Goal: Task Accomplishment & Management: Manage account settings

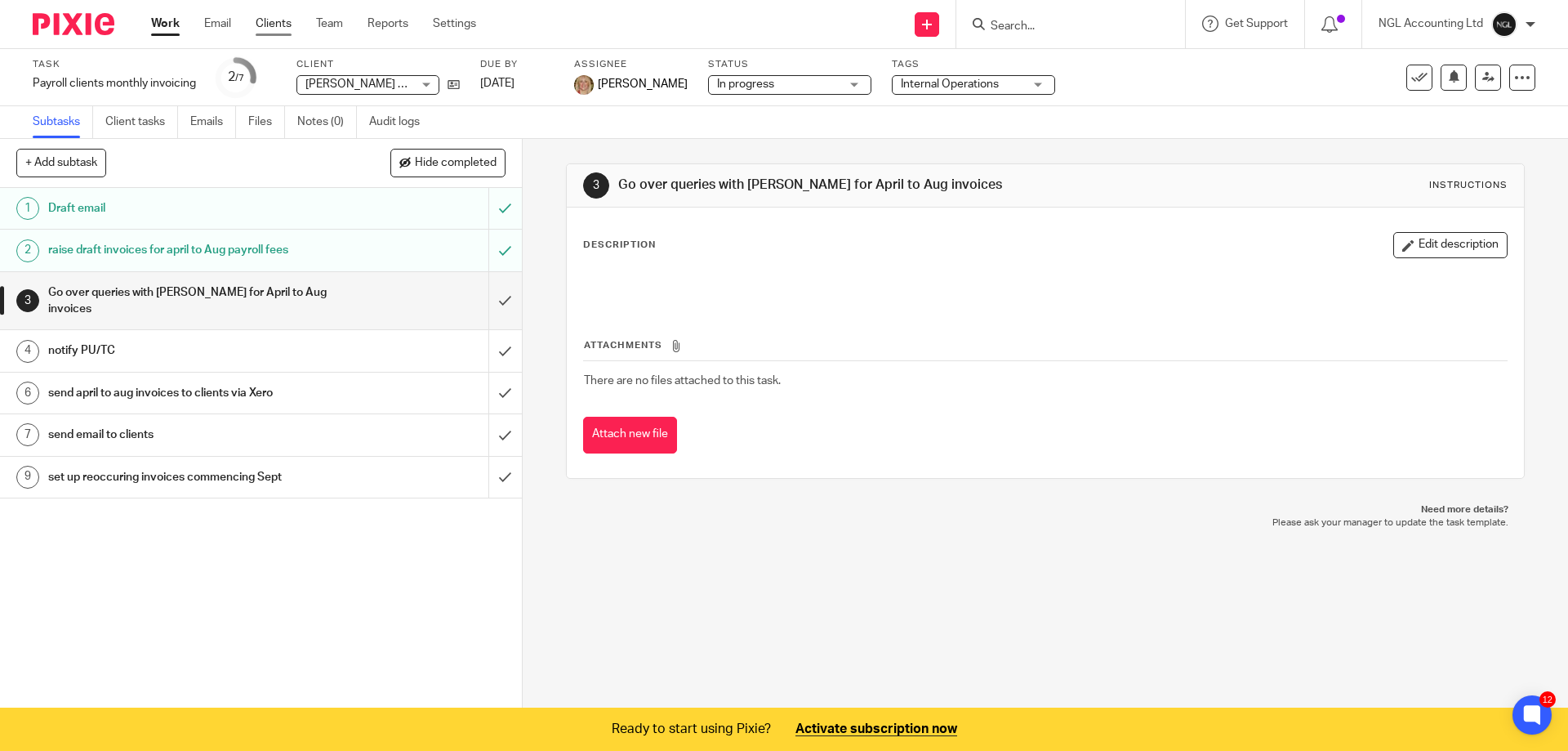
click at [279, 23] on link "Clients" at bounding box center [274, 24] width 36 height 17
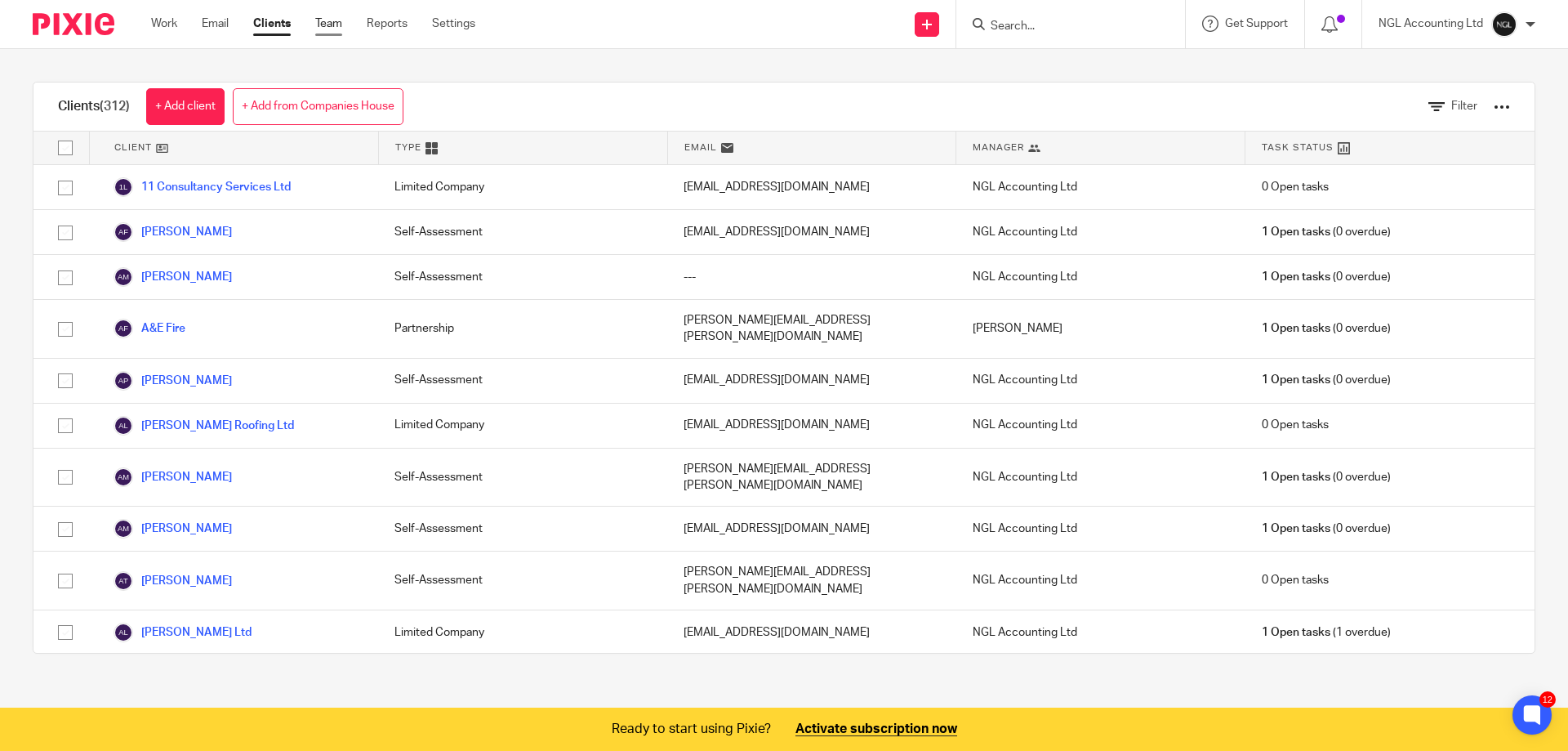
click at [318, 24] on link "Team" at bounding box center [329, 24] width 27 height 17
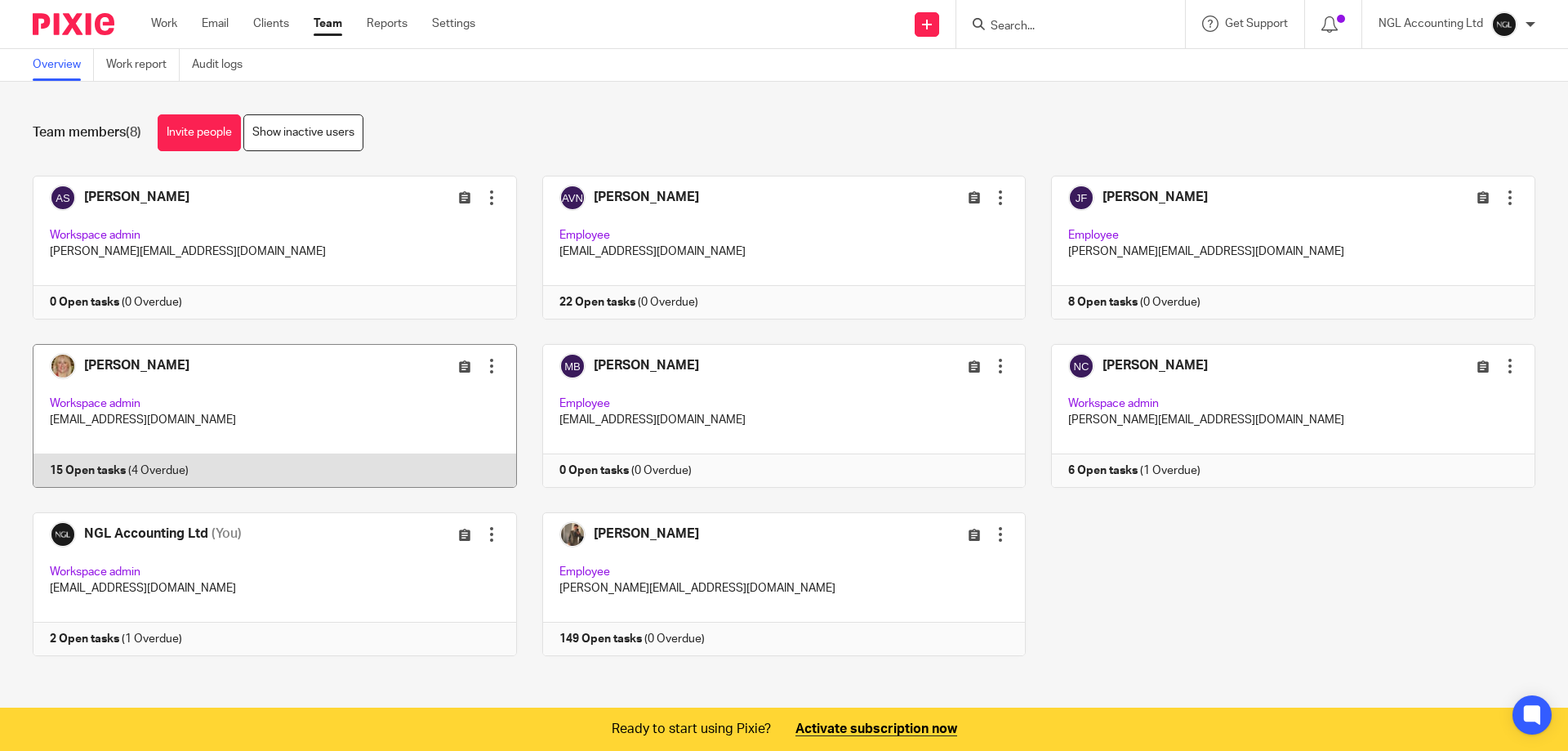
click at [223, 411] on link at bounding box center [262, 416] width 509 height 144
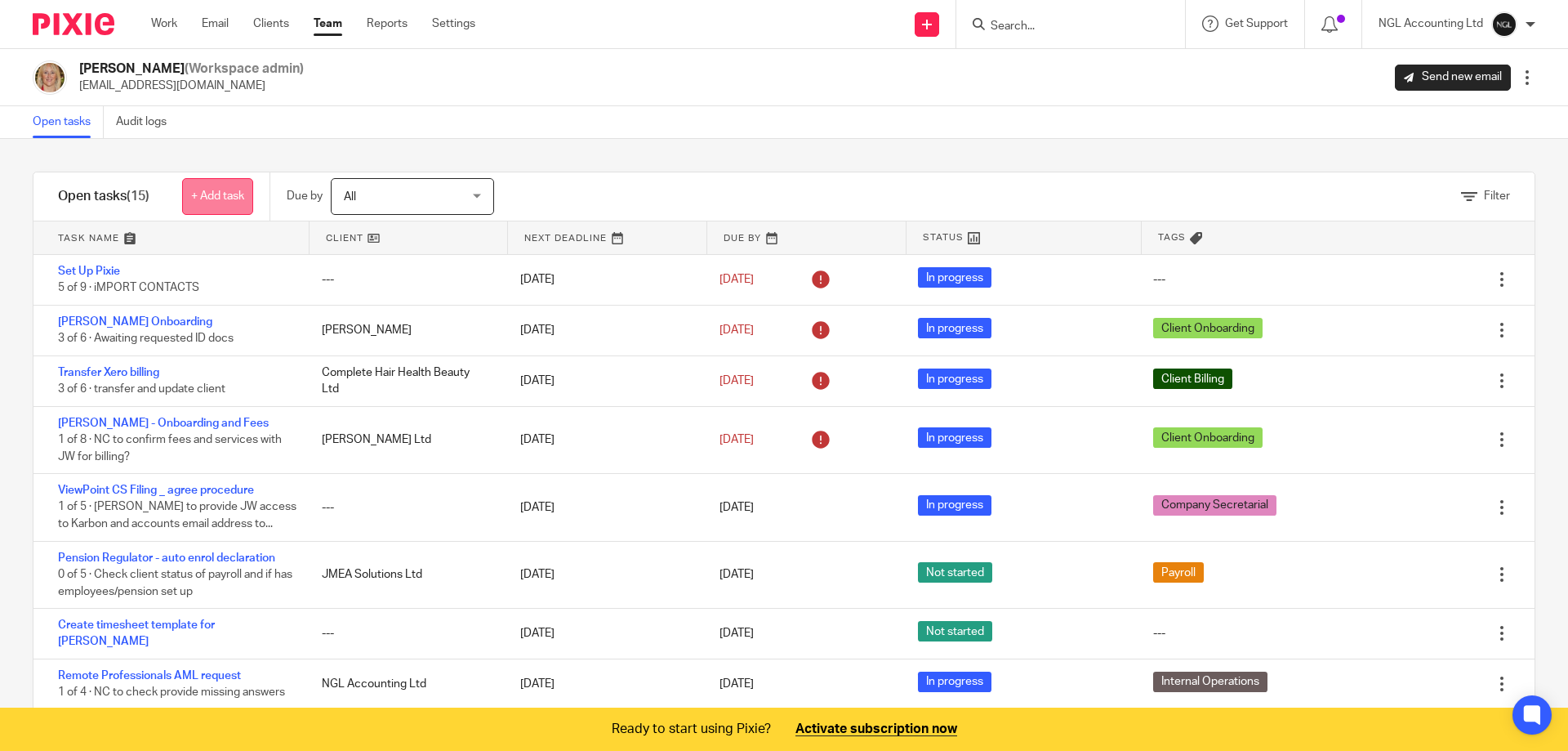
click at [204, 201] on link "+ Add task" at bounding box center [218, 197] width 71 height 37
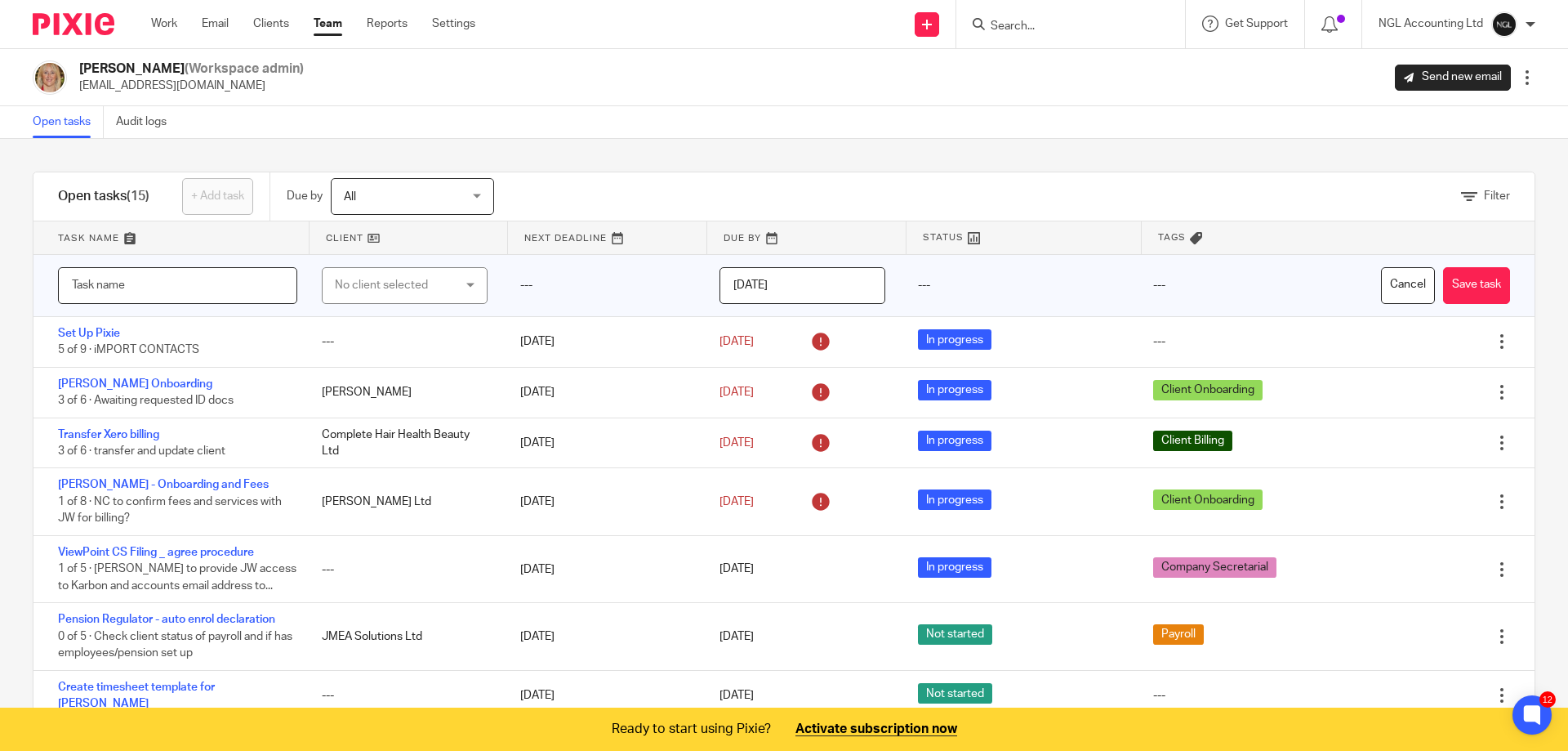
click at [165, 288] on input "text" at bounding box center [178, 285] width 239 height 37
type input "C"
type input "V"
type input "VAT agent auth and HMRC reports to RP"
click at [470, 281] on div "No client selected" at bounding box center [405, 285] width 166 height 37
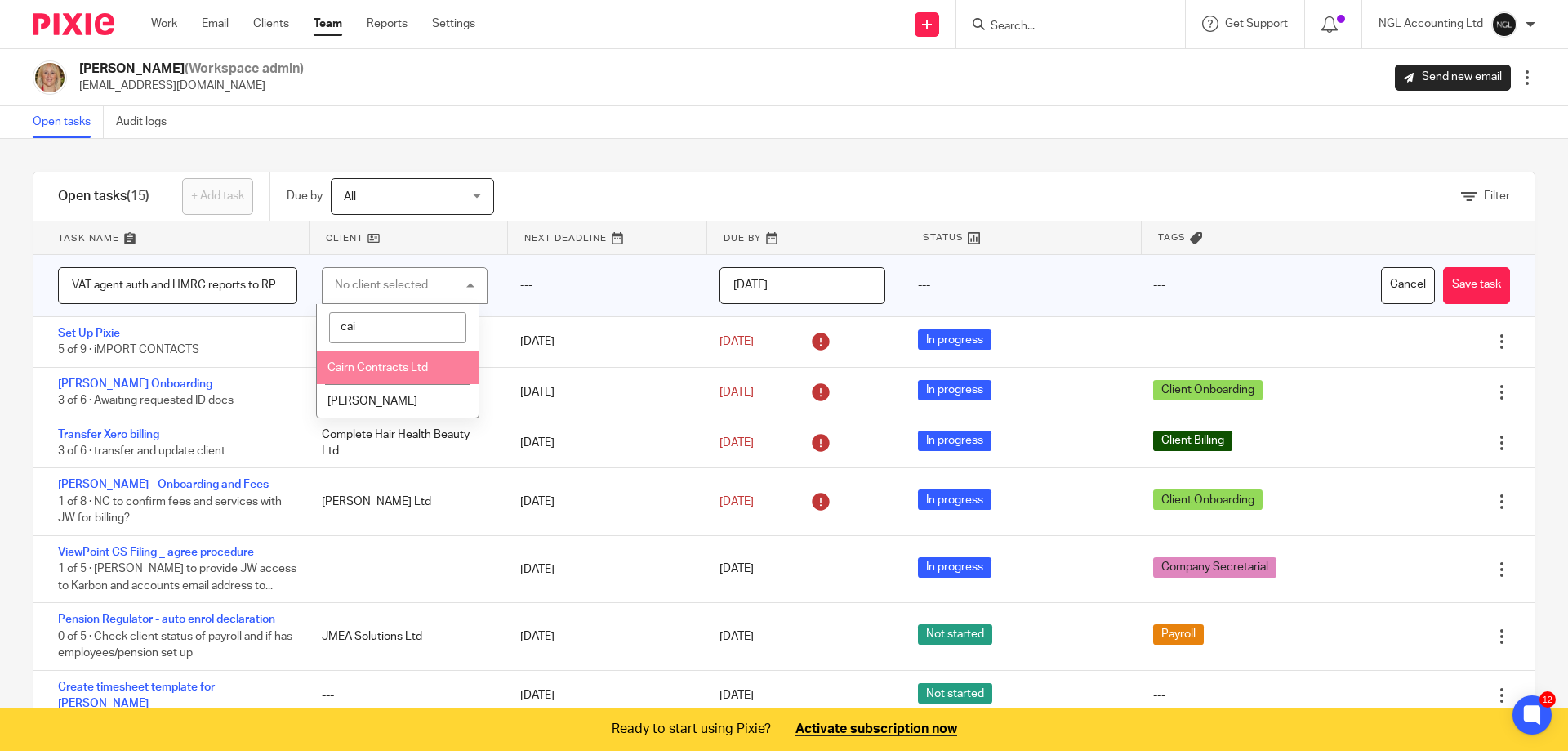
type input "cai"
click at [408, 376] on li "Cairn Contracts Ltd" at bounding box center [397, 368] width 161 height 34
click at [777, 276] on input "2025-08-15" at bounding box center [802, 285] width 166 height 37
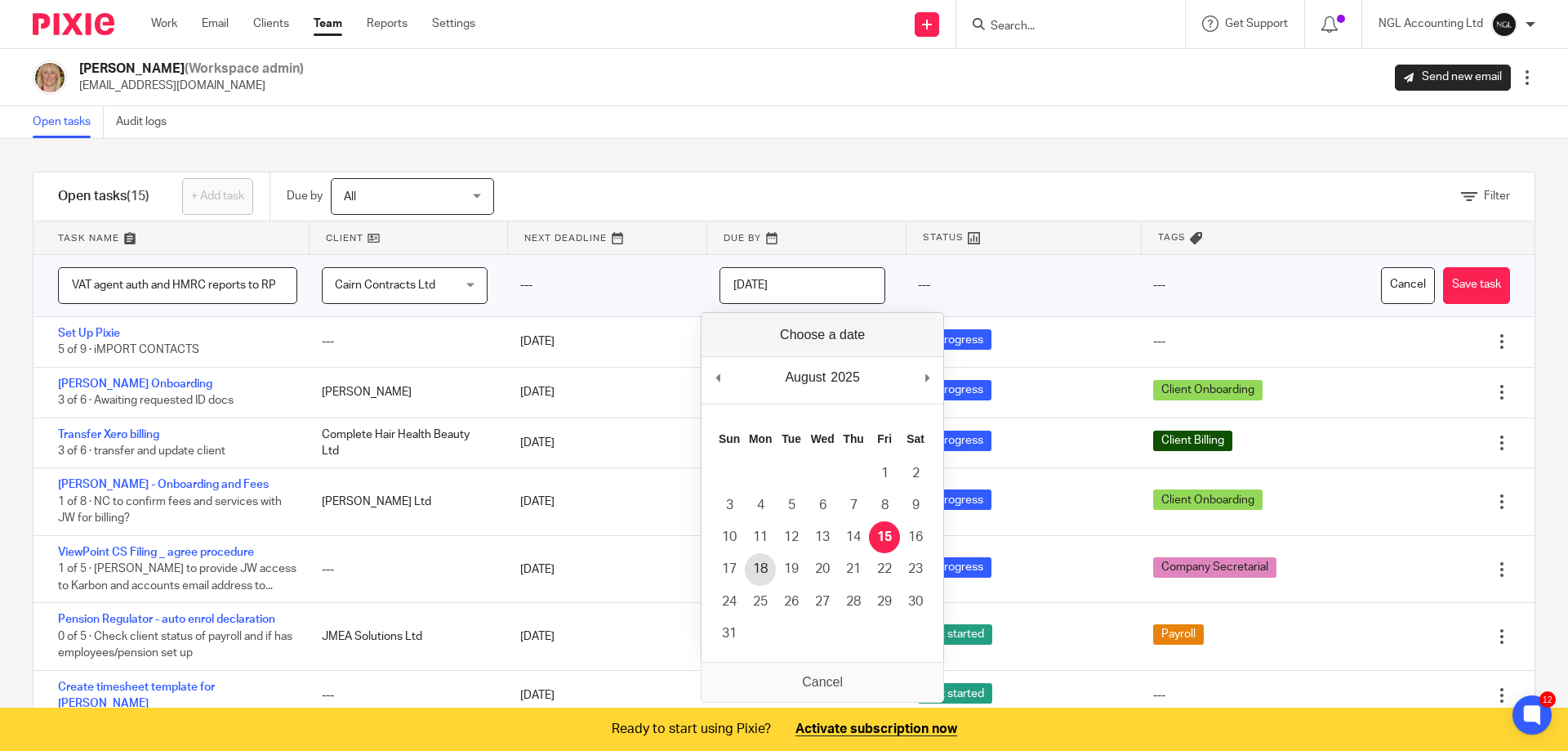
type input "[DATE]"
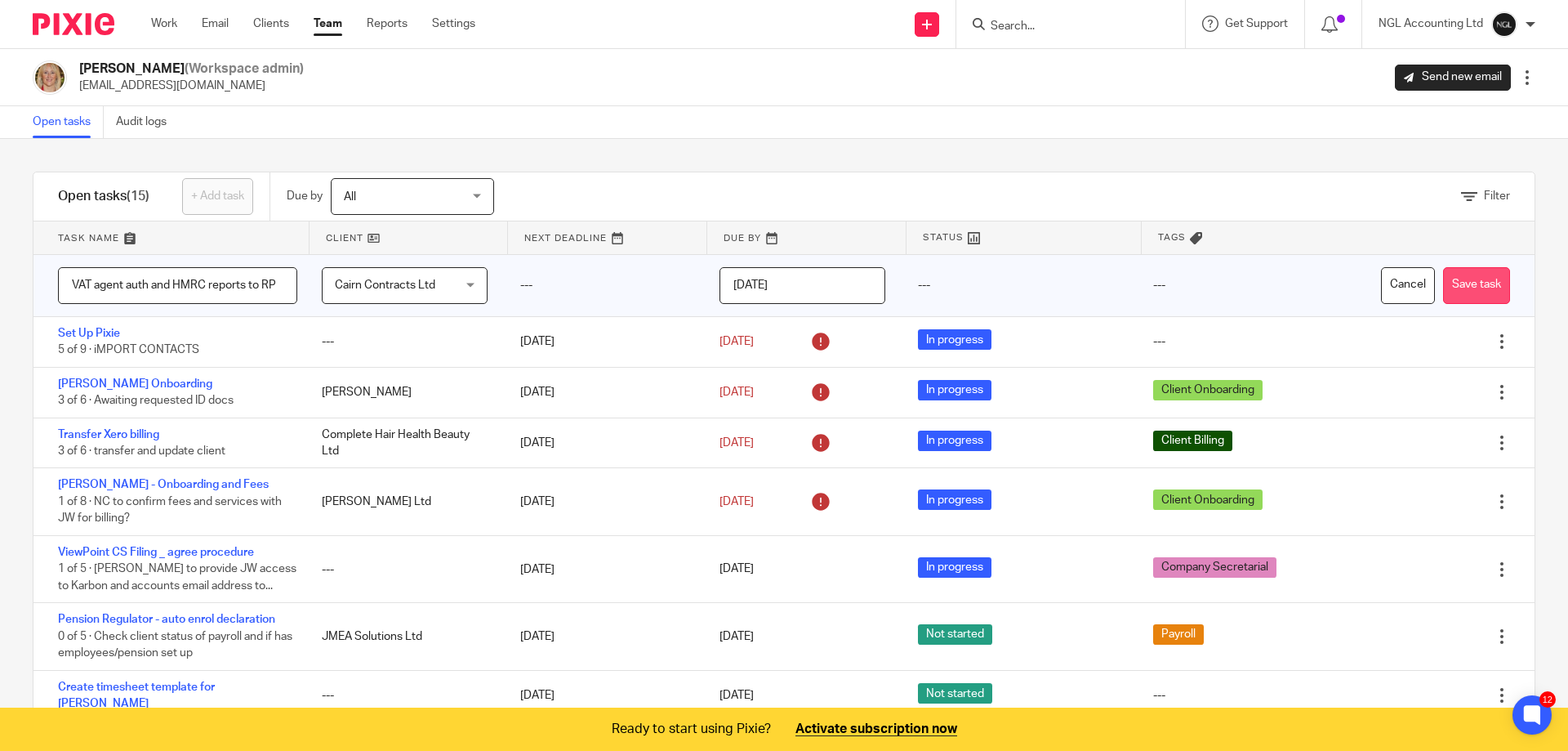
click at [1442, 290] on button "Save task" at bounding box center [1476, 285] width 67 height 37
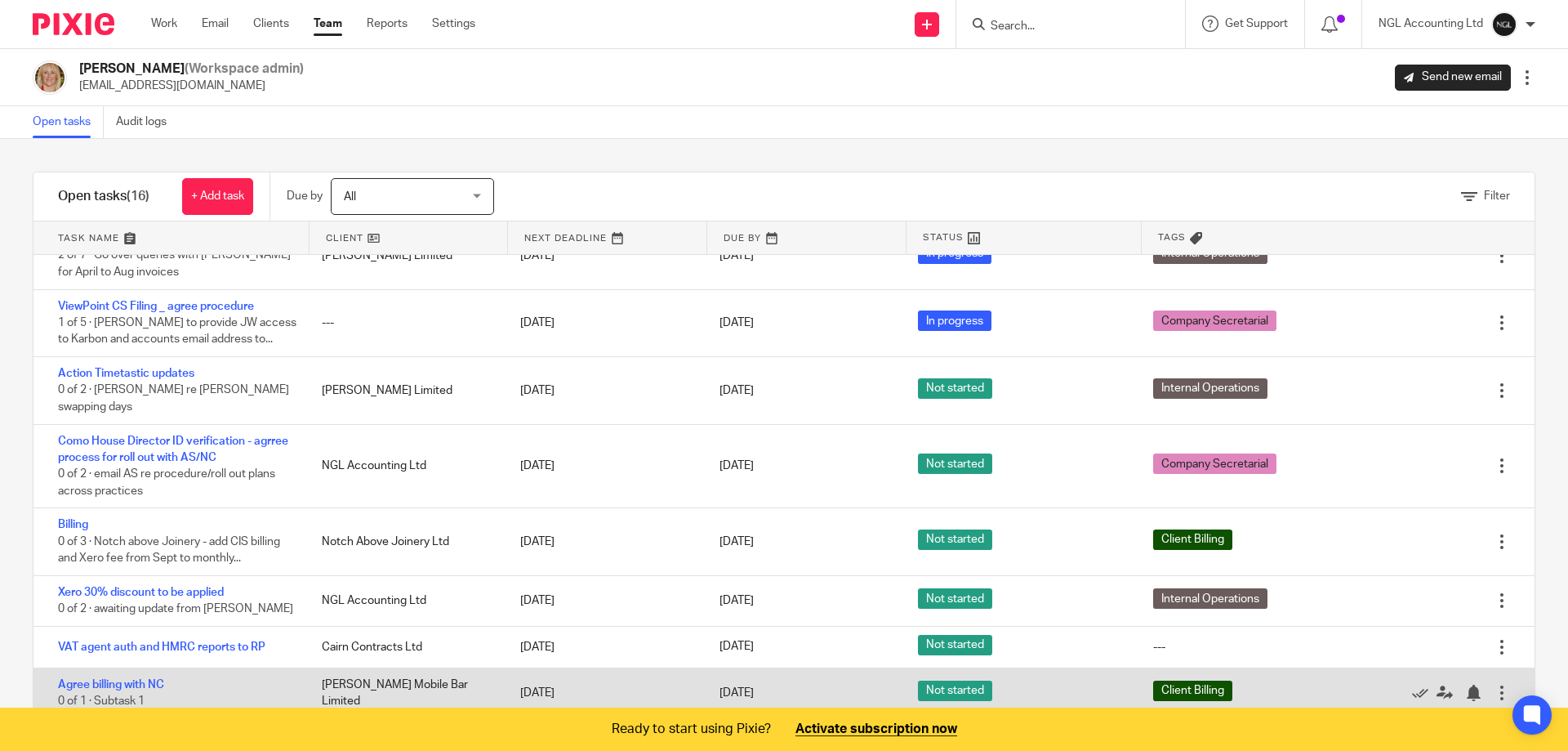
scroll to position [66, 0]
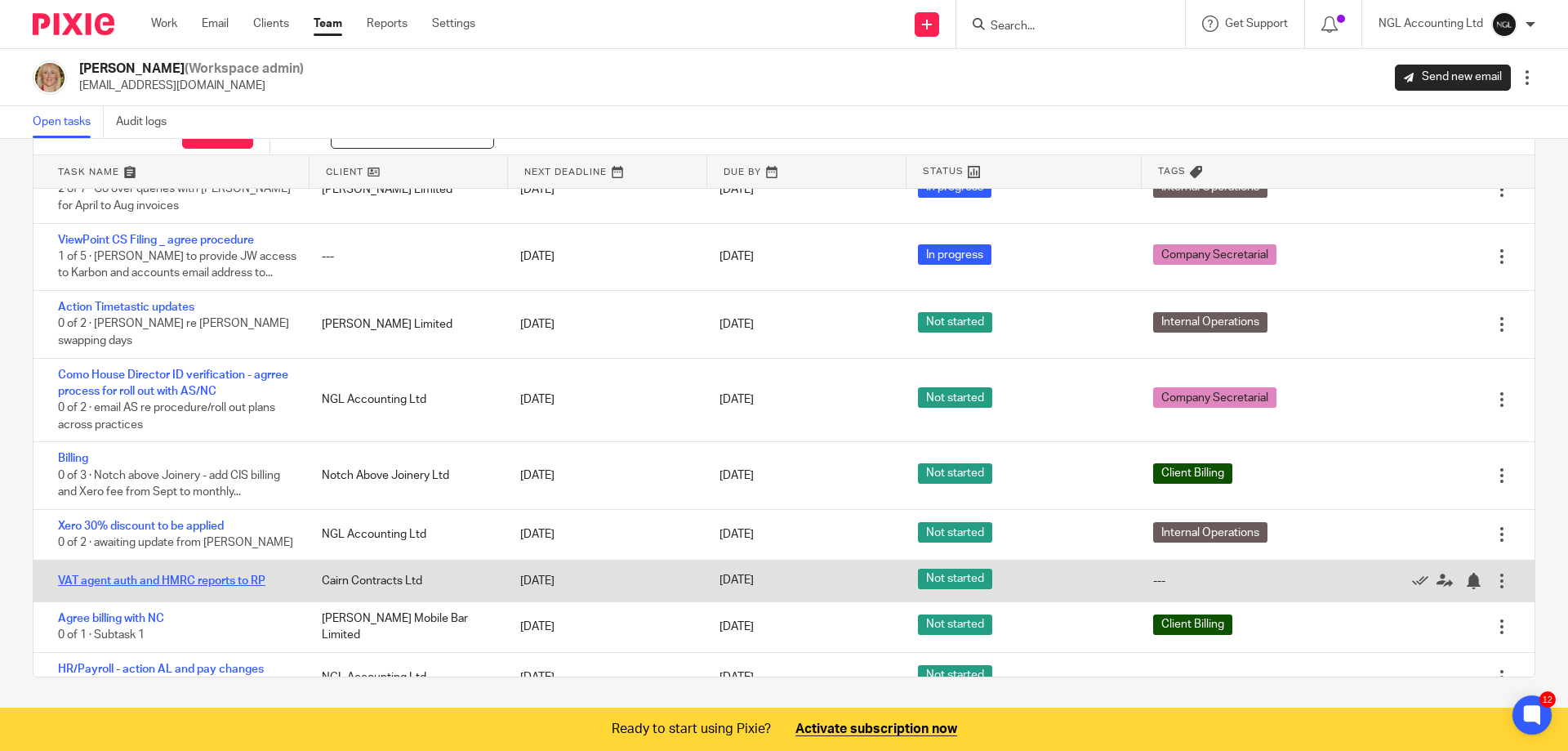
click at [221, 575] on link "VAT agent auth and HMRC reports to RP" at bounding box center [161, 581] width 207 height 12
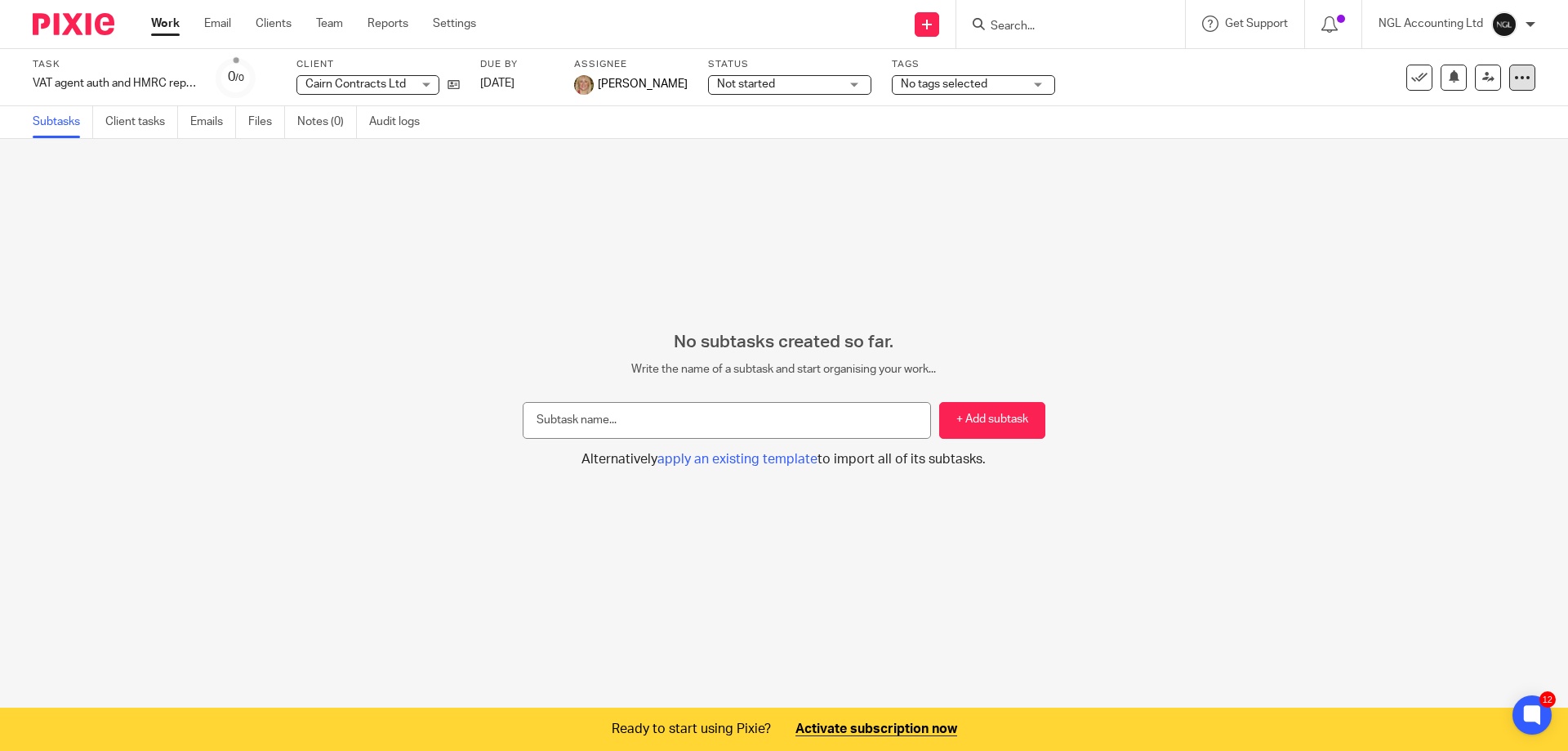
click at [1509, 68] on div at bounding box center [1523, 78] width 26 height 26
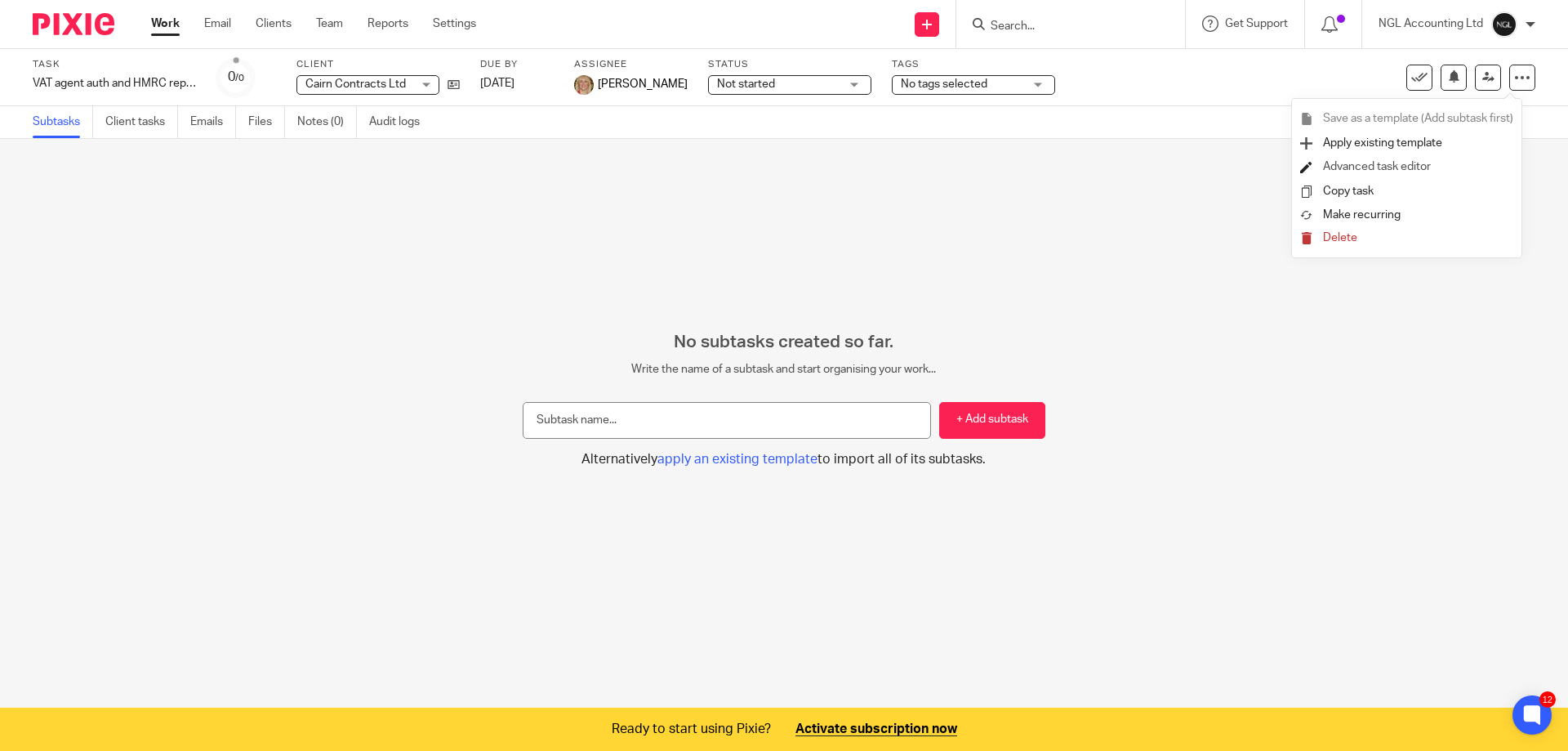
click at [1363, 167] on link "Advanced task editor" at bounding box center [1376, 167] width 108 height 12
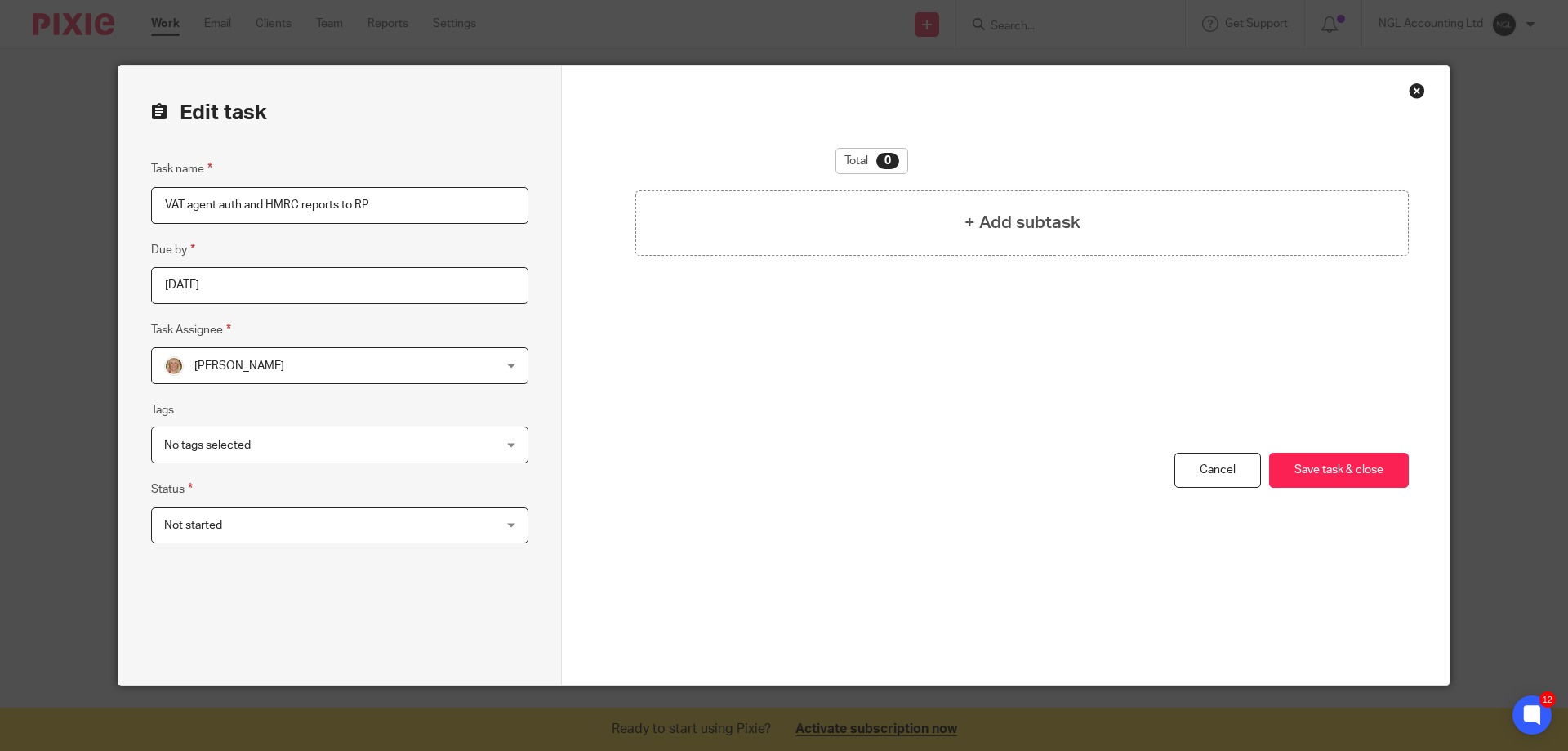
click at [505, 522] on div "Not started Not started" at bounding box center [339, 525] width 377 height 37
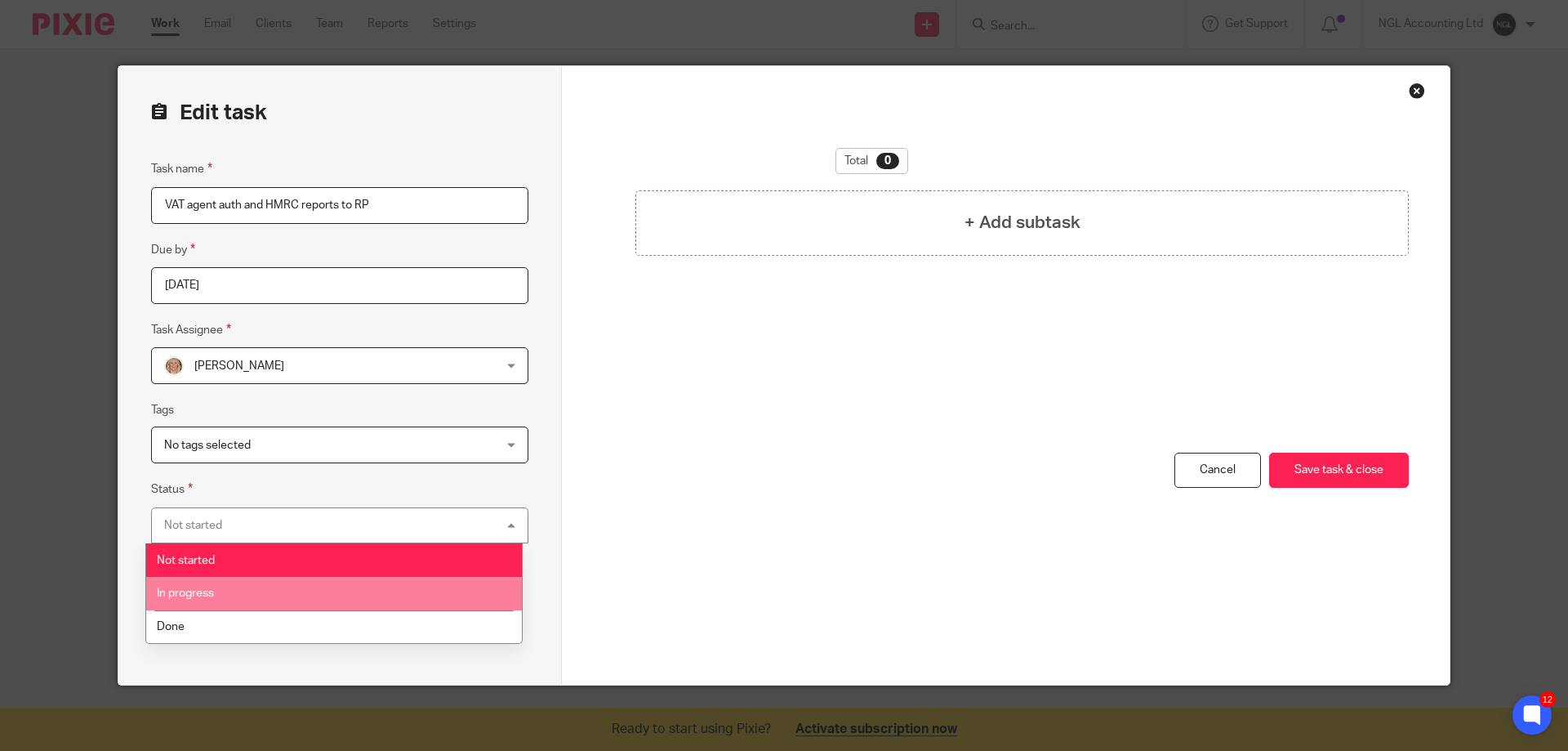
click at [274, 589] on li "In progress" at bounding box center [334, 593] width 376 height 34
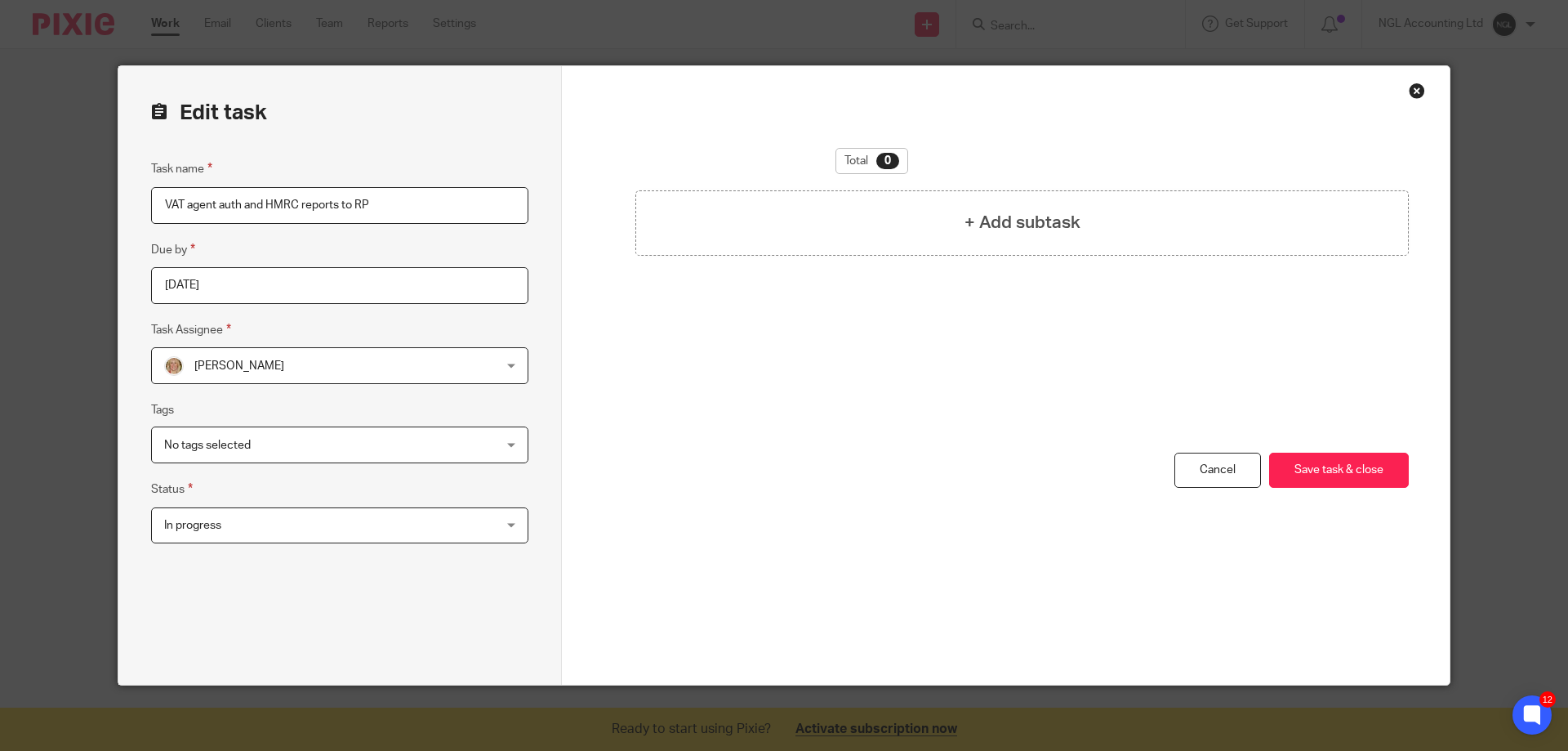
click at [400, 442] on span "No tags selected" at bounding box center [310, 444] width 291 height 35
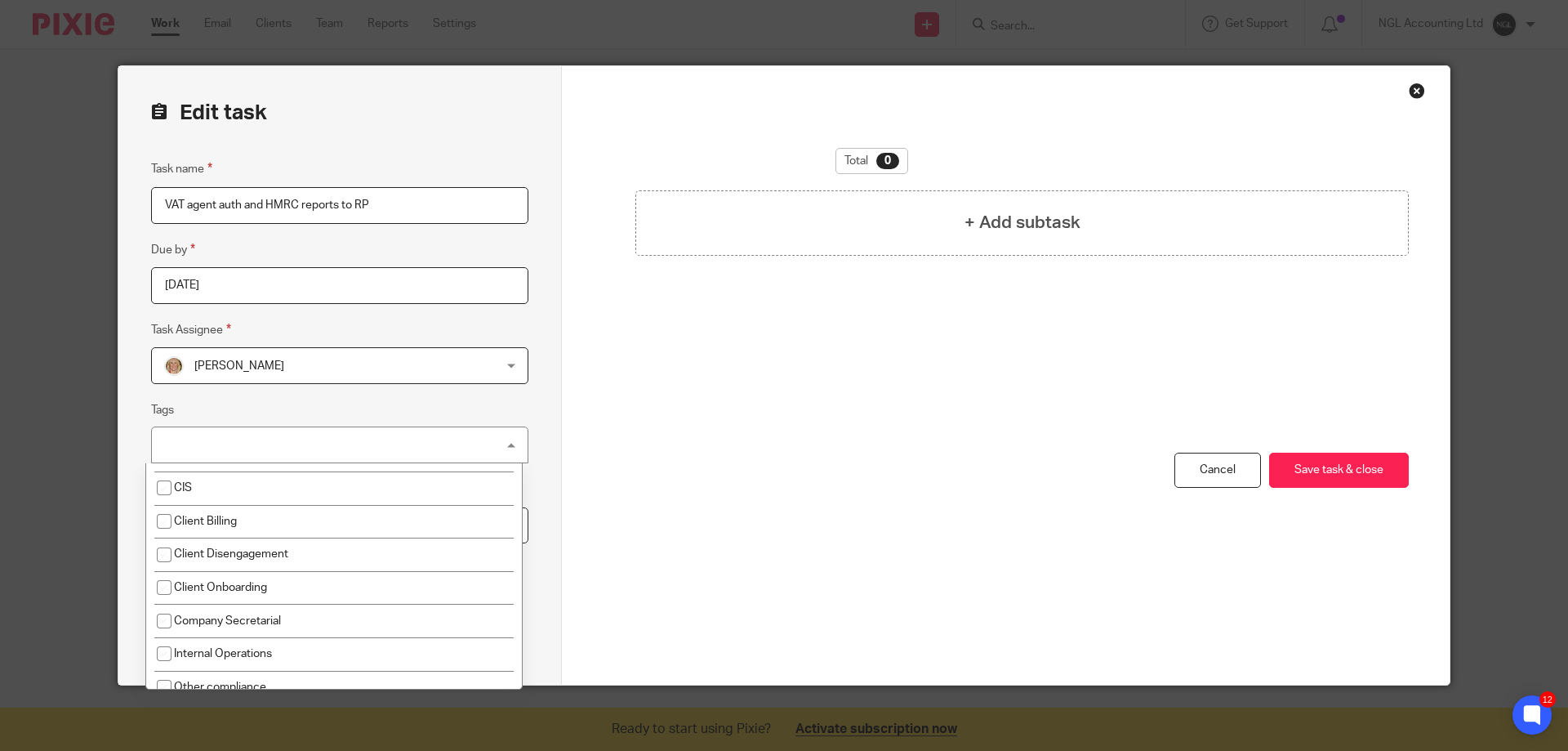
scroll to position [164, 0]
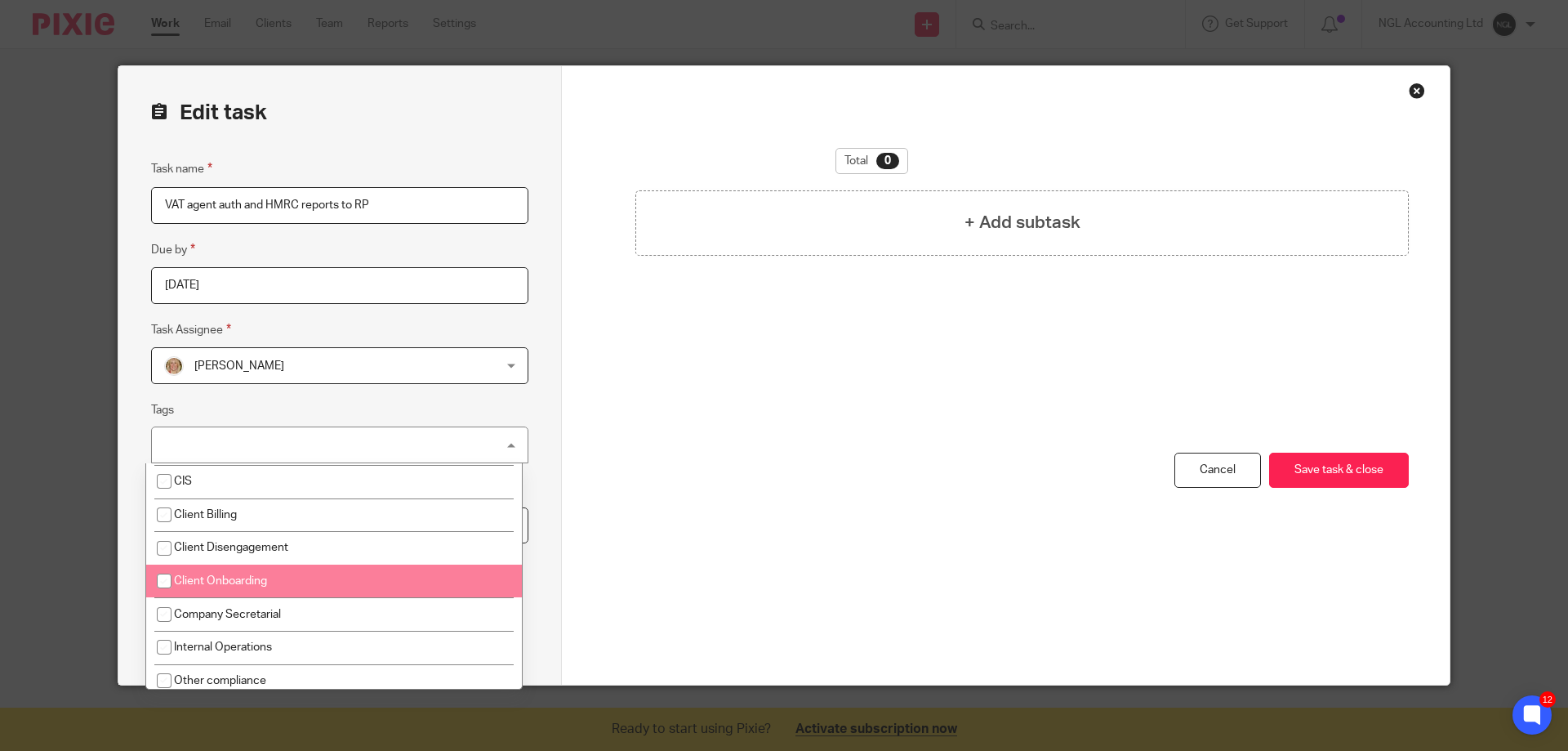
click at [363, 573] on li "Client Onboarding" at bounding box center [334, 581] width 376 height 34
checkbox input "true"
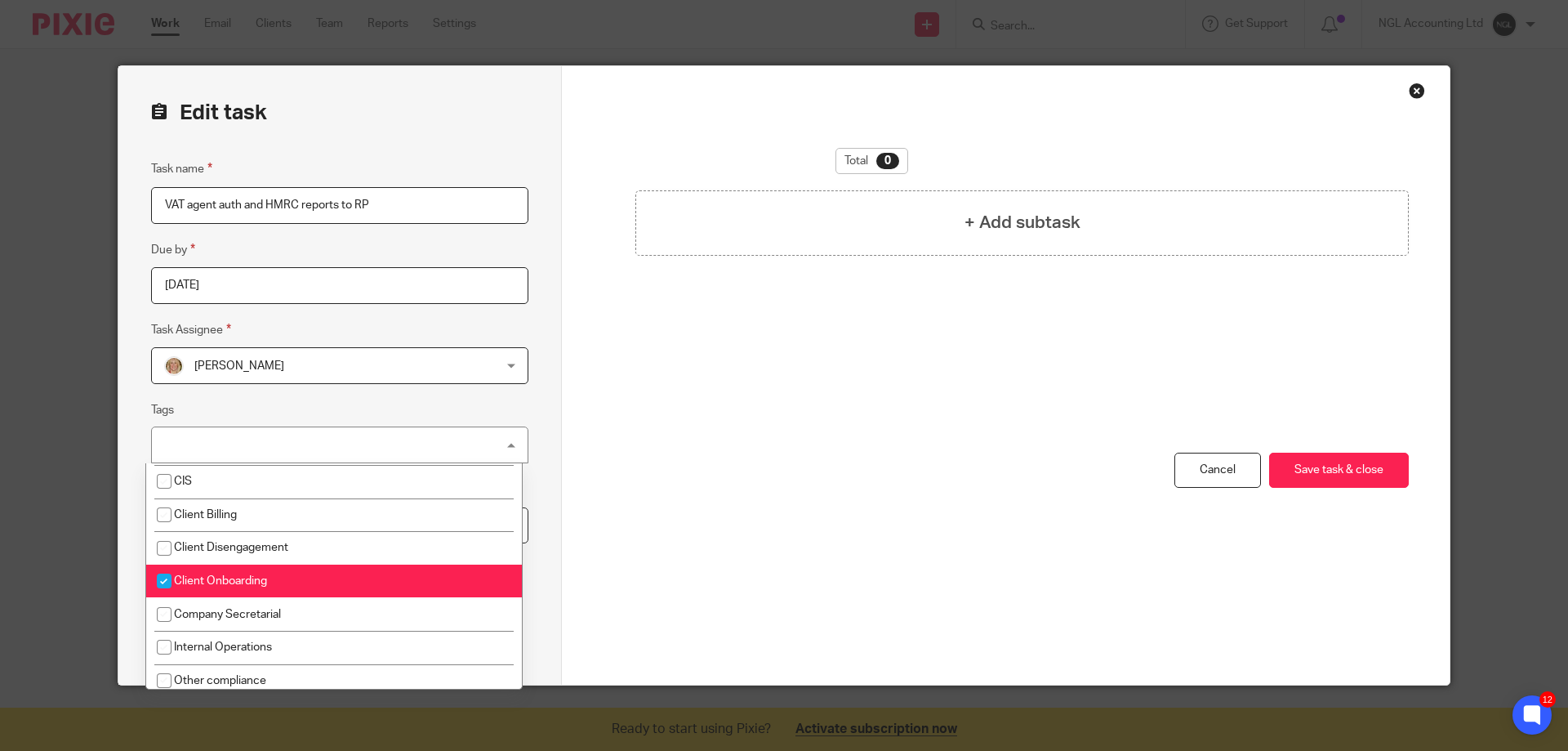
scroll to position [0, 0]
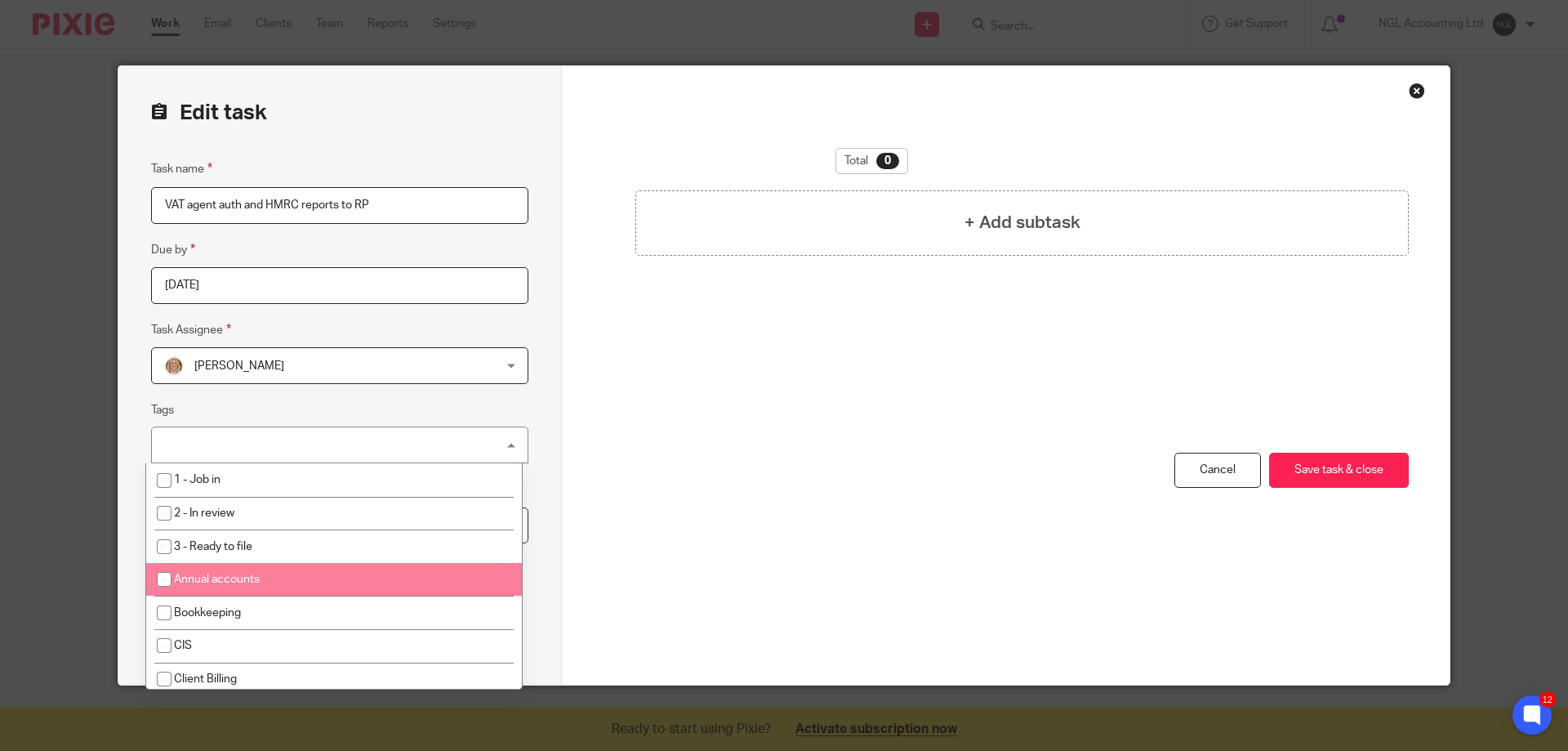
click at [362, 573] on li "Annual accounts" at bounding box center [334, 579] width 376 height 34
checkbox input "true"
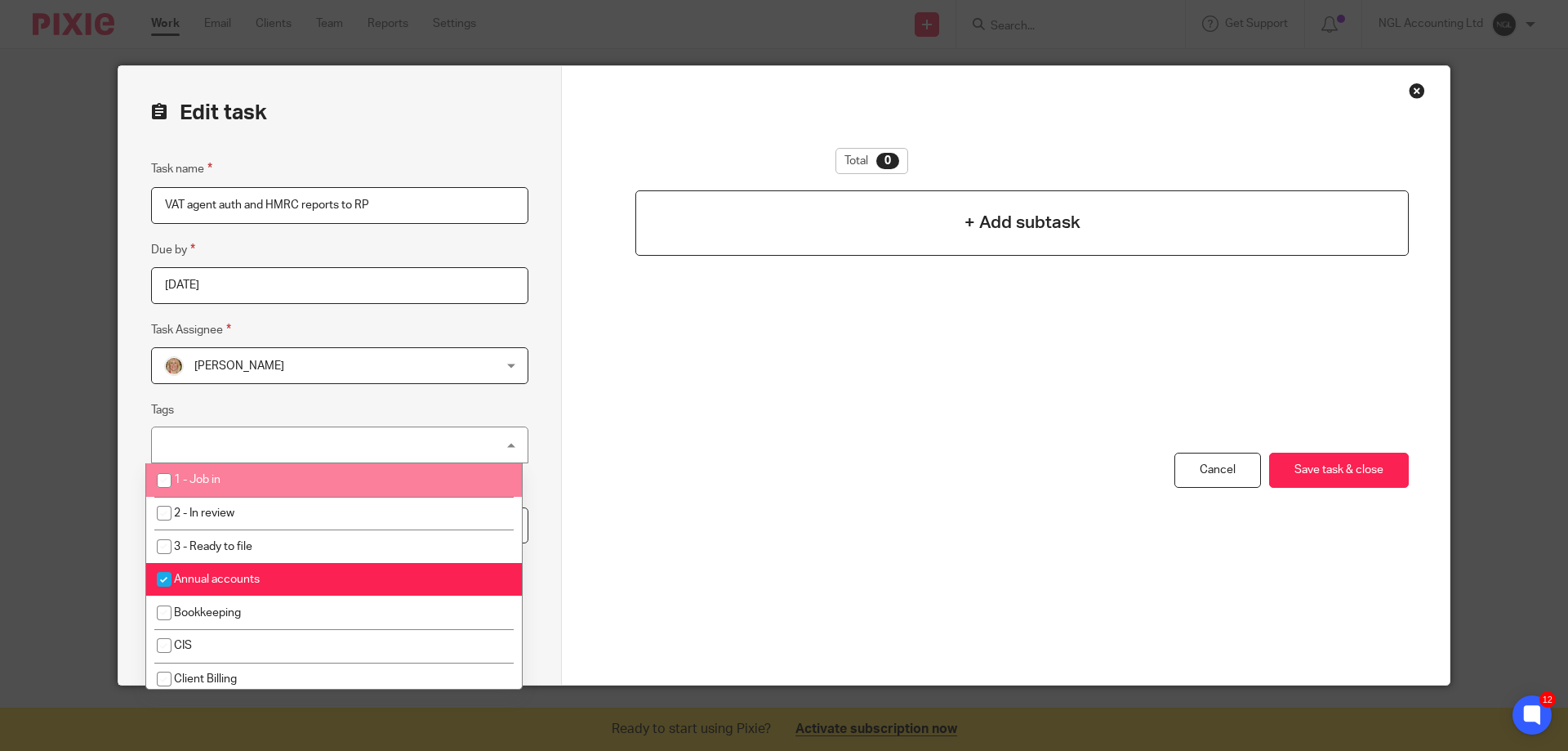
click at [929, 225] on div "+ Add subtask" at bounding box center [1021, 222] width 774 height 65
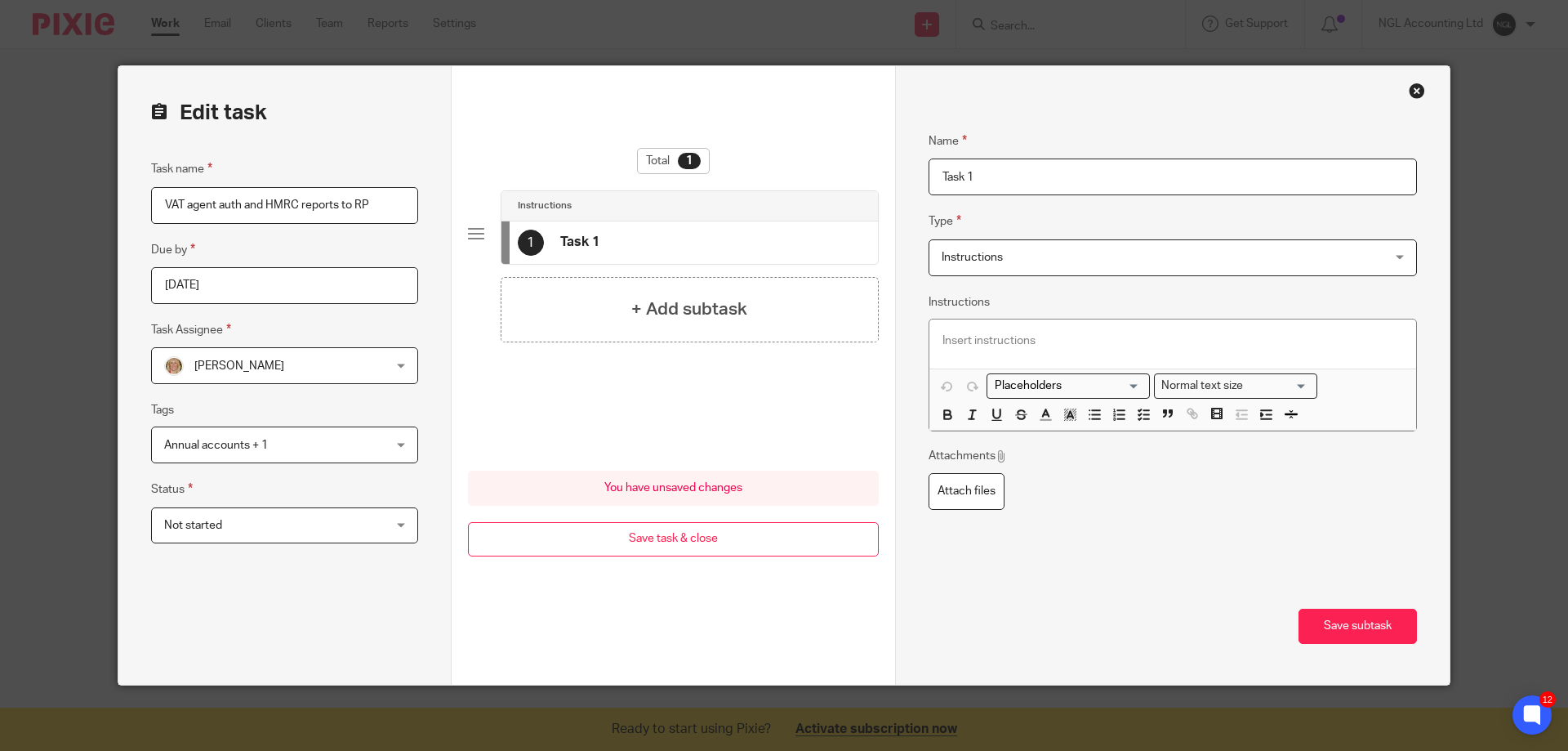
drag, startPoint x: 955, startPoint y: 173, endPoint x: 909, endPoint y: 171, distance: 46.0
click at [909, 171] on div "Name Task 1 Type Instructions Instructions Instructions Document signing - requ…" at bounding box center [1172, 375] width 554 height 619
click at [700, 246] on h4 "VAT digi handshake senmt to client" at bounding box center [666, 242] width 214 height 17
click at [1056, 177] on input "VAT digi handshake senmt to client" at bounding box center [1172, 177] width 488 height 37
type input "VAT digi handshake sent to client"
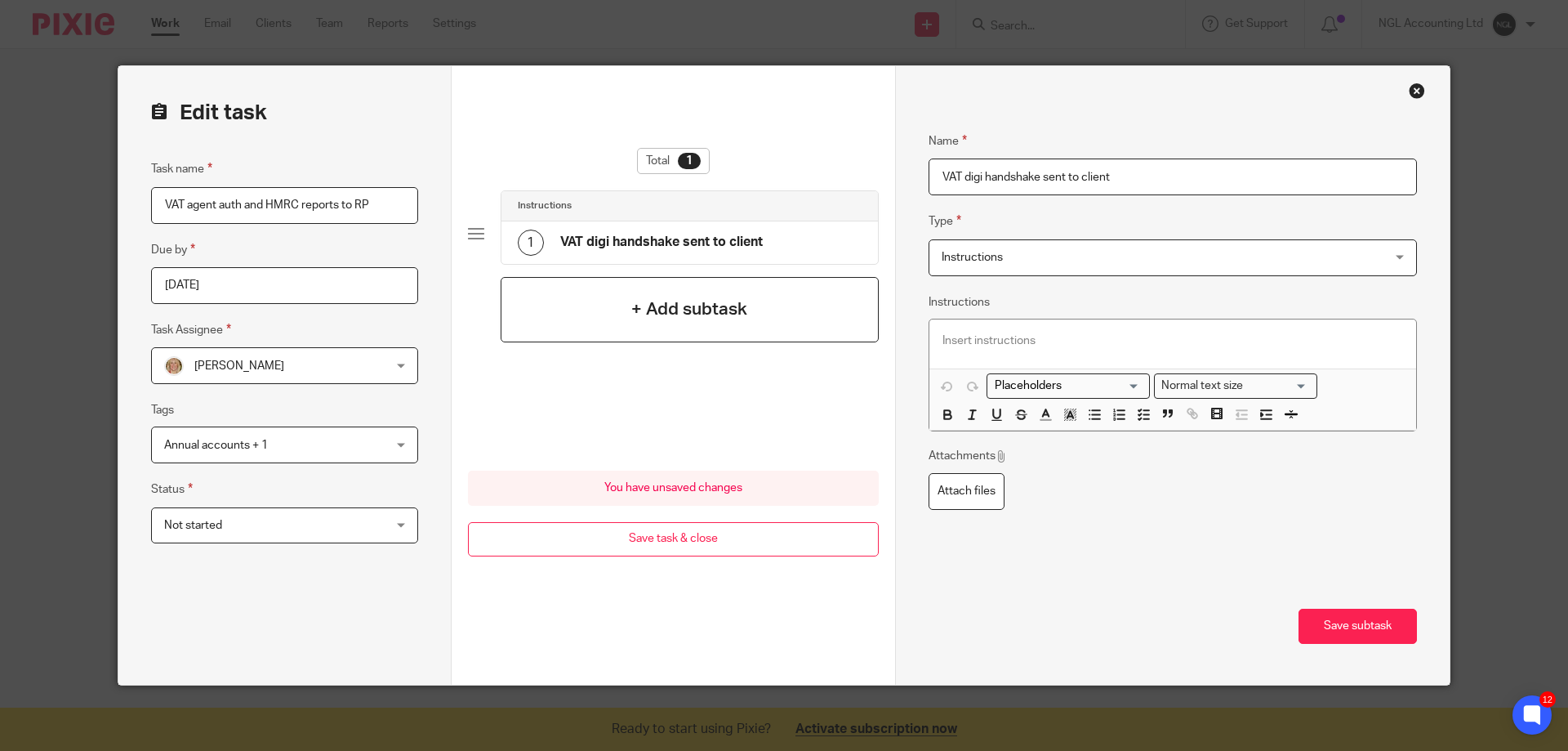
click at [729, 314] on h4 "+ Add subtask" at bounding box center [689, 309] width 116 height 26
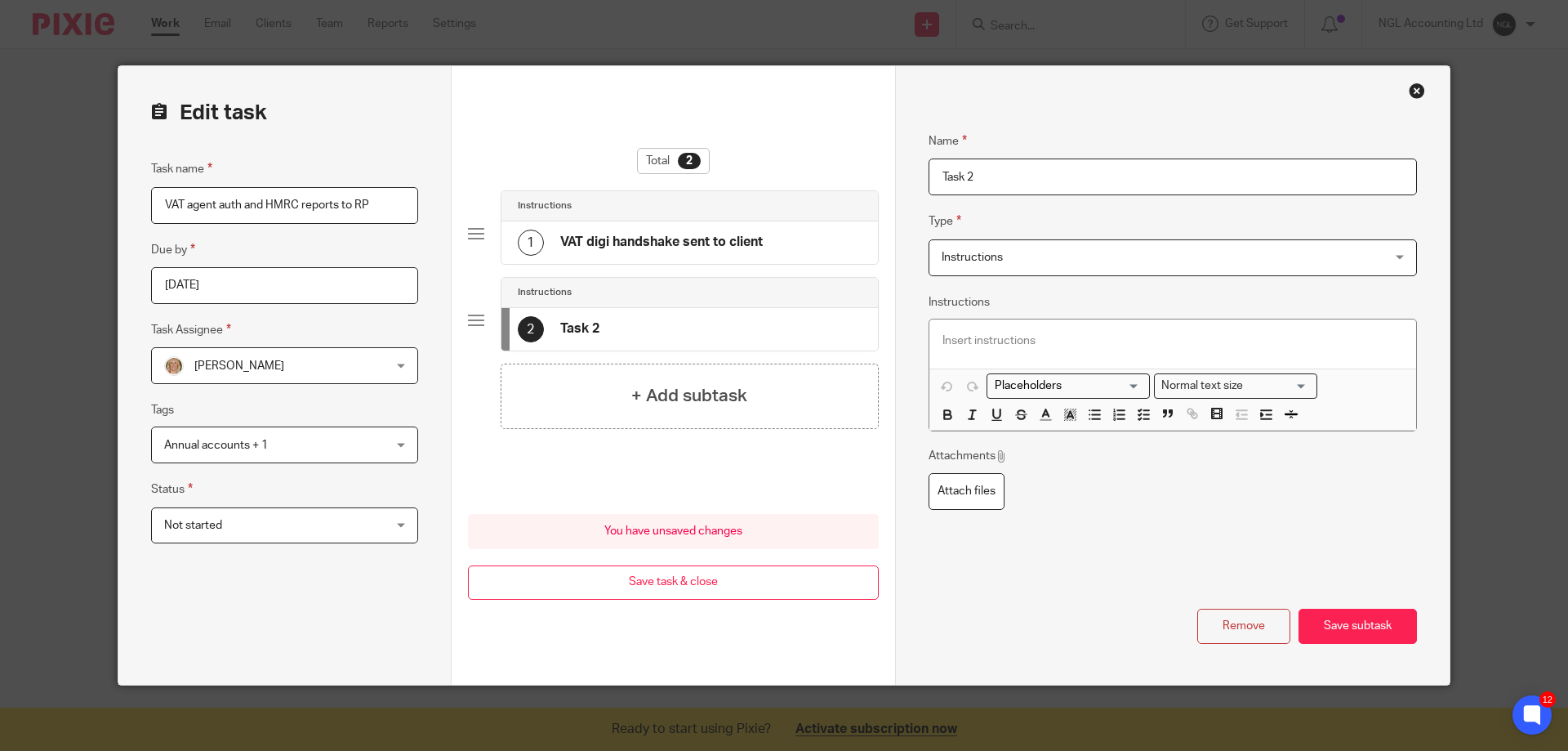
drag, startPoint x: 957, startPoint y: 175, endPoint x: 935, endPoint y: 174, distance: 22.0
click at [935, 174] on input "Task 2" at bounding box center [1172, 177] width 488 height 37
type input "client accepted and checked on HMRC portal"
click at [697, 392] on h4 "+ Add subtask" at bounding box center [689, 396] width 116 height 26
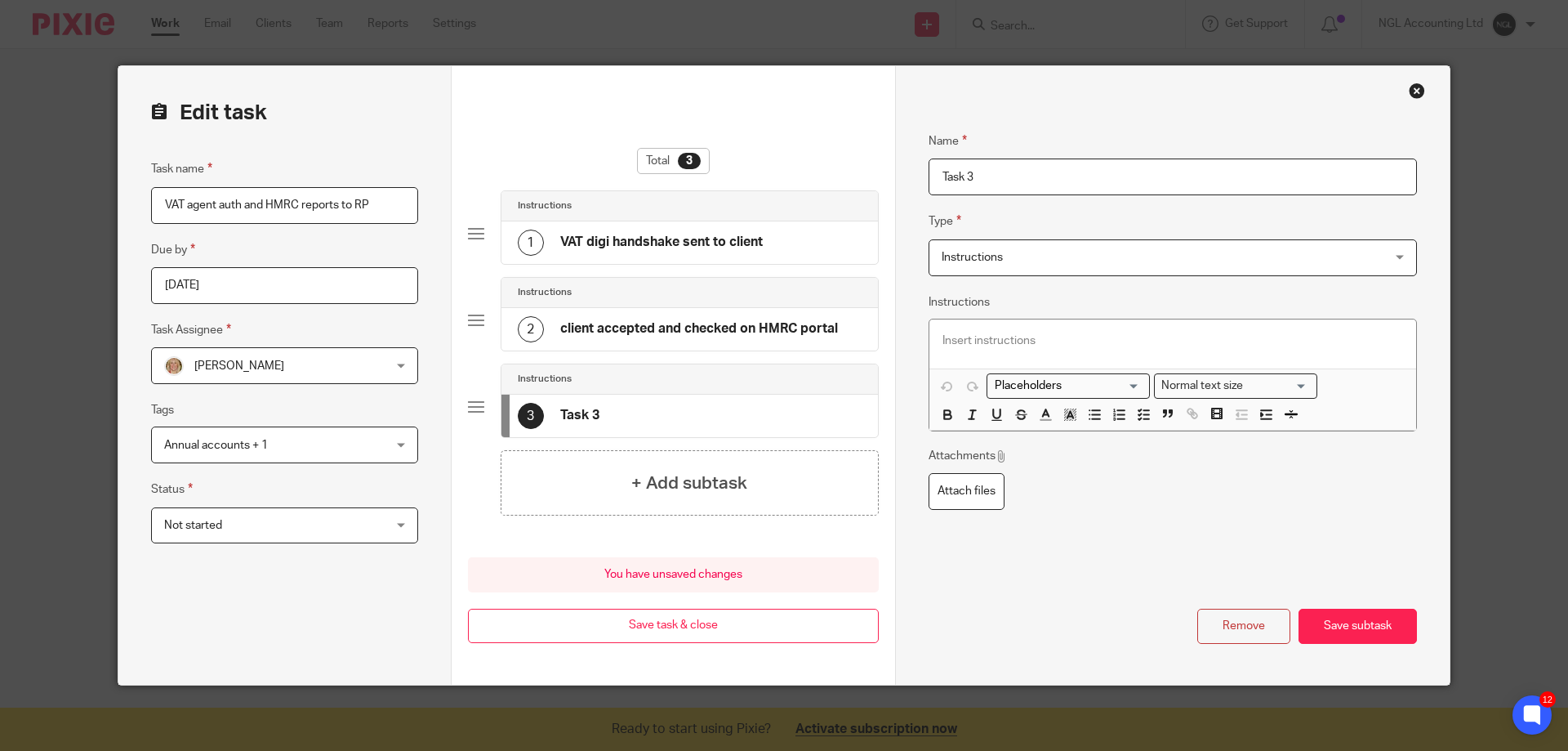
drag, startPoint x: 980, startPoint y: 181, endPoint x: 928, endPoint y: 178, distance: 52.1
click at [928, 178] on input "Task 3" at bounding box center [1172, 177] width 488 height 37
type input "update onboarding doc"
click at [692, 476] on h4 "+ Add subtask" at bounding box center [689, 483] width 116 height 26
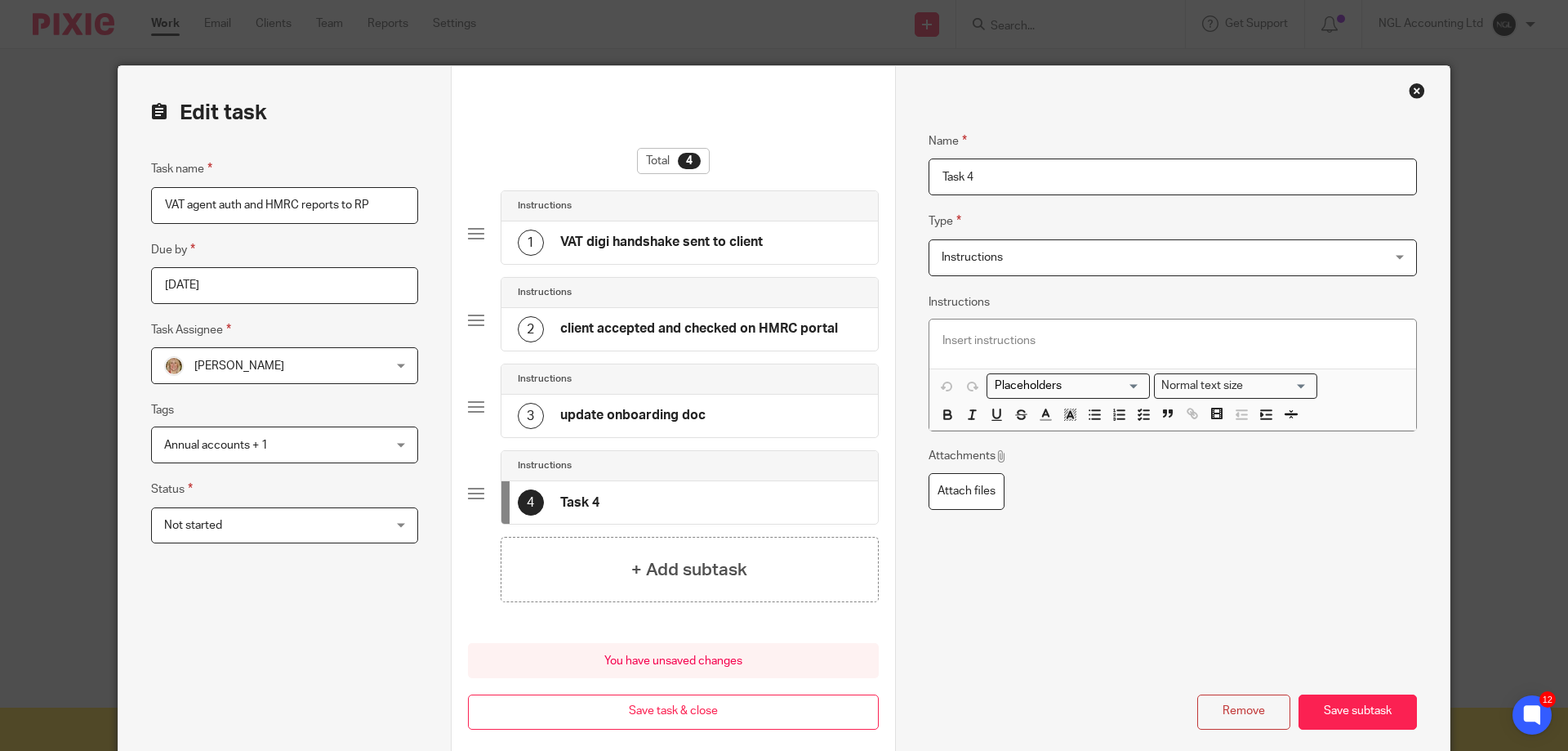
drag, startPoint x: 992, startPoint y: 173, endPoint x: 907, endPoint y: 173, distance: 85.0
click at [907, 173] on div "Name VAT digi handshake sent to client Type Instructions Instructions Instructi…" at bounding box center [1172, 418] width 554 height 704
click at [937, 175] on input "VAT HMRC report to RP folder" at bounding box center [1172, 177] width 488 height 37
type input "save VAT HMRC report to RP folder"
click at [1352, 707] on button "Save subtask" at bounding box center [1357, 712] width 118 height 36
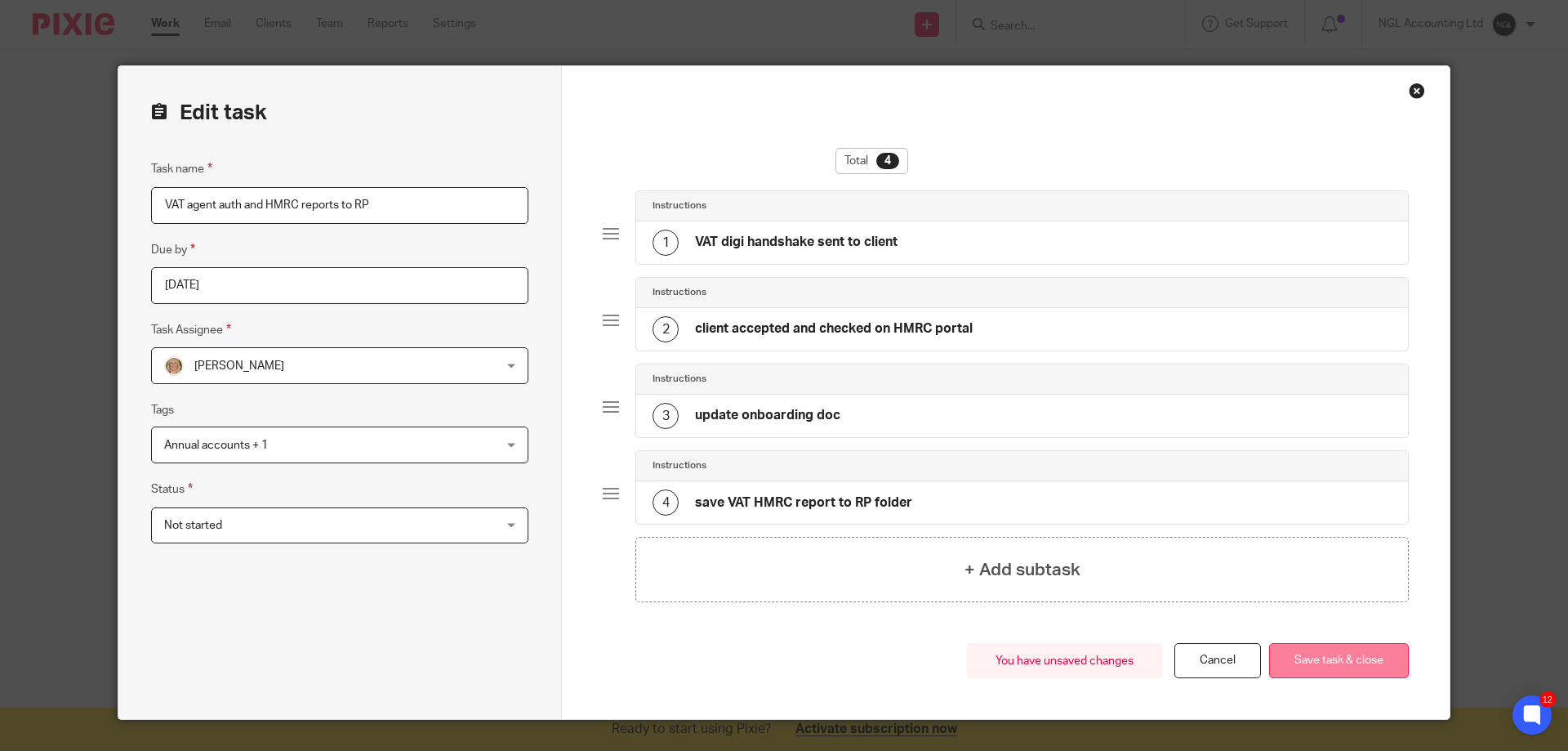
click at [1346, 668] on button "Save task & close" at bounding box center [1338, 660] width 140 height 36
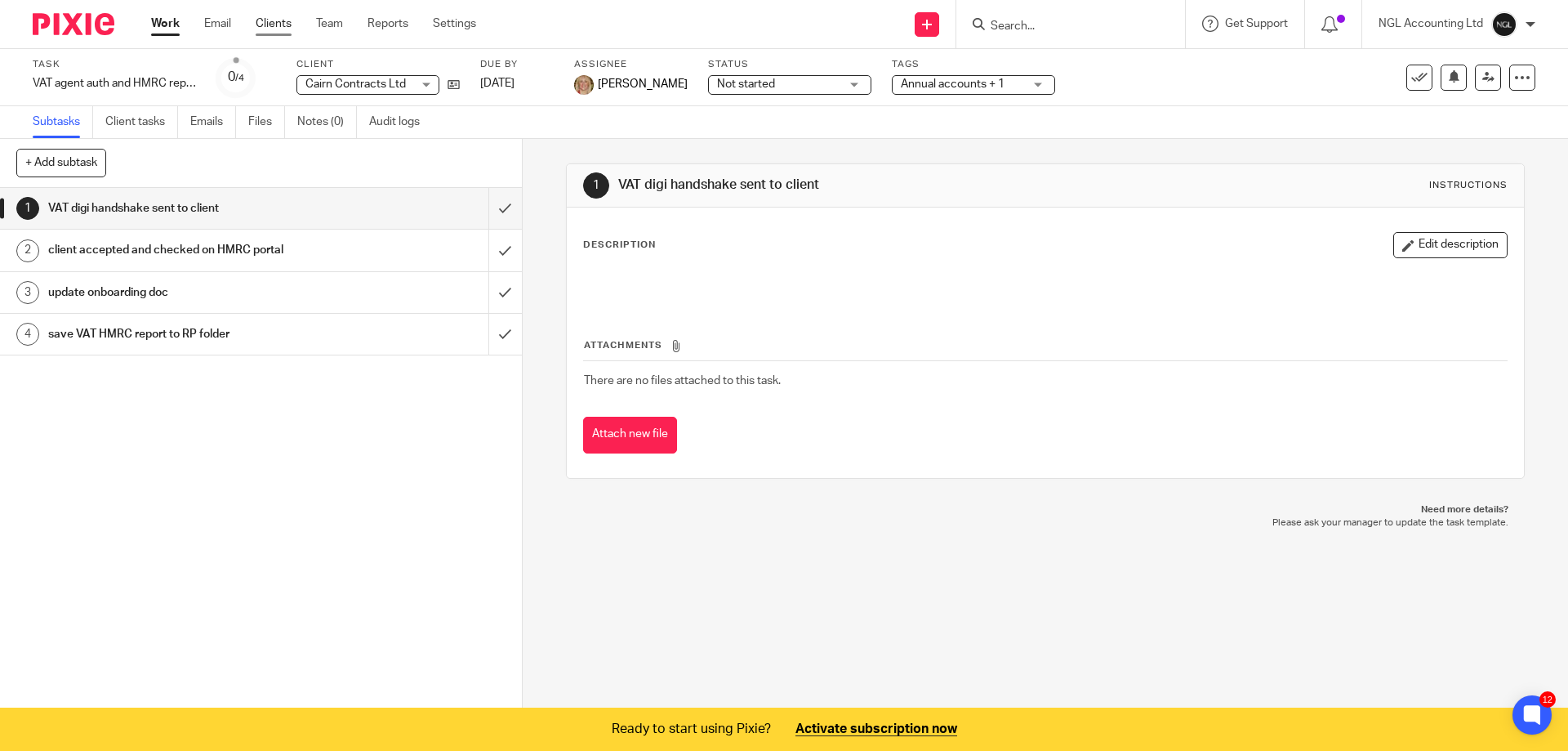
click at [282, 20] on link "Clients" at bounding box center [274, 24] width 36 height 17
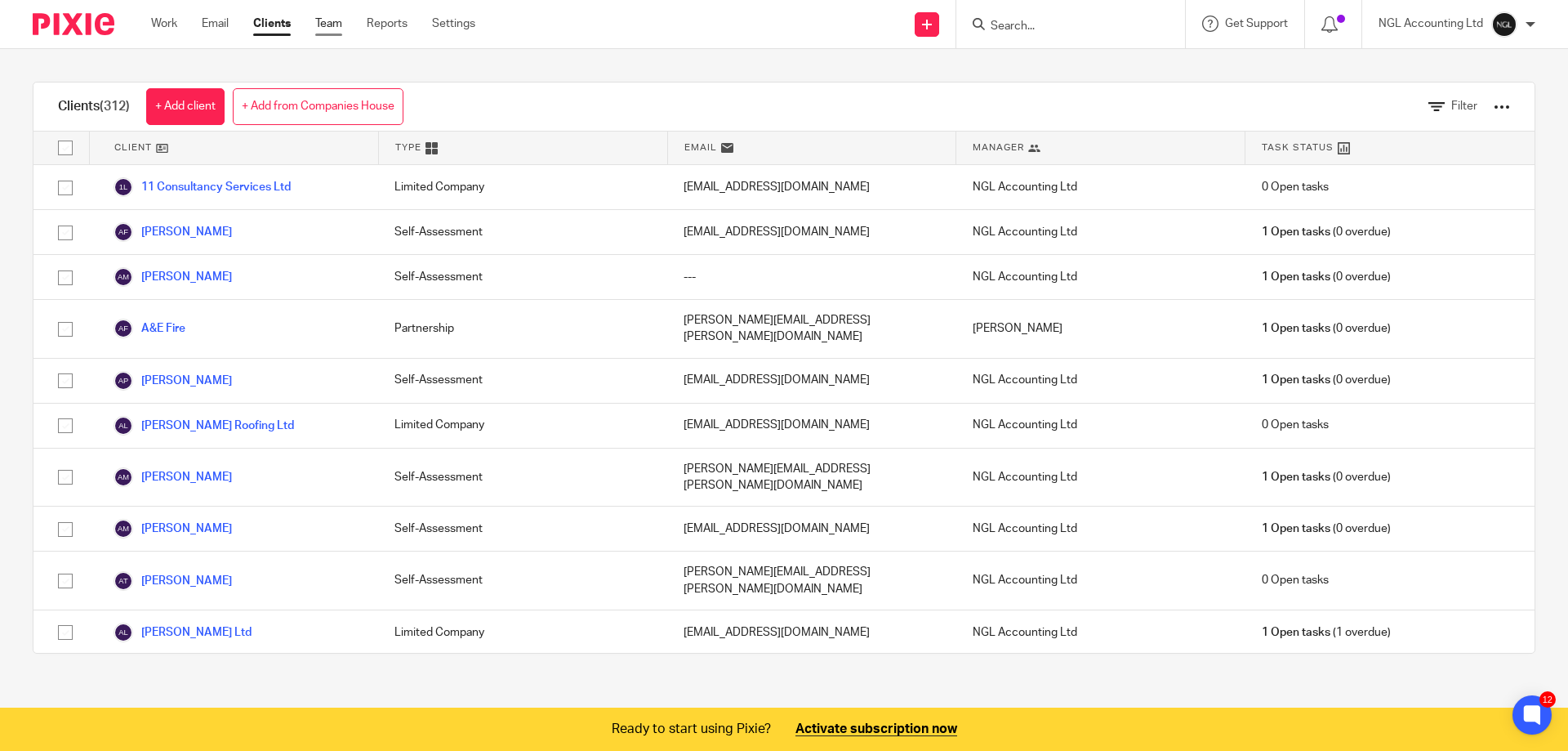
click at [332, 22] on link "Team" at bounding box center [329, 24] width 27 height 17
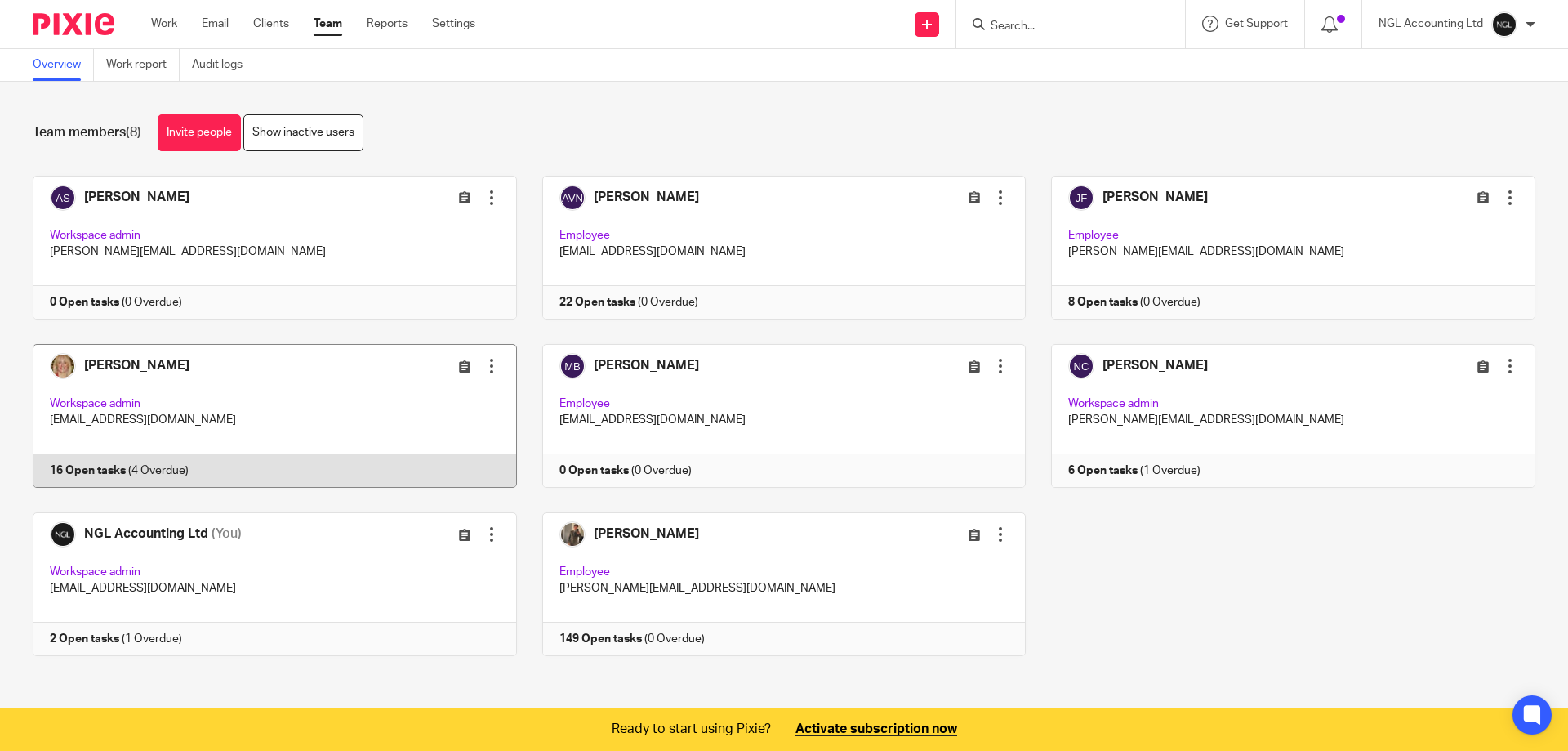
click at [234, 406] on link at bounding box center [262, 416] width 509 height 144
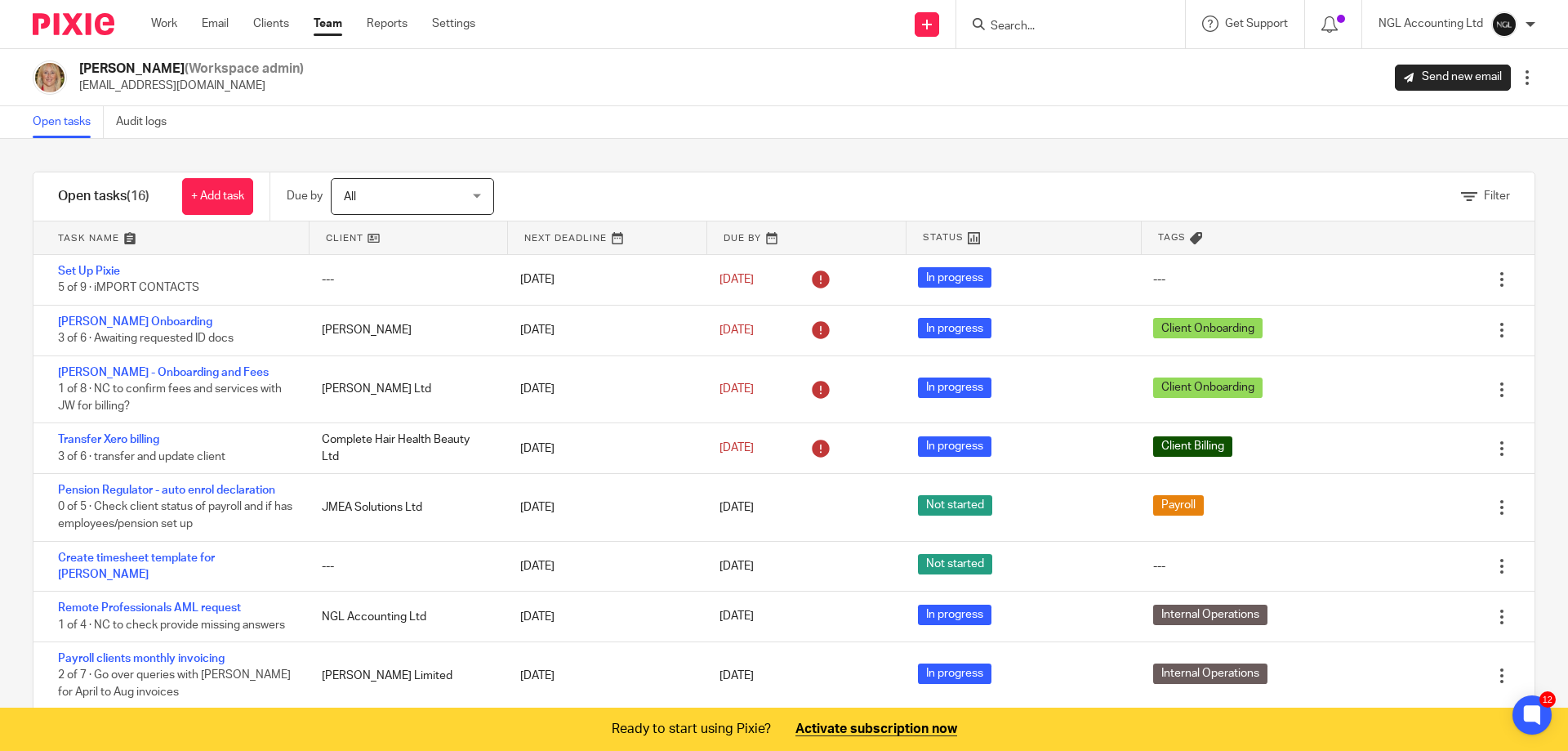
click at [1484, 197] on span "Filter" at bounding box center [1497, 196] width 26 height 12
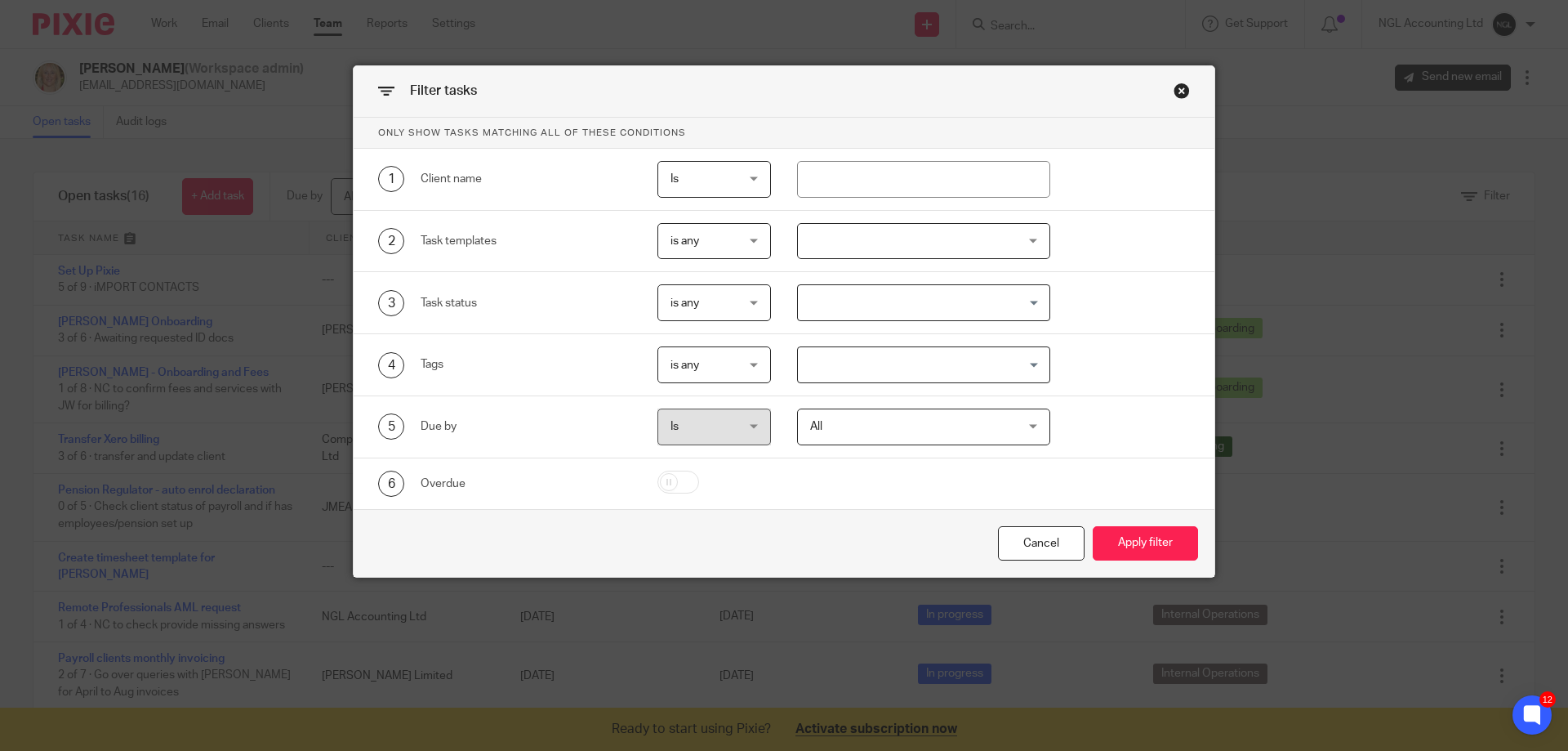
click at [754, 370] on div "is any is any" at bounding box center [714, 364] width 114 height 37
click at [842, 358] on input "Search for option" at bounding box center [920, 364] width 242 height 29
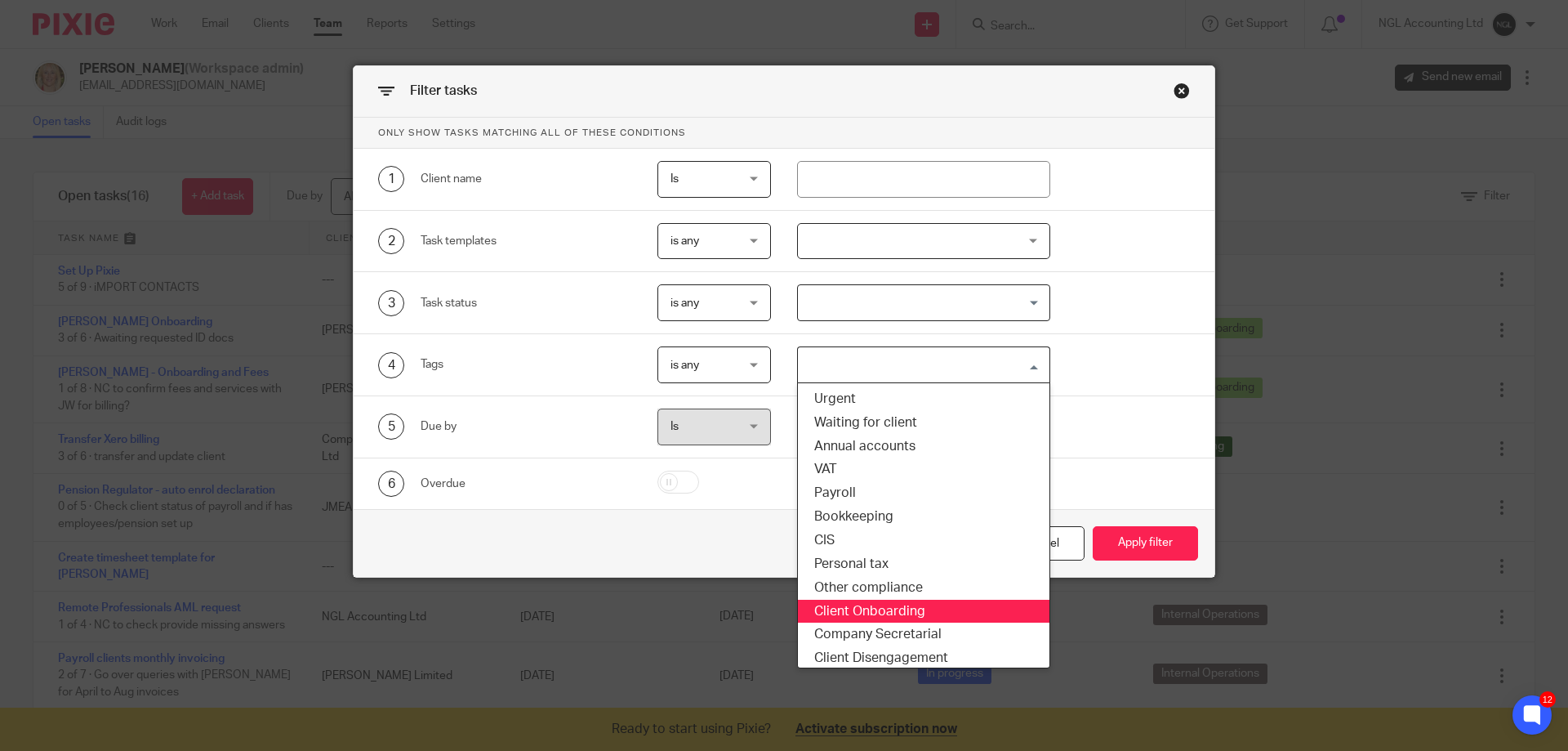
click at [921, 609] on li "Client Onboarding" at bounding box center [924, 611] width 253 height 24
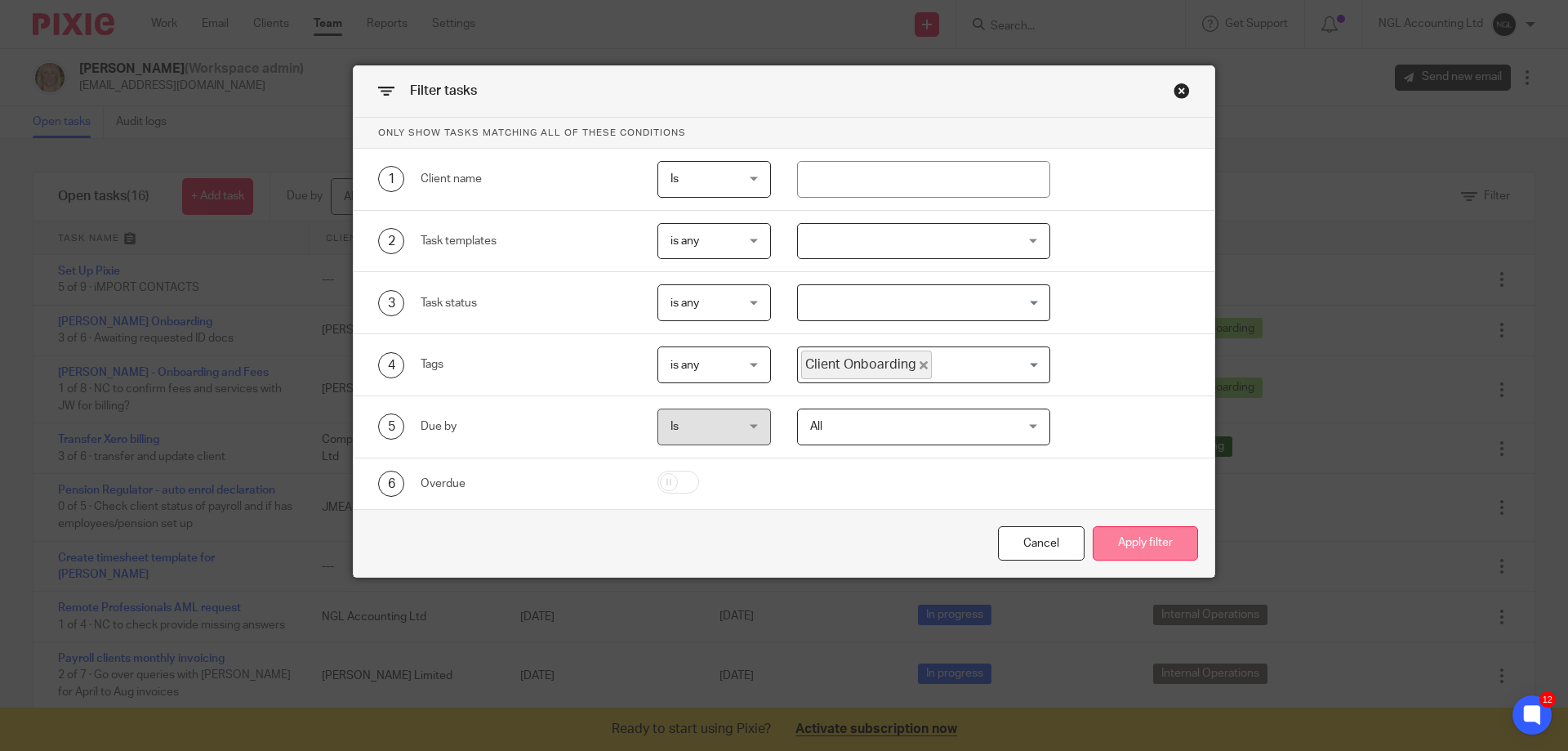
click at [1120, 544] on button "Apply filter" at bounding box center [1145, 544] width 106 height 36
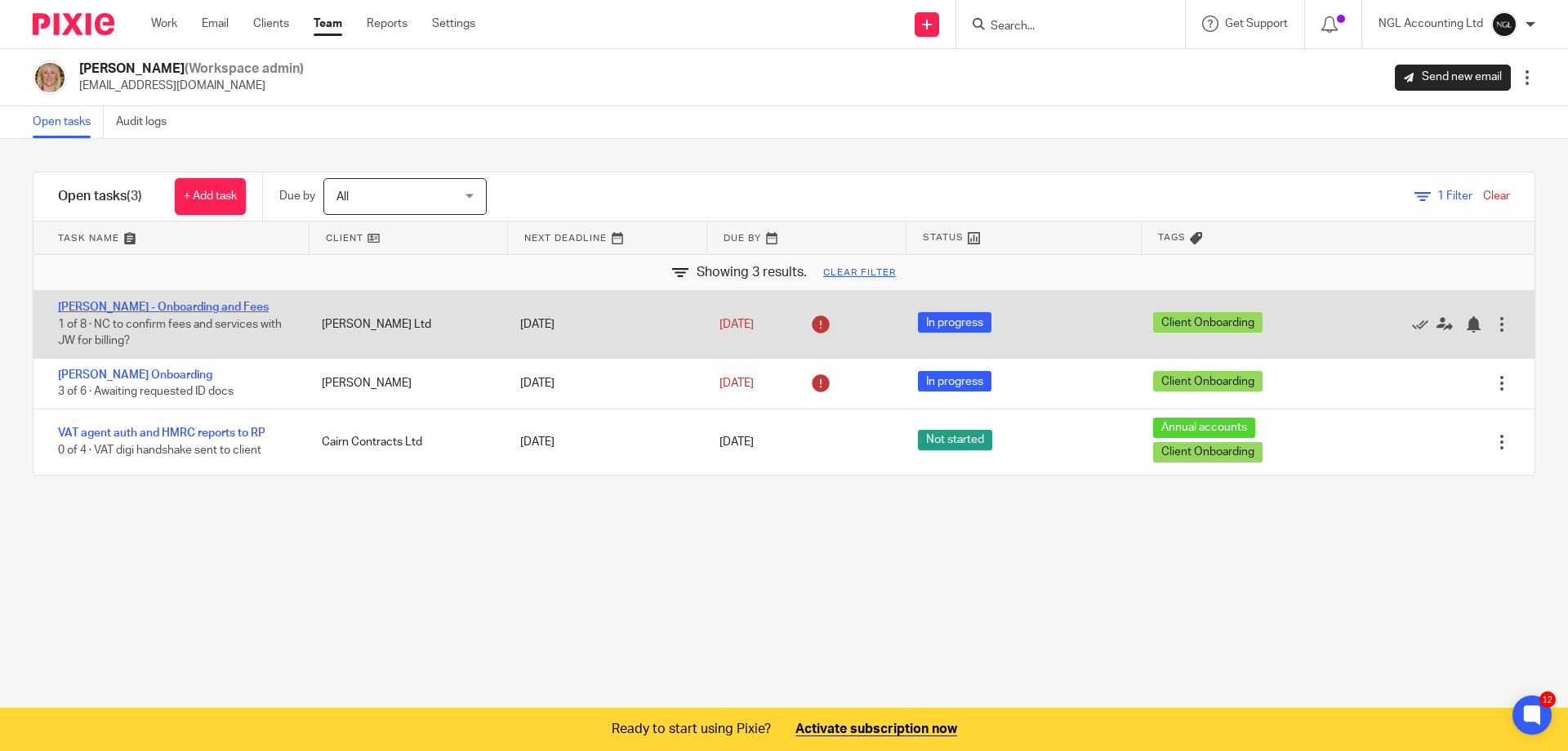
click at [204, 310] on link "[PERSON_NAME] - Onboarding and Fees" at bounding box center [163, 307] width 211 height 12
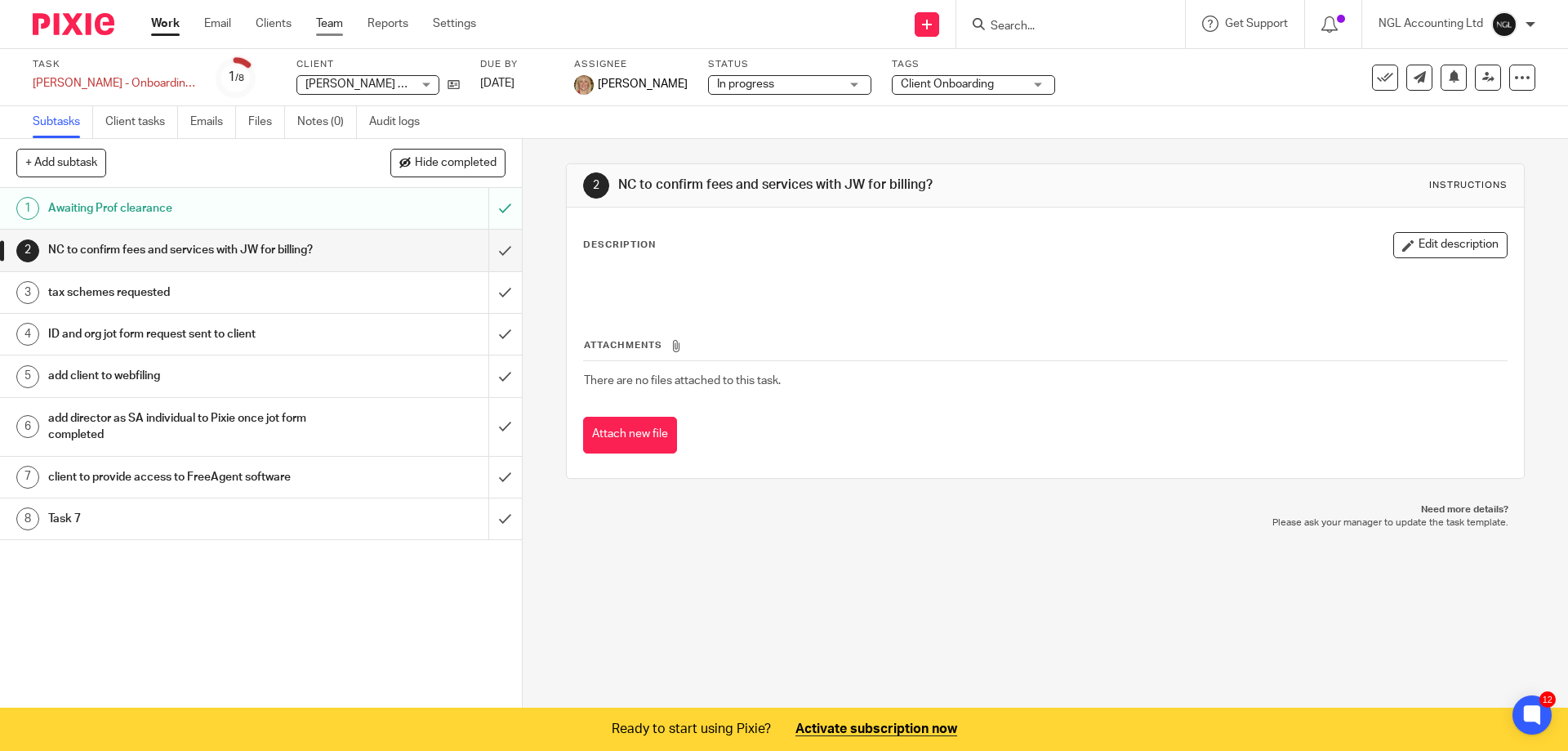
click at [334, 26] on link "Team" at bounding box center [329, 24] width 27 height 17
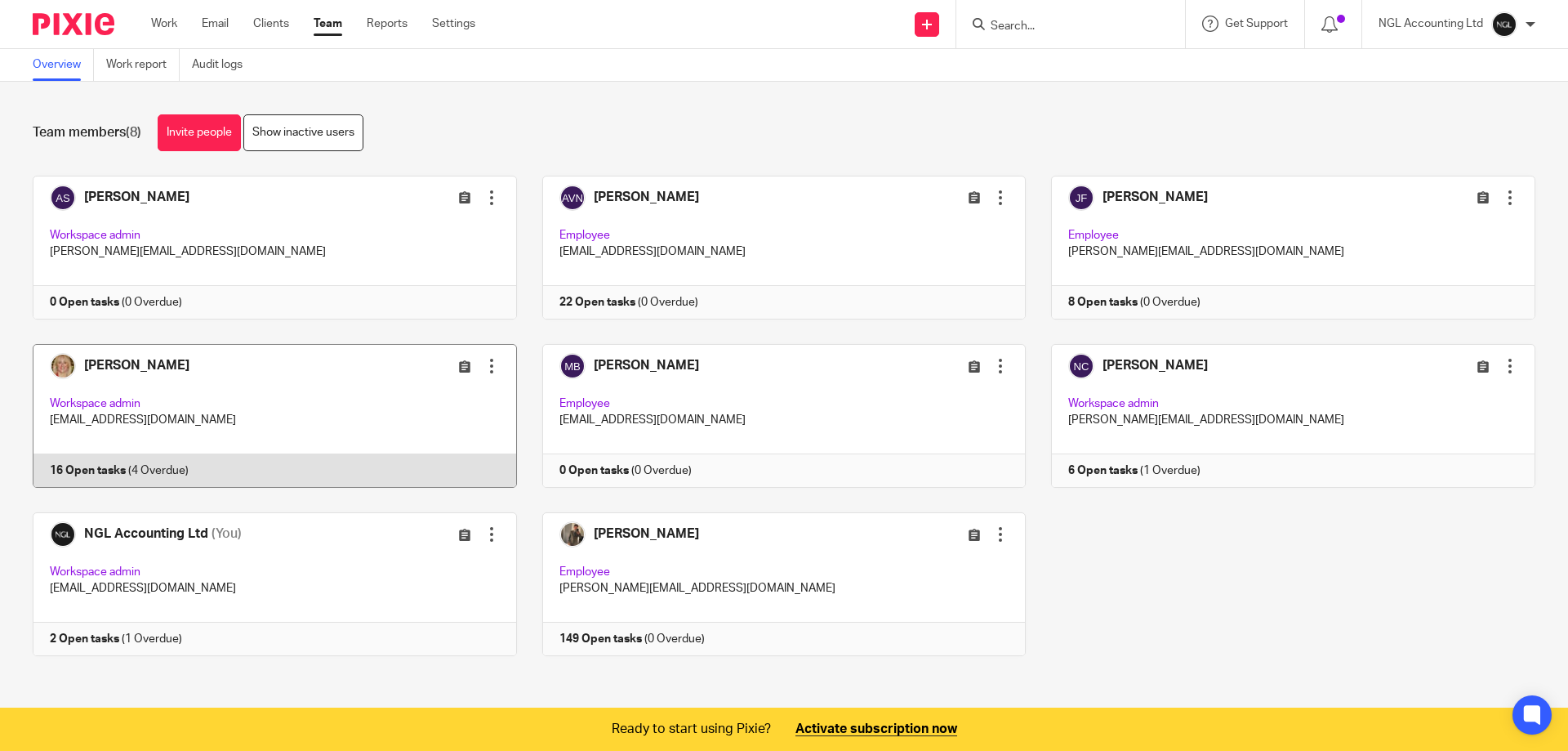
click at [288, 377] on link at bounding box center [262, 416] width 509 height 144
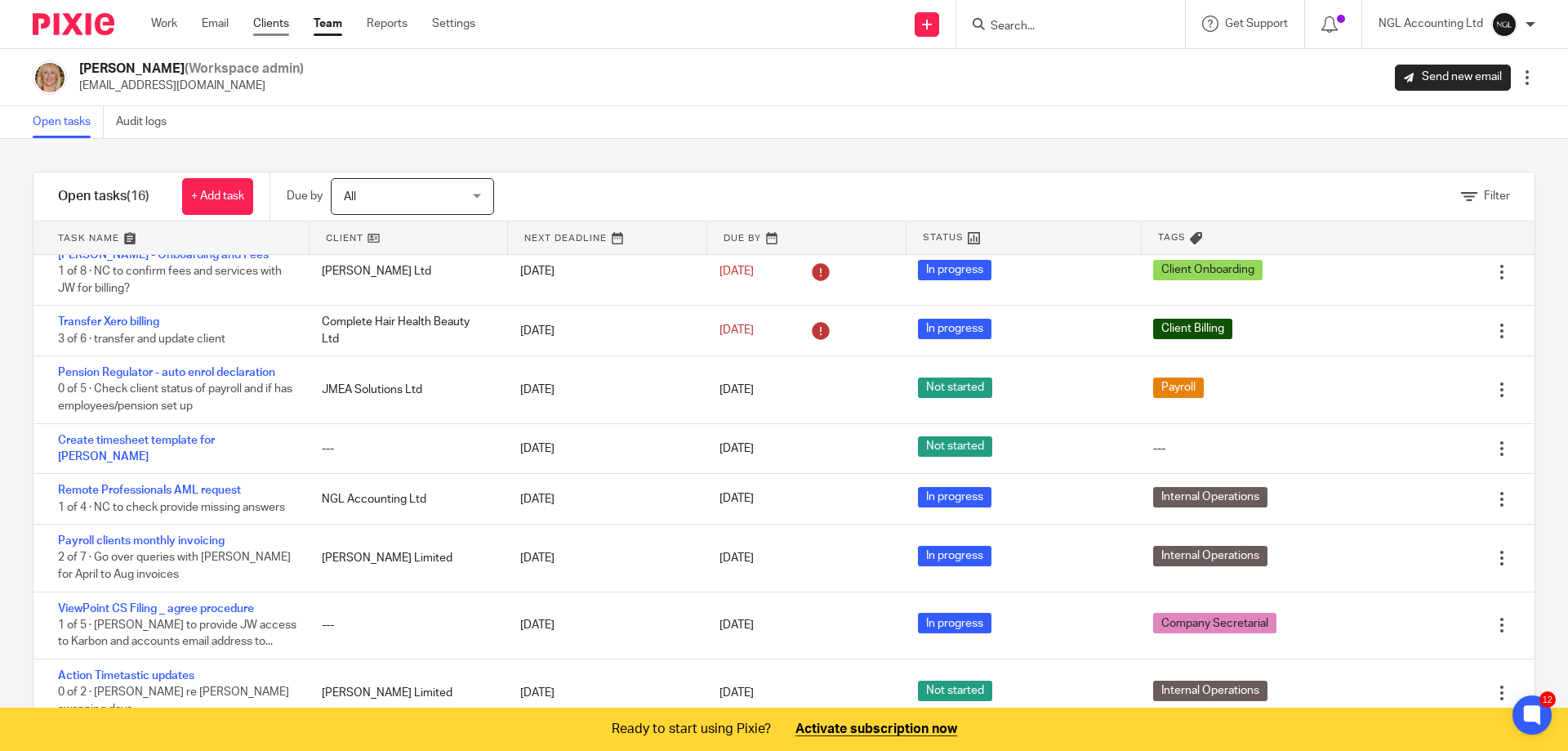
click at [277, 22] on link "Clients" at bounding box center [272, 24] width 36 height 17
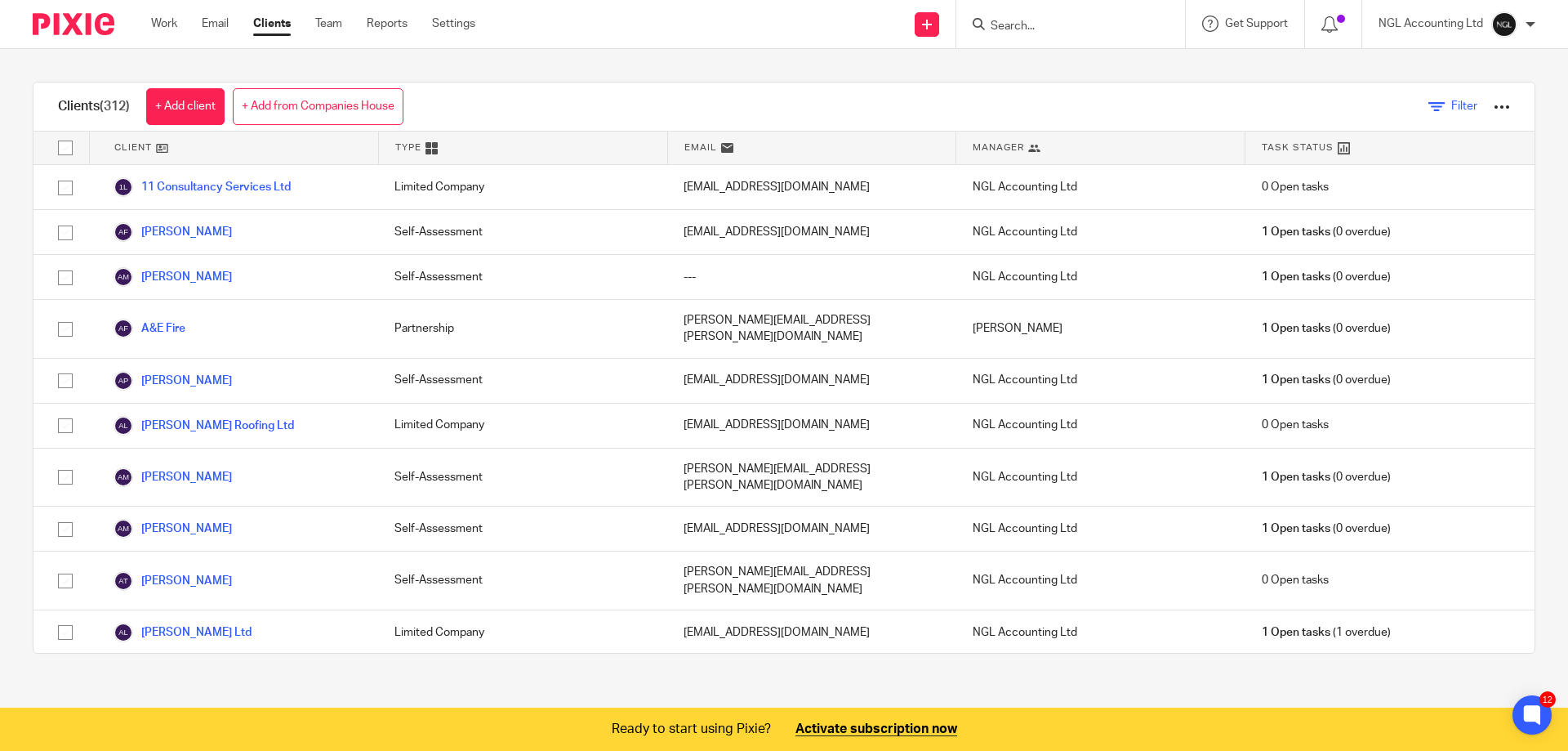
click at [1428, 107] on link "Filter" at bounding box center [1452, 107] width 49 height 17
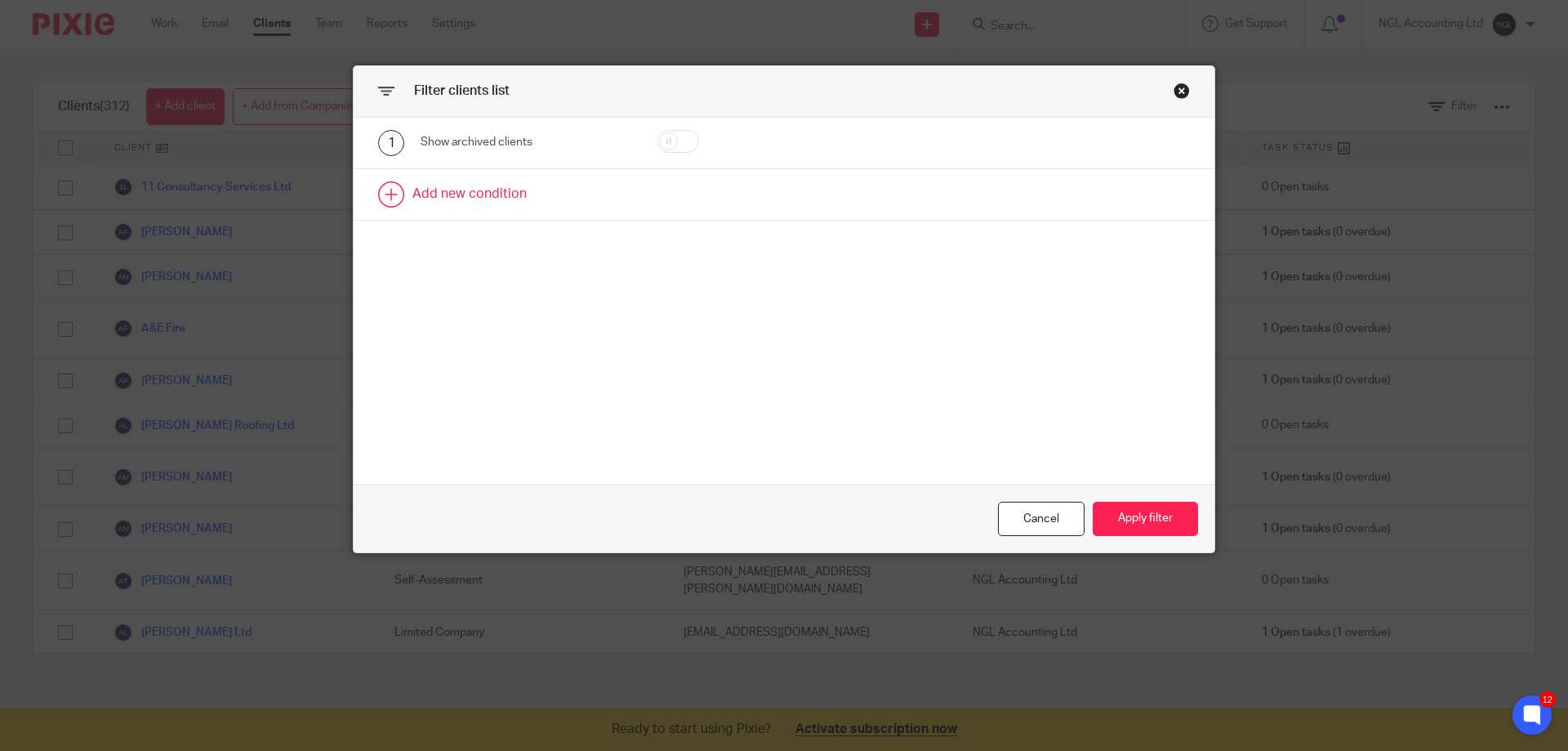
click at [387, 195] on link at bounding box center [784, 194] width 860 height 50
click at [618, 198] on div "Field" at bounding box center [526, 200] width 211 height 37
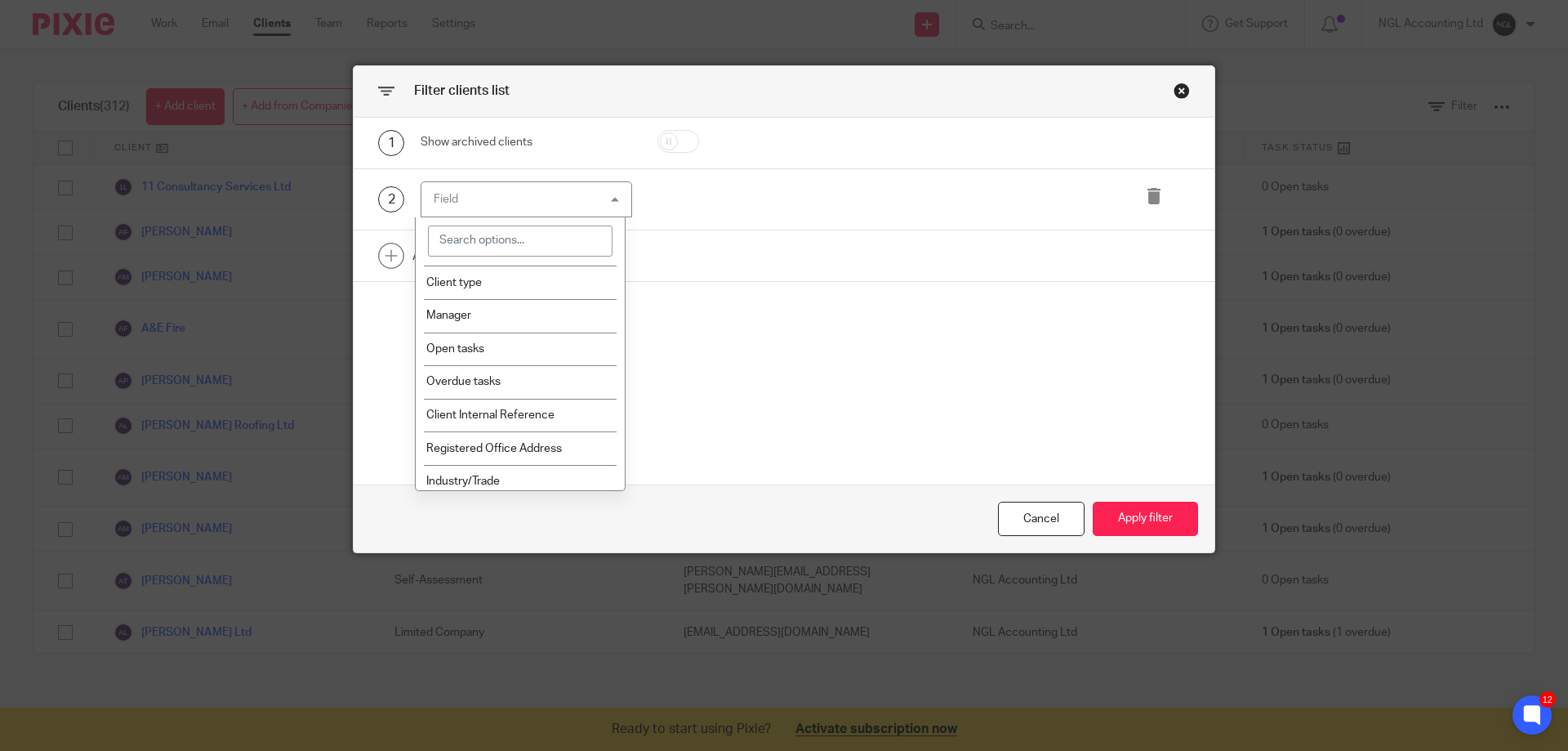
scroll to position [97, 0]
click at [560, 321] on li "Open tasks" at bounding box center [520, 317] width 210 height 34
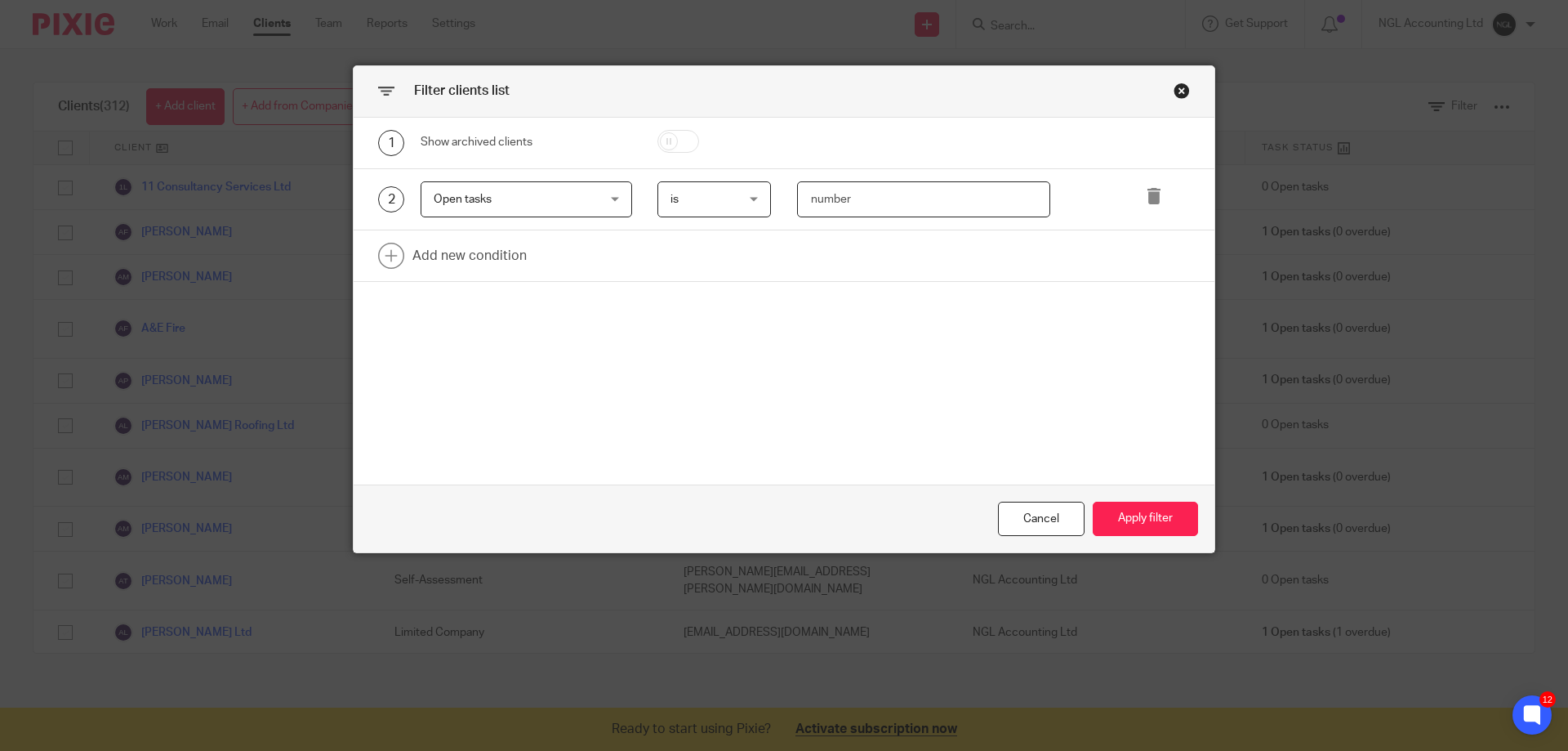
click at [942, 202] on input "number" at bounding box center [924, 200] width 254 height 37
click at [748, 198] on div "is is" at bounding box center [714, 200] width 114 height 37
click at [599, 198] on div "Open tasks Open tasks" at bounding box center [526, 200] width 211 height 37
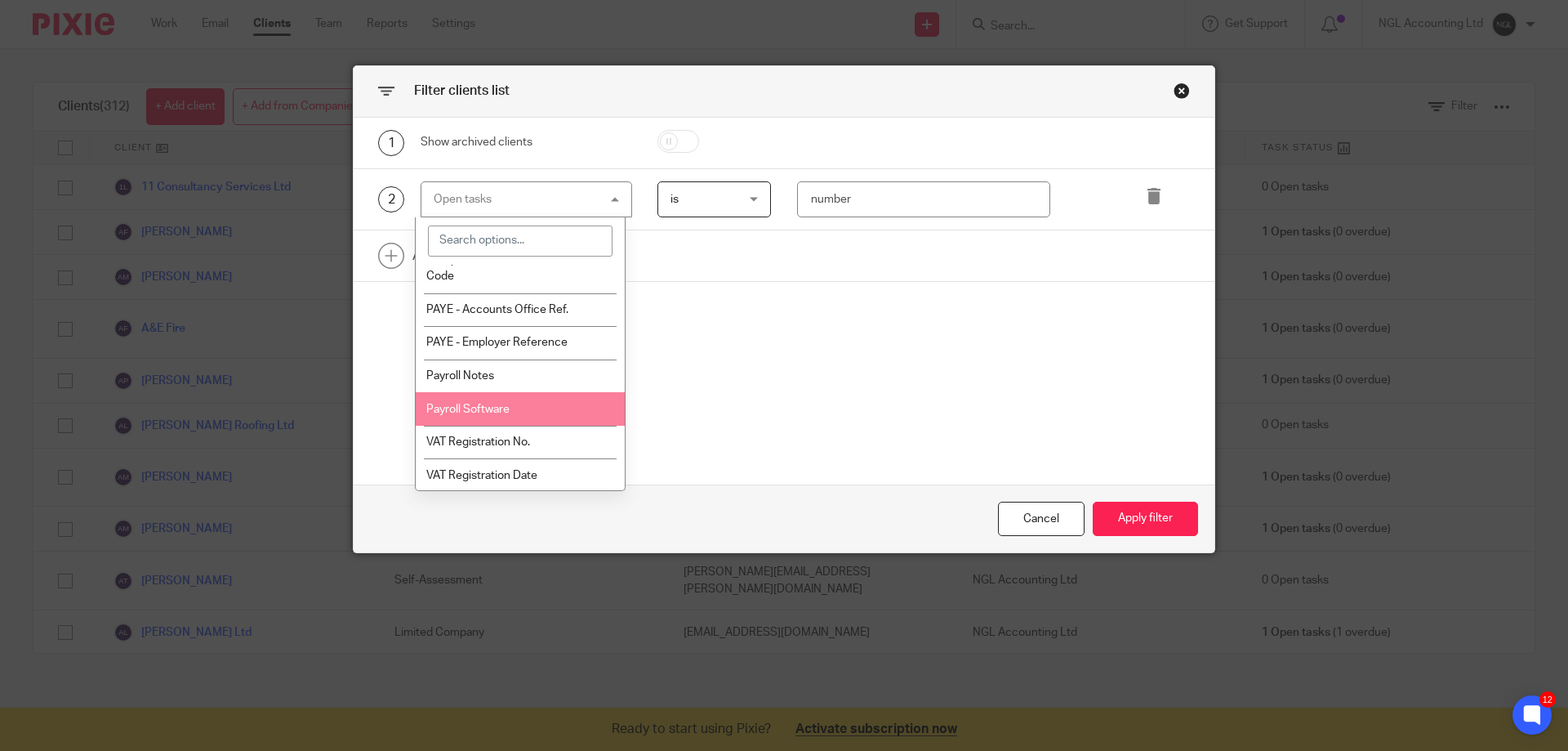
scroll to position [751, 0]
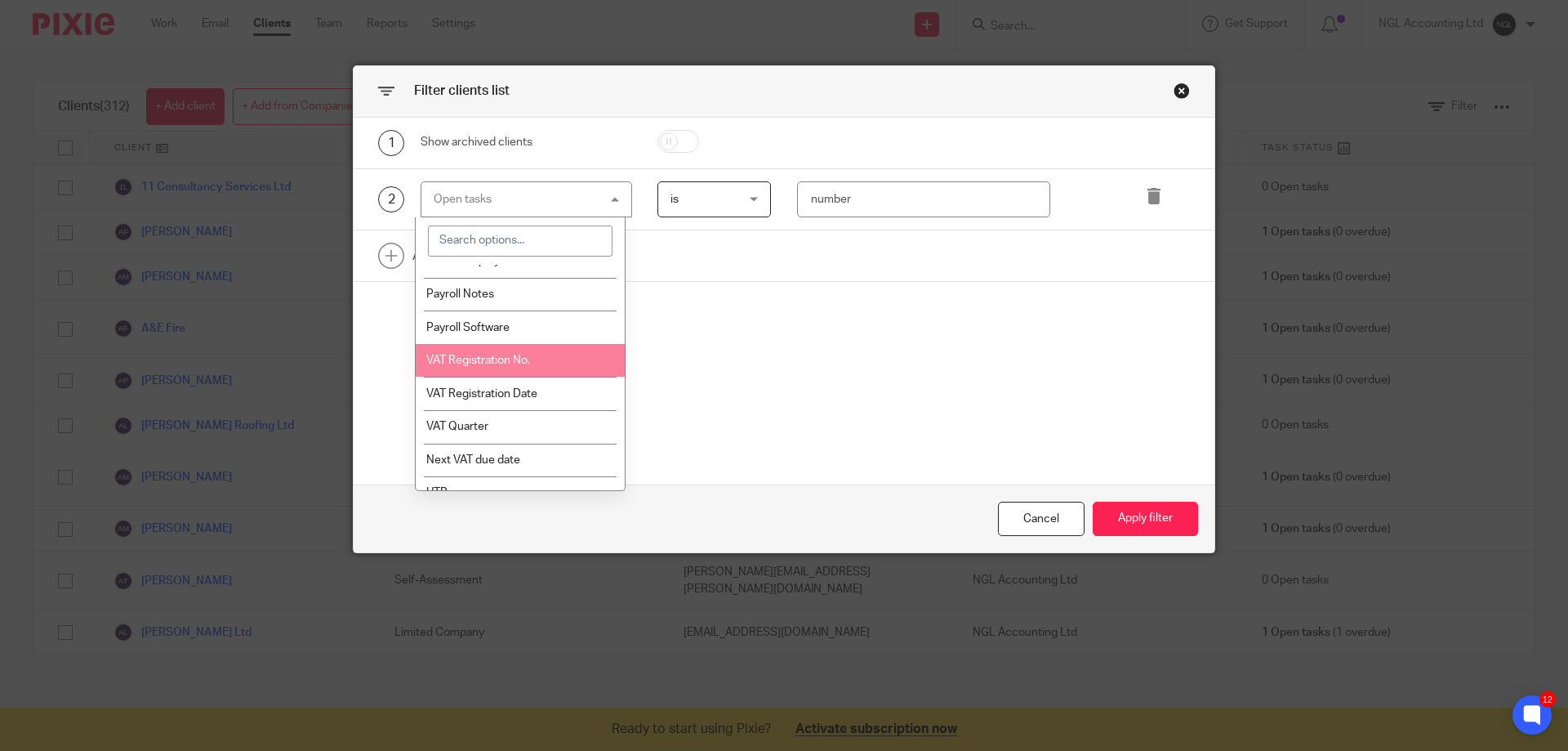
click at [557, 358] on li "VAT Registration No." at bounding box center [520, 360] width 210 height 34
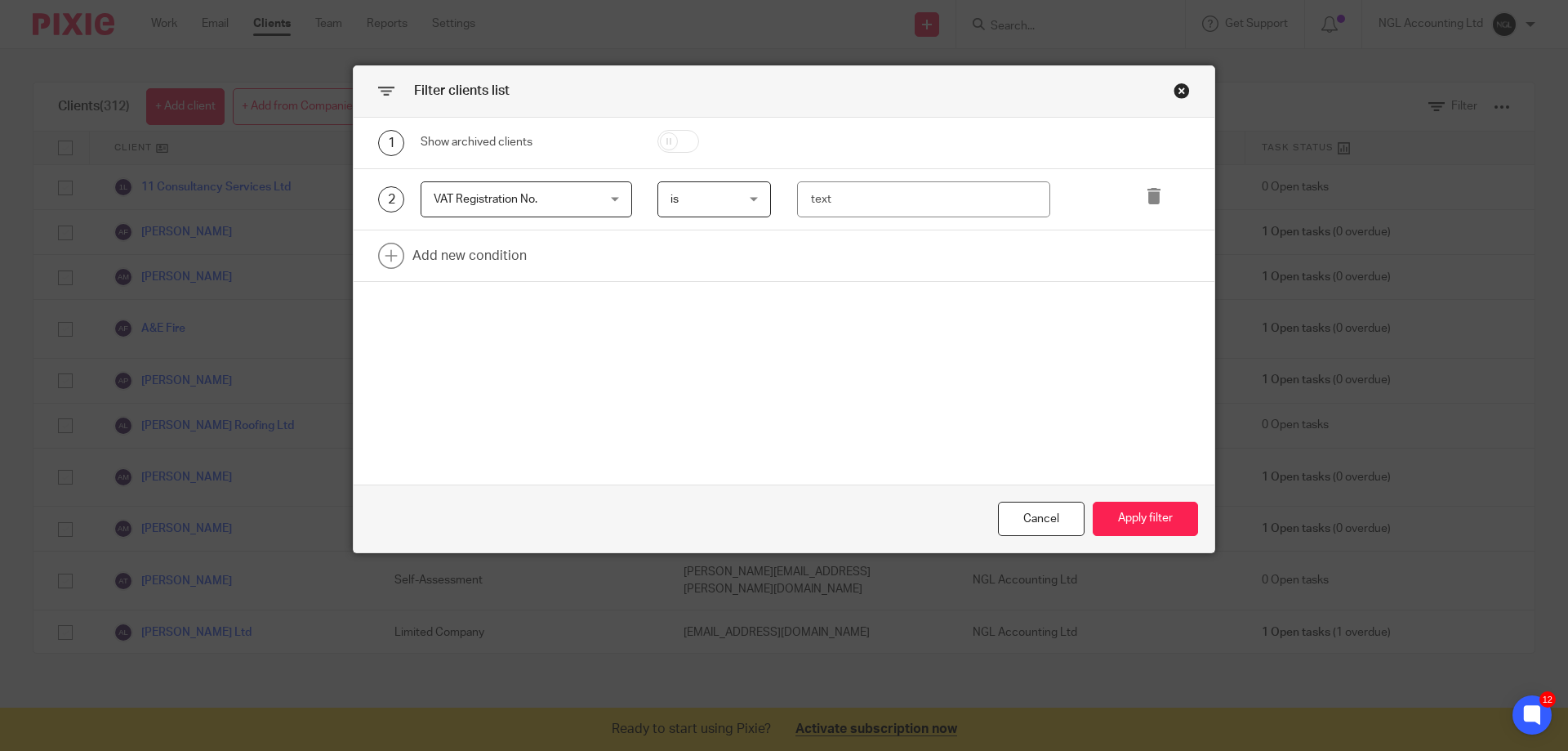
click at [748, 196] on div "is is" at bounding box center [714, 200] width 114 height 37
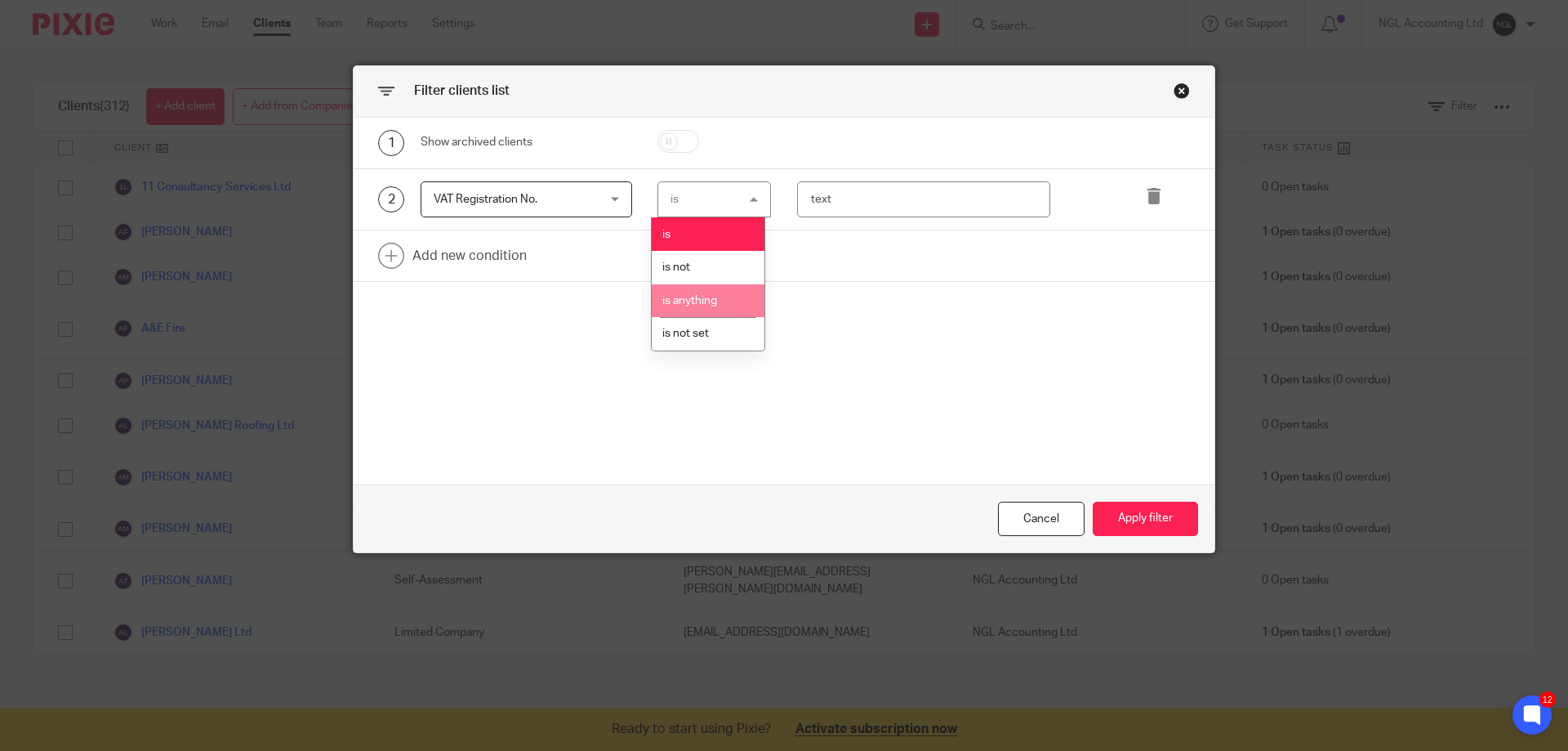
click at [717, 297] on span "is anything" at bounding box center [689, 301] width 54 height 12
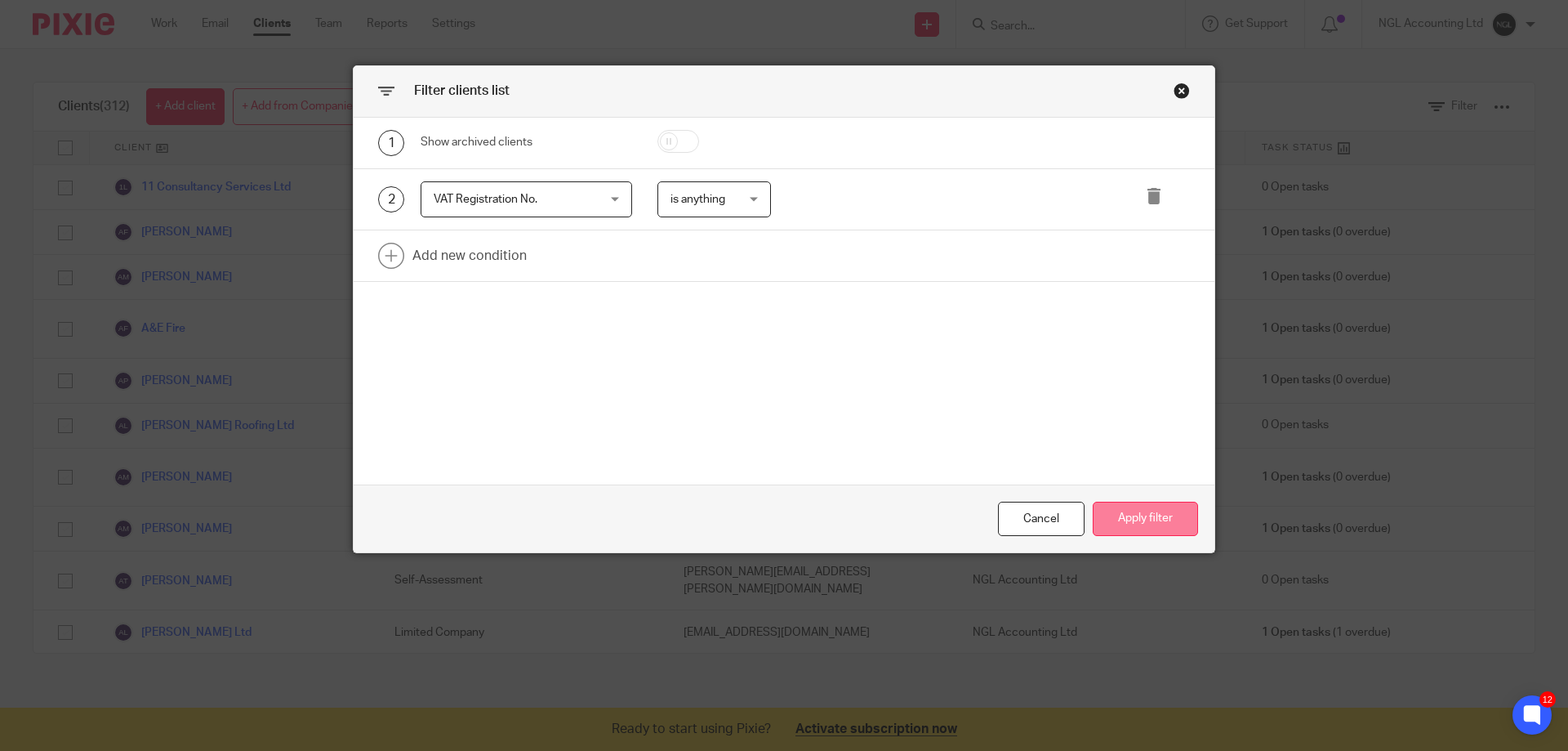
click at [1134, 530] on button "Apply filter" at bounding box center [1145, 519] width 106 height 36
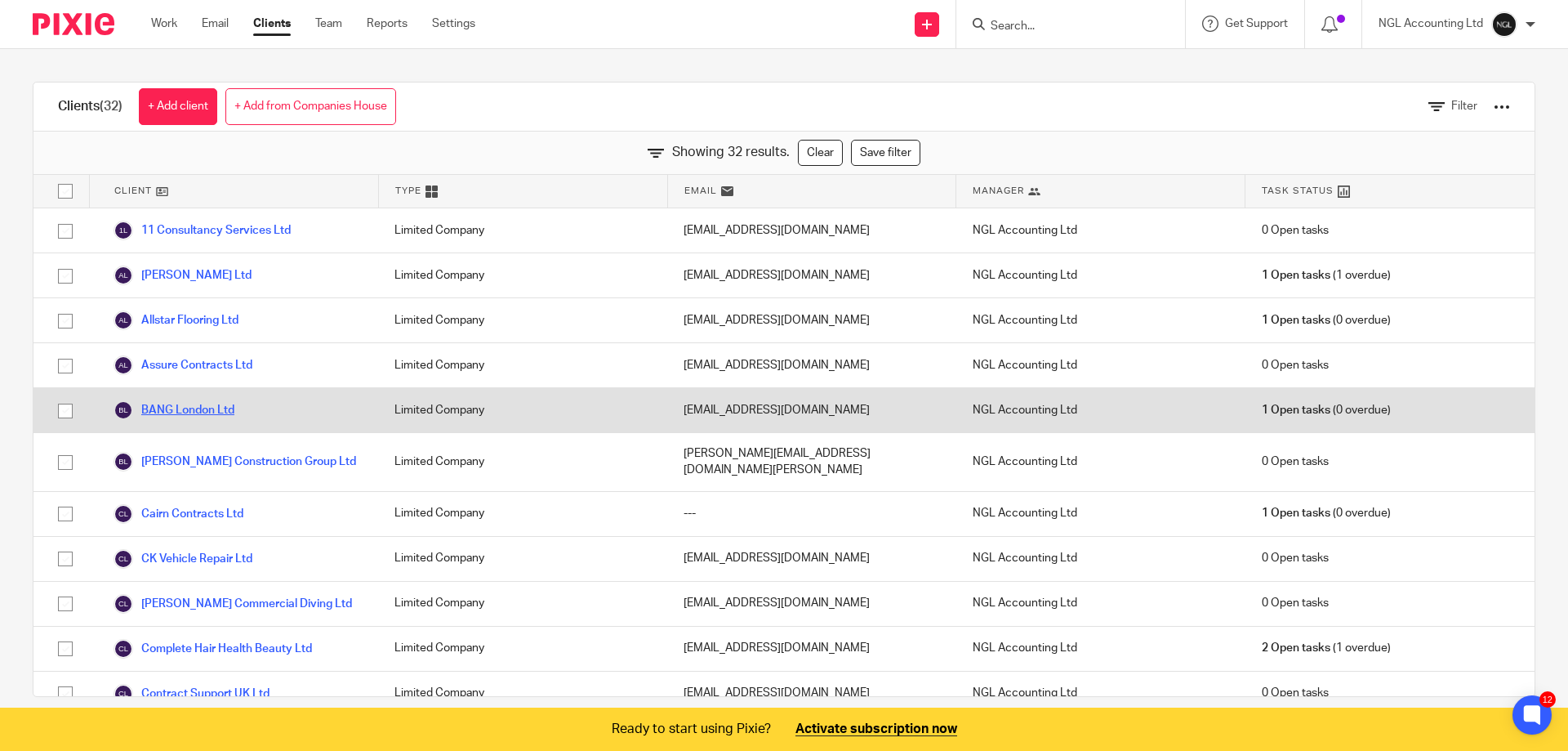
click at [220, 409] on link "BANG London Ltd" at bounding box center [173, 411] width 121 height 20
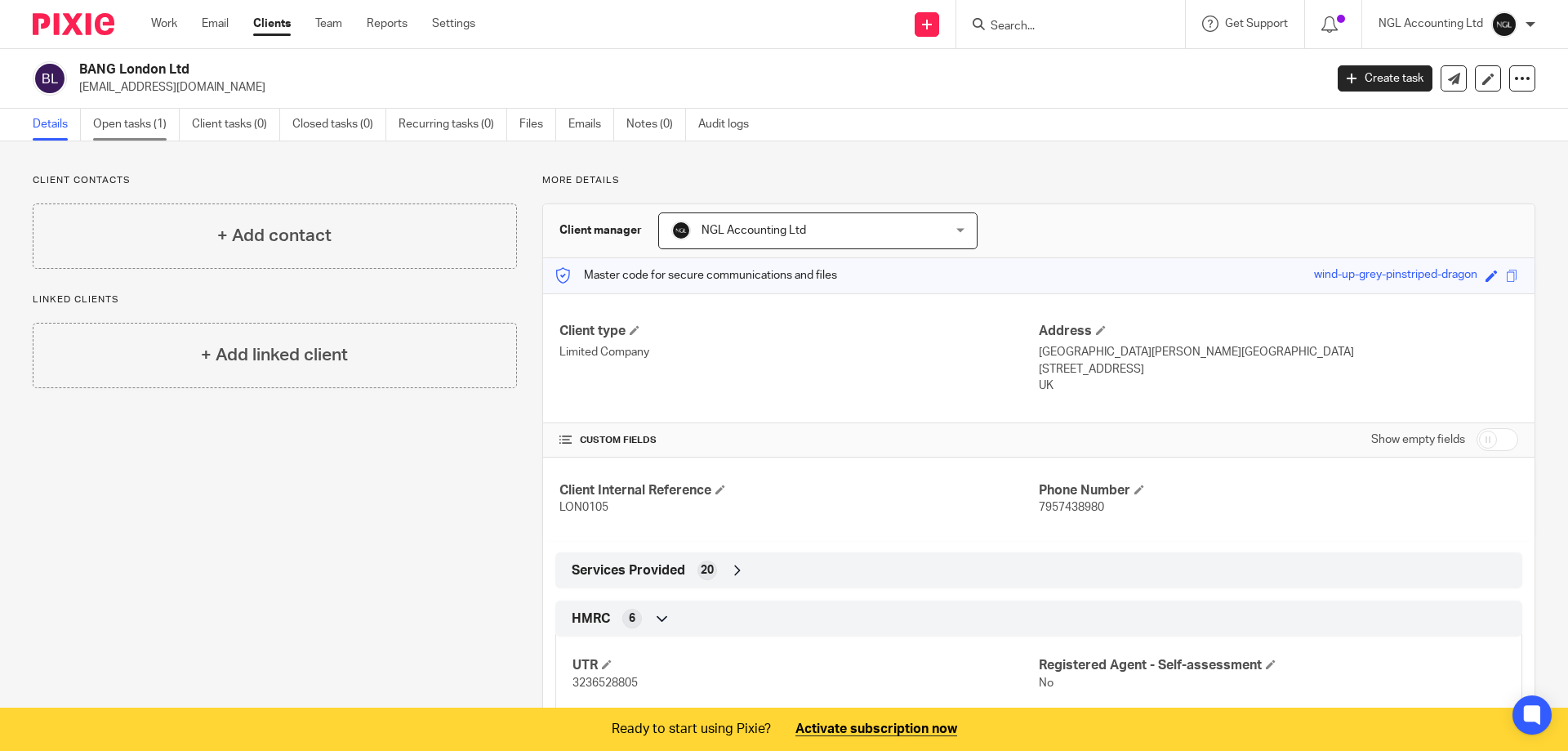
click at [142, 126] on link "Open tasks (1)" at bounding box center [136, 125] width 87 height 32
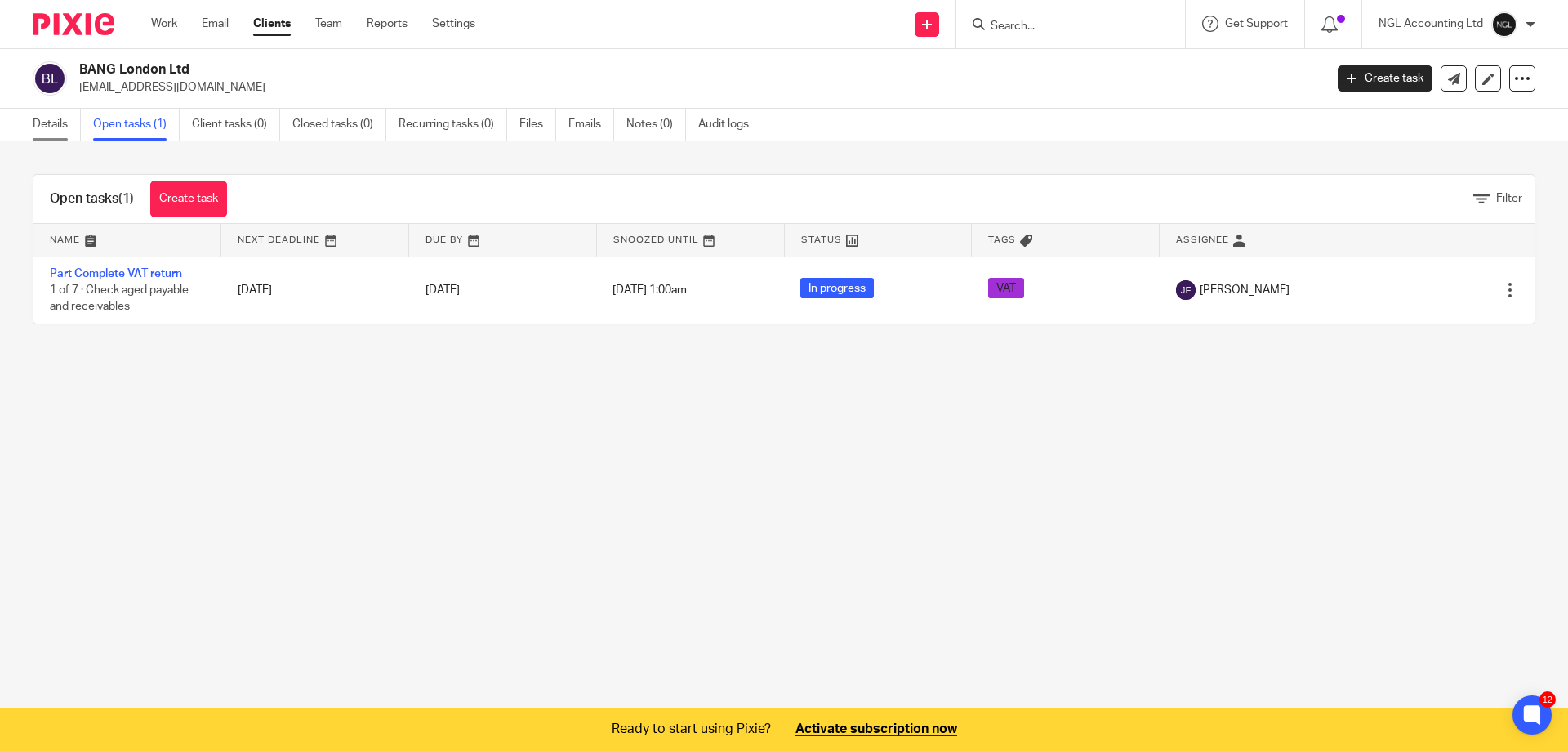
click at [59, 124] on link "Details" at bounding box center [57, 125] width 48 height 32
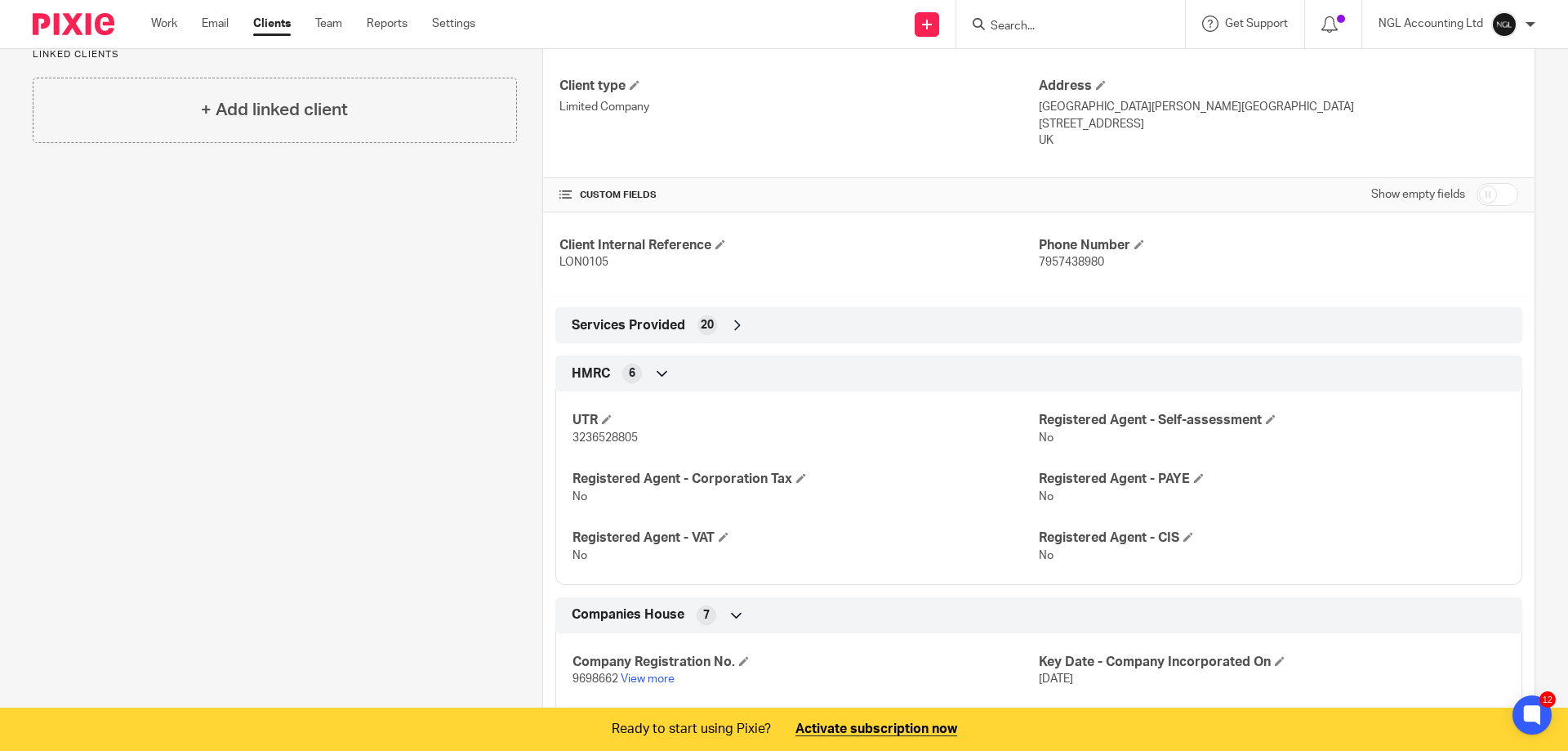
scroll to position [868, 0]
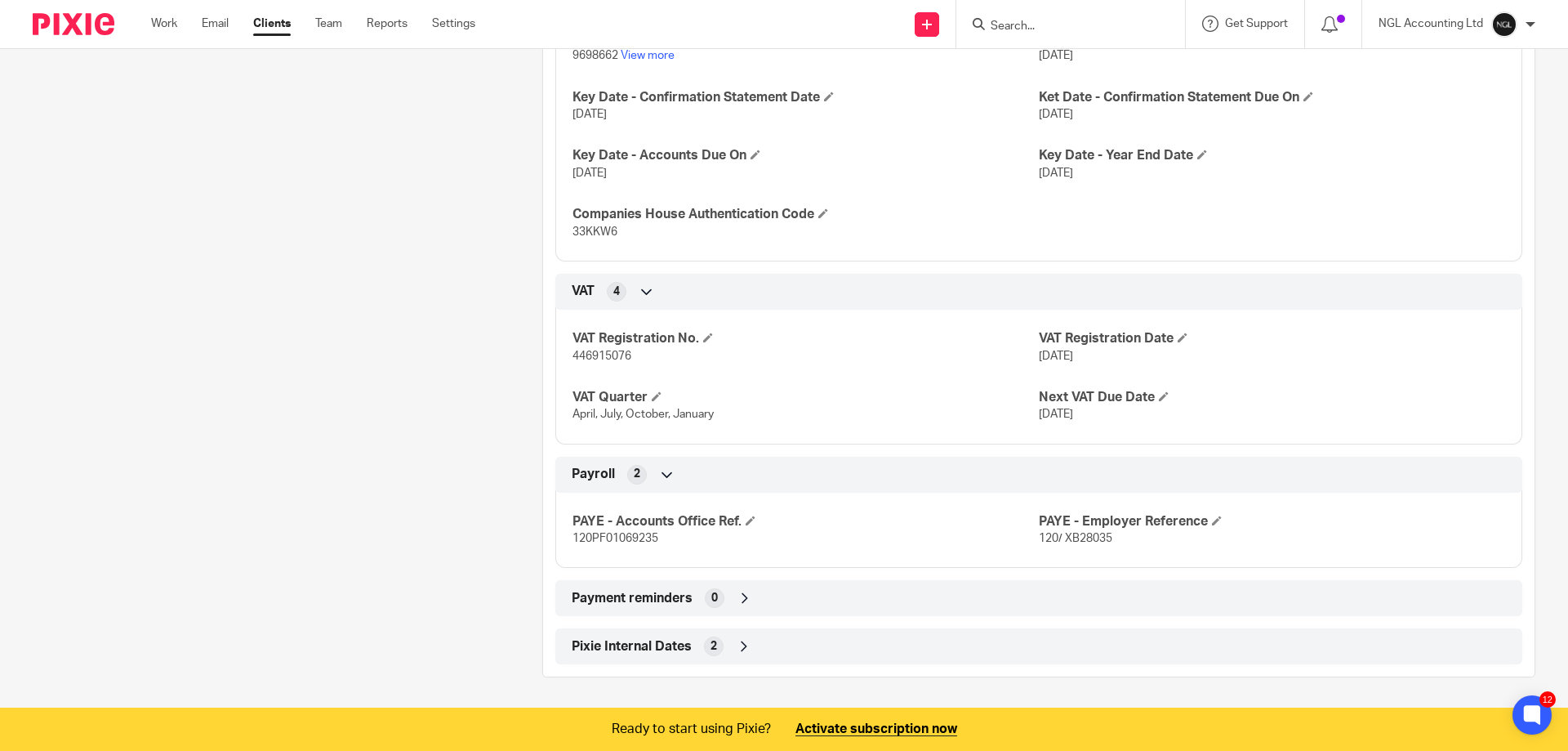
click at [744, 644] on icon at bounding box center [744, 646] width 17 height 17
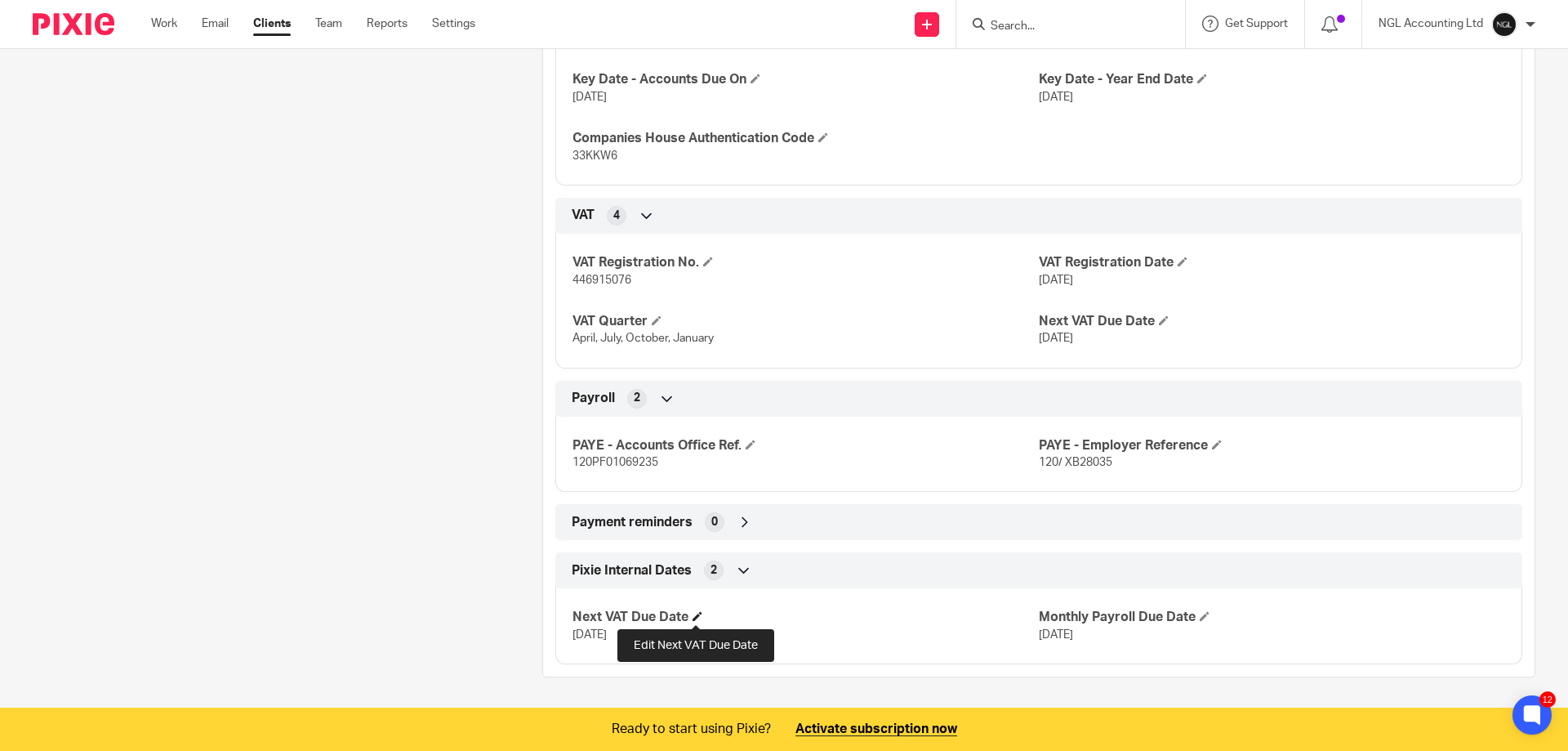
click at [696, 614] on span at bounding box center [698, 616] width 10 height 10
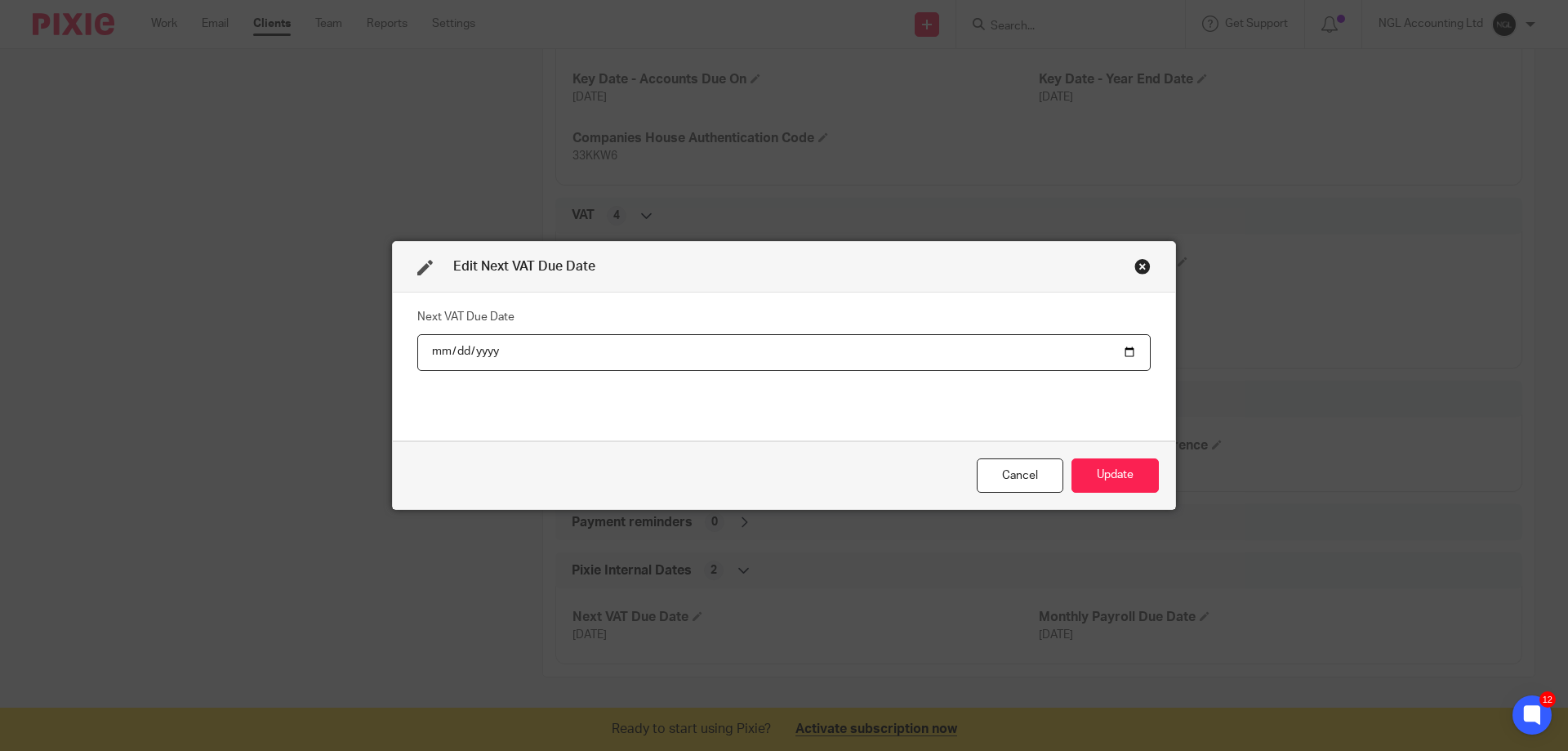
click at [1135, 268] on div "Close this dialog window" at bounding box center [1143, 266] width 17 height 17
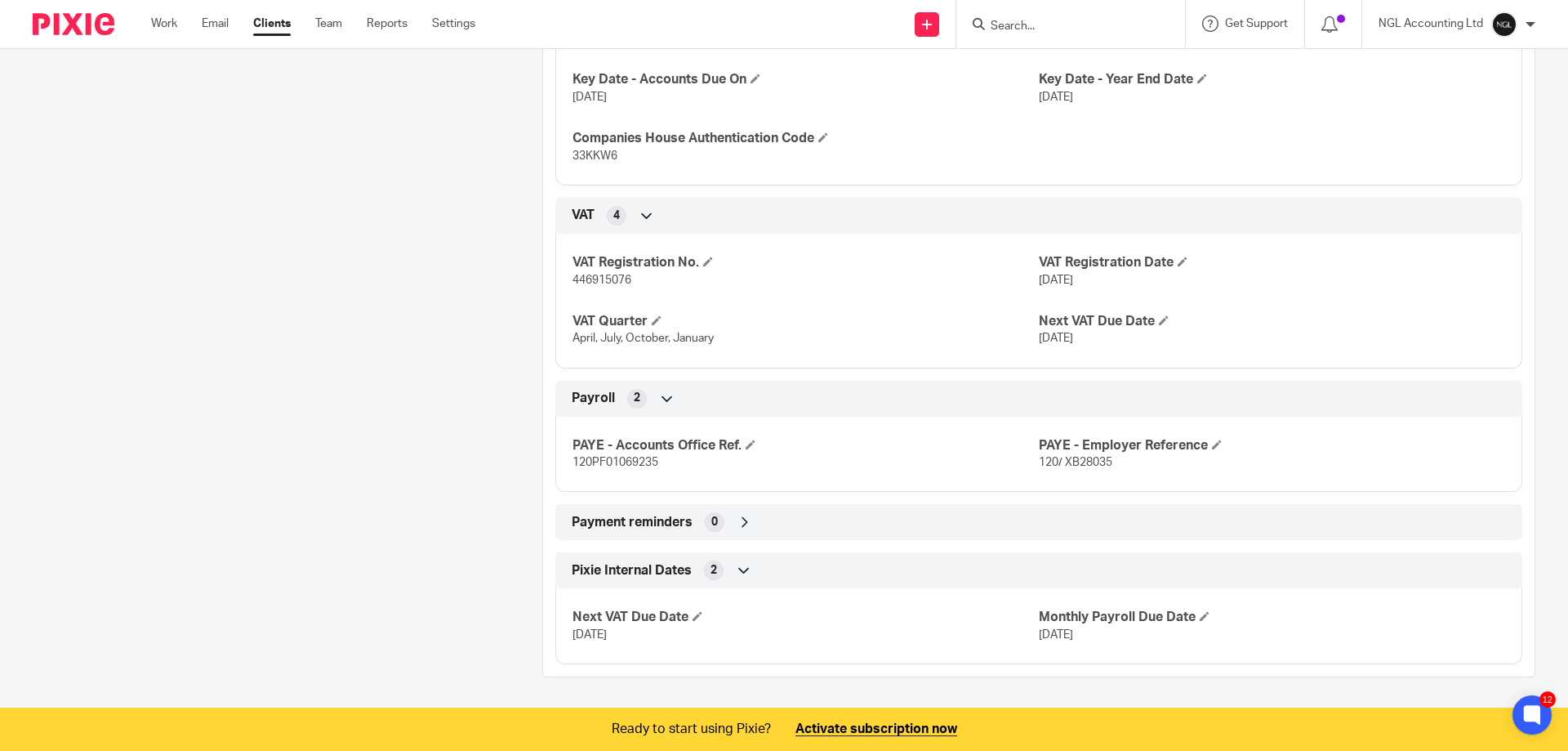
click at [643, 216] on icon at bounding box center [647, 216] width 17 height 17
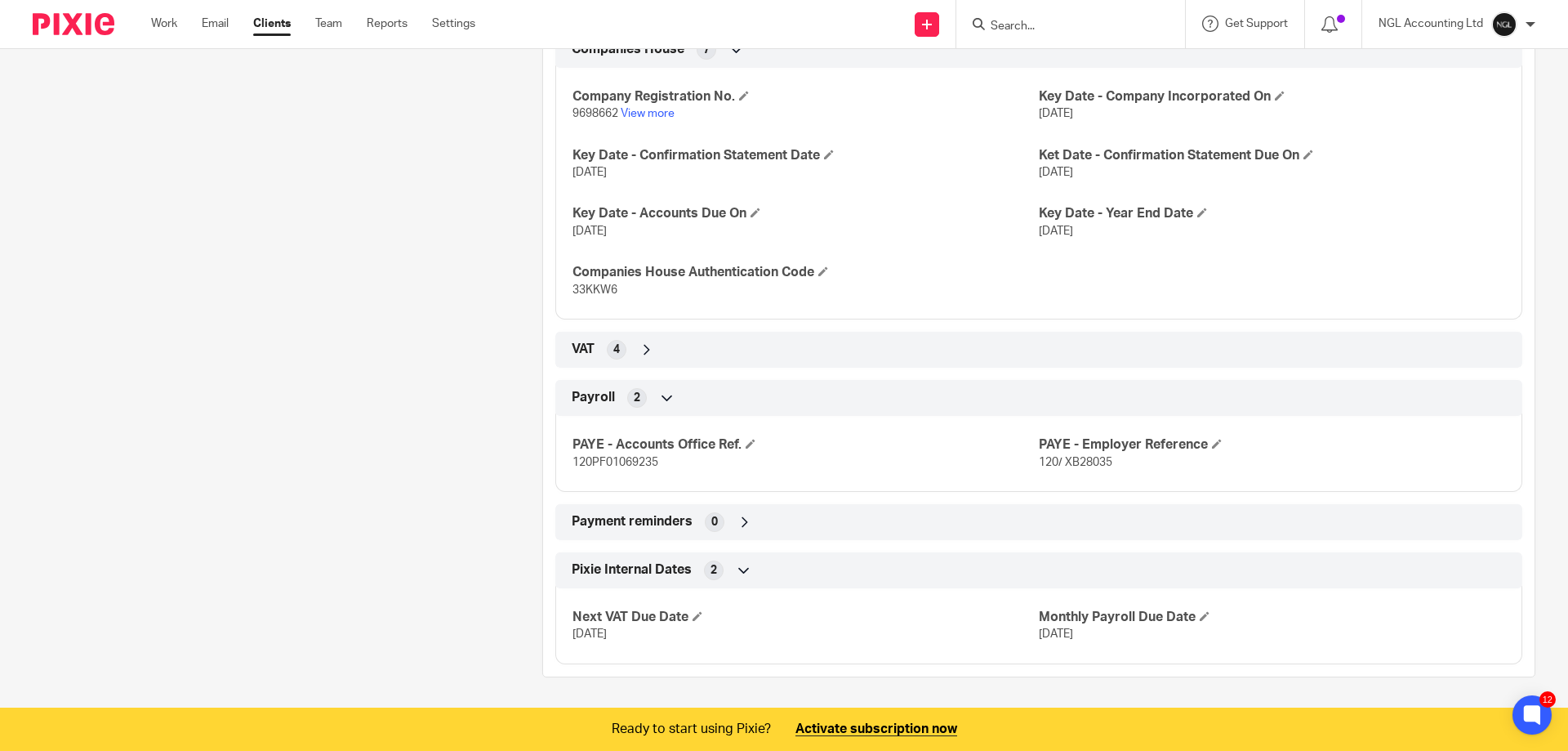
click at [644, 349] on icon at bounding box center [647, 349] width 17 height 17
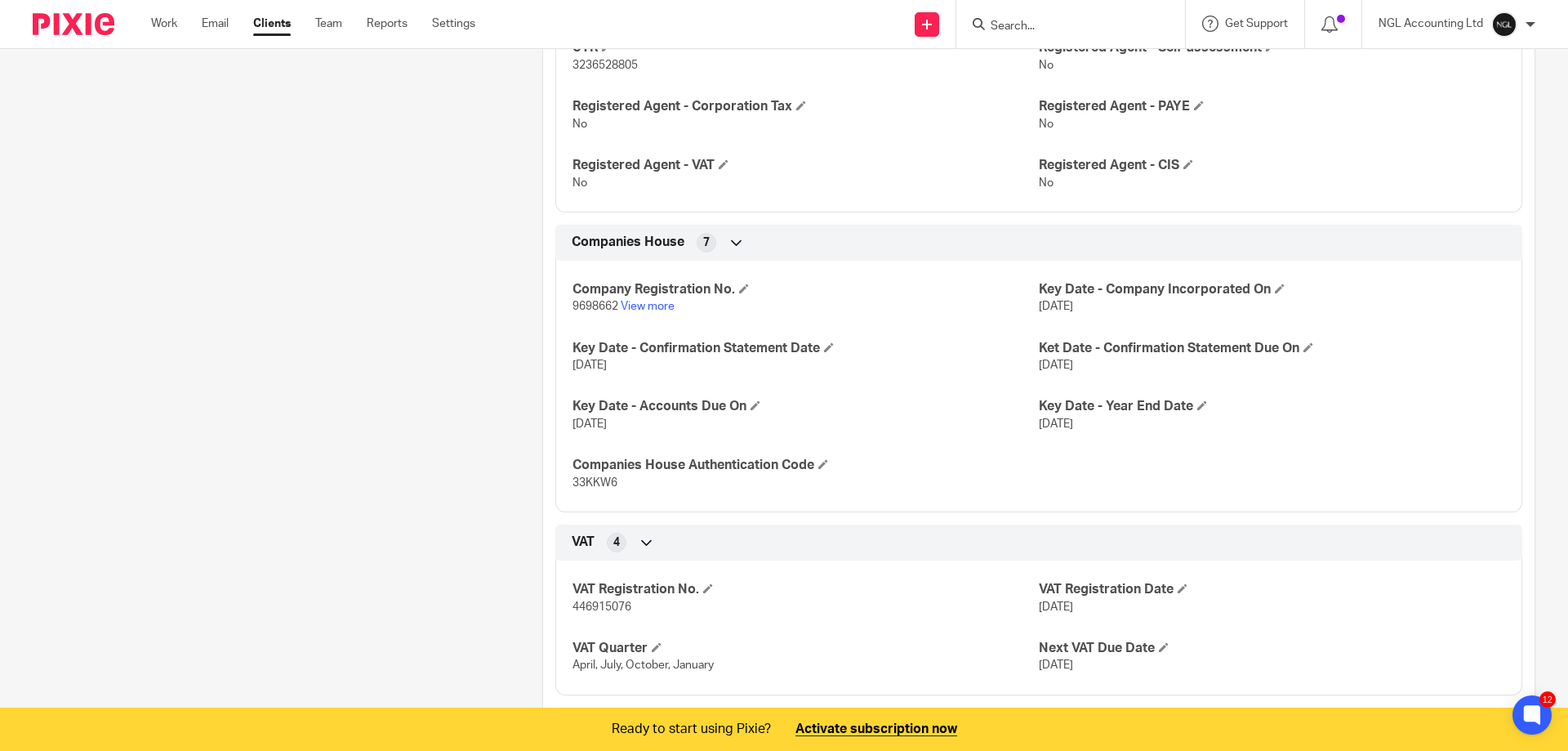
scroll to position [127, 0]
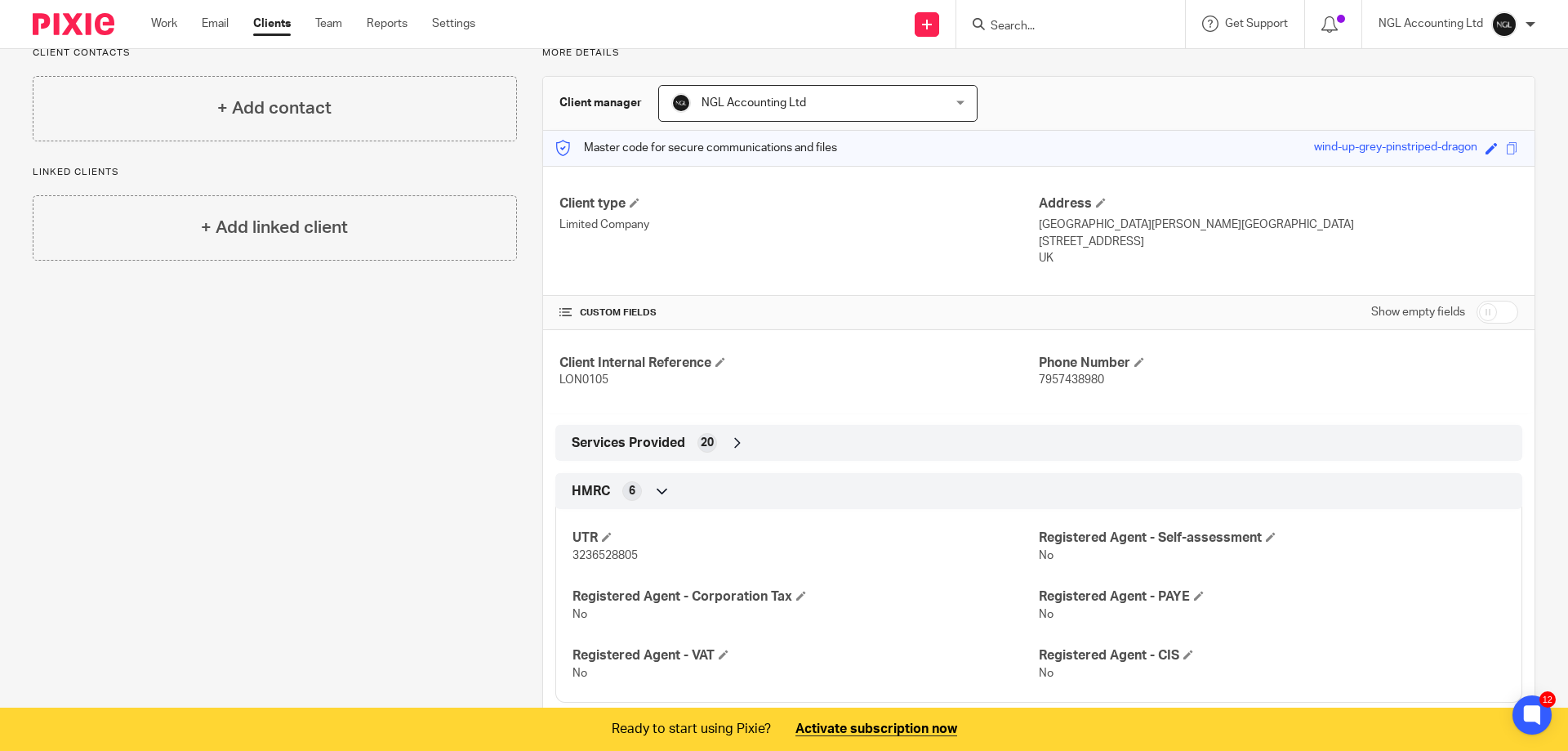
click at [272, 15] on div "Work Email Clients Team Reports Settings Work Email Clients Team Reports Settin…" at bounding box center [317, 24] width 365 height 48
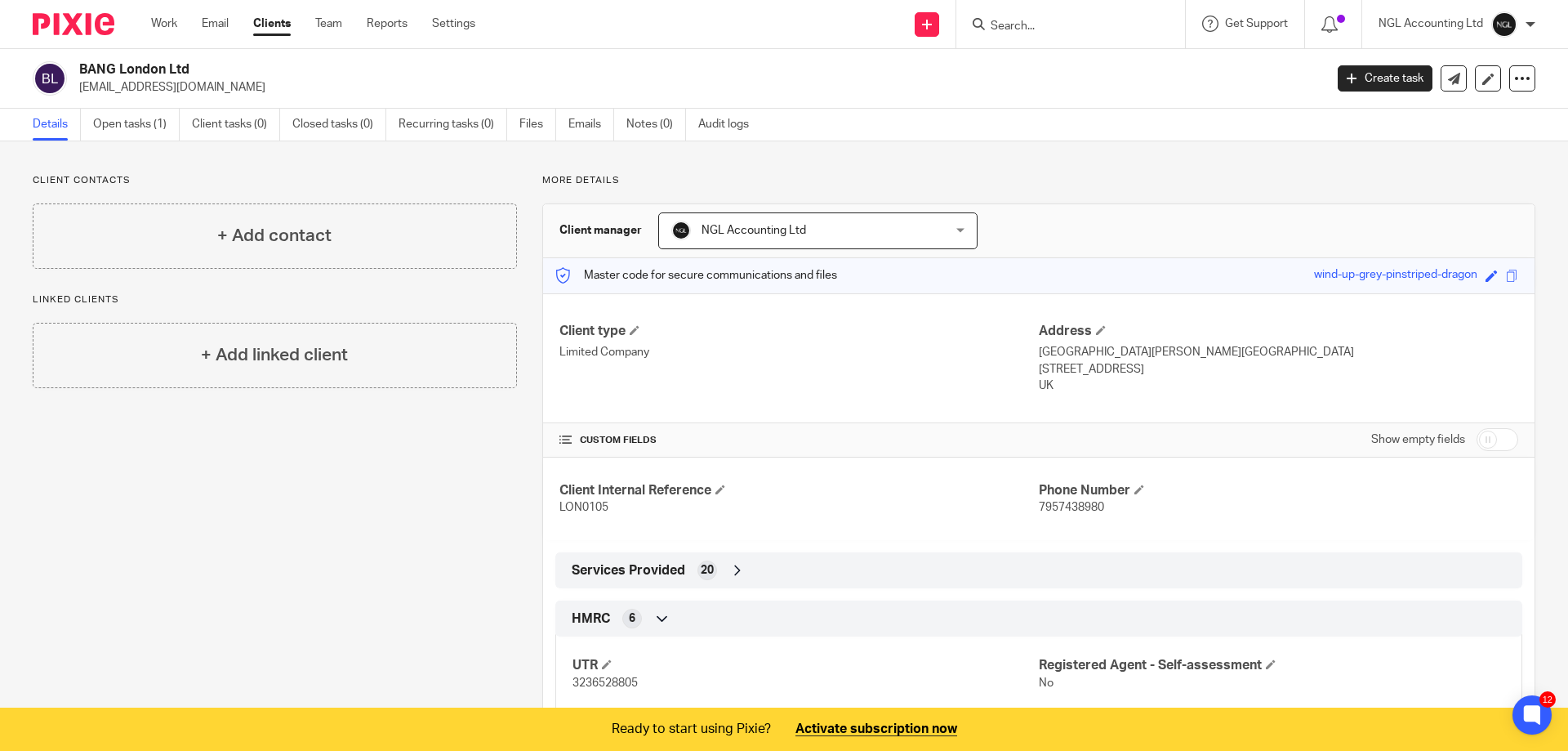
click at [278, 19] on link "Clients" at bounding box center [272, 24] width 37 height 17
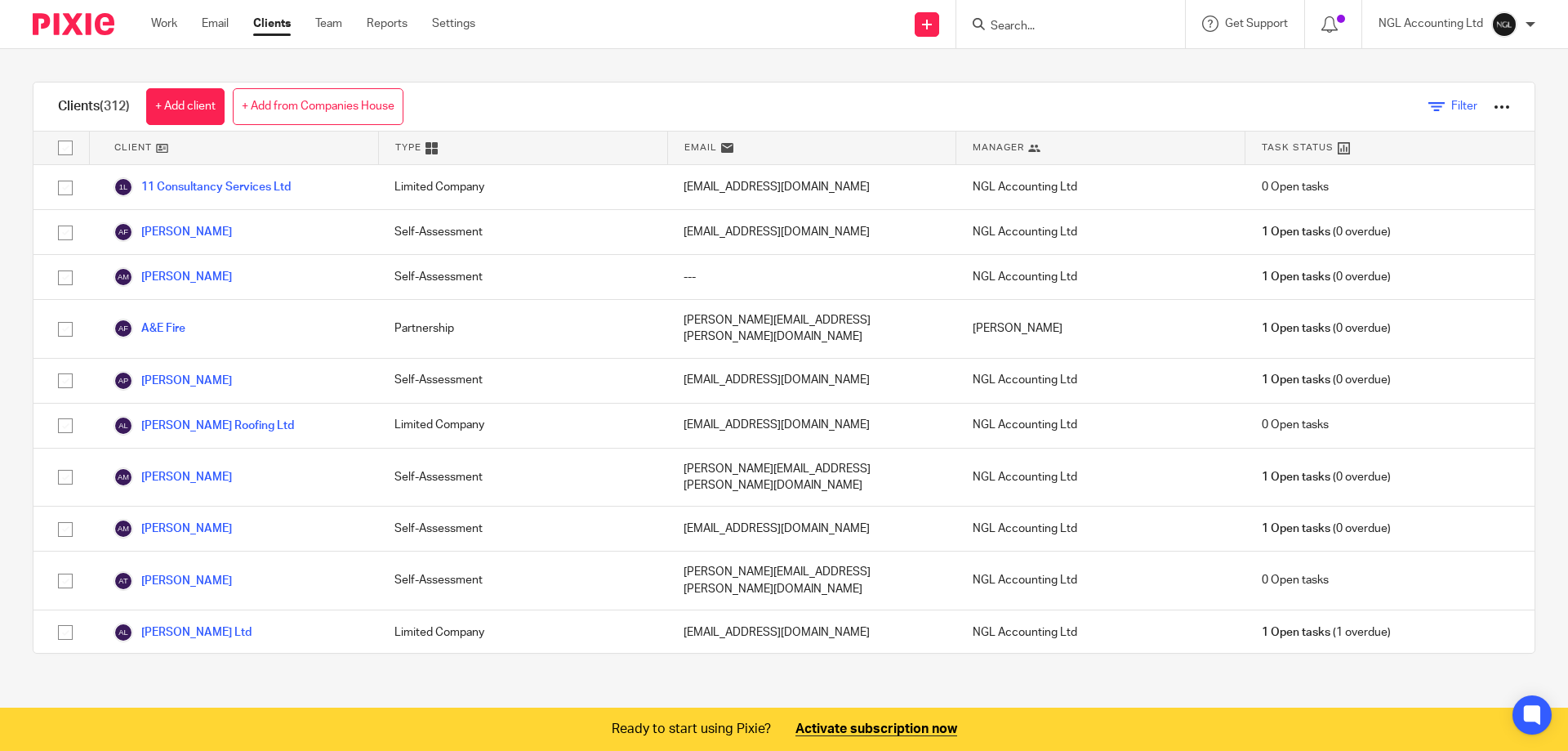
click at [1428, 106] on icon at bounding box center [1437, 107] width 17 height 17
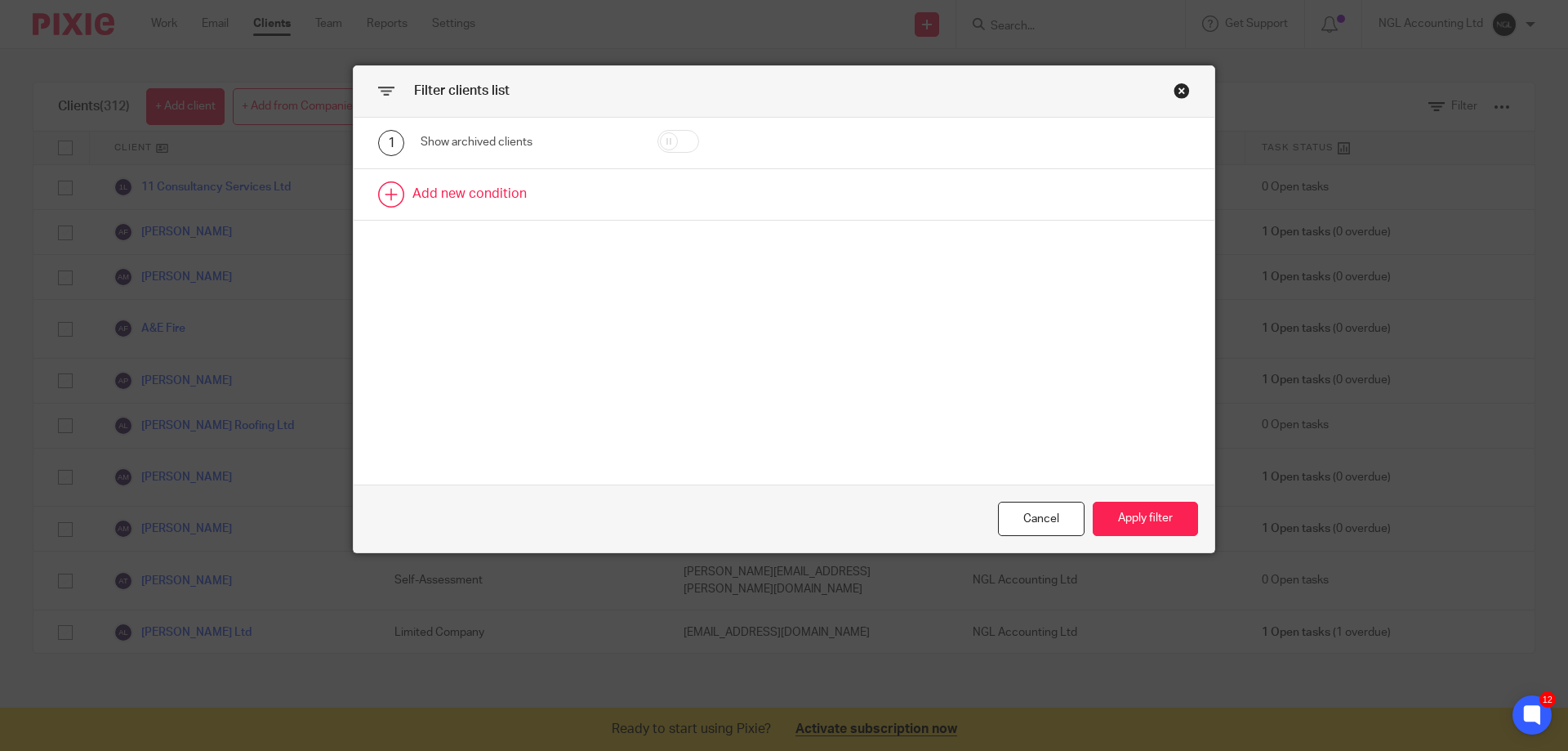
click at [448, 193] on link at bounding box center [784, 194] width 860 height 50
click at [602, 197] on div "Field" at bounding box center [526, 200] width 211 height 37
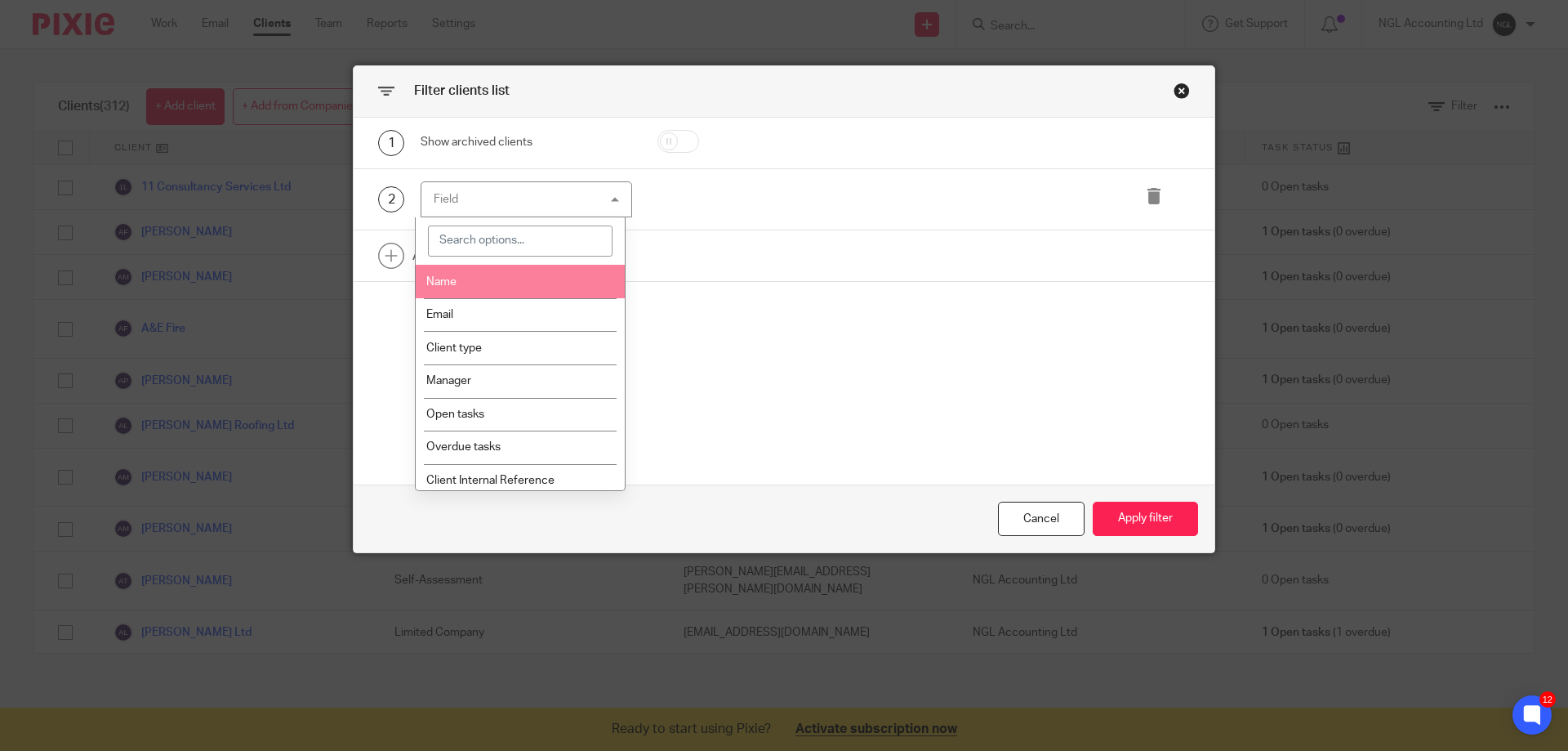
click at [506, 278] on li "Name" at bounding box center [520, 281] width 210 height 34
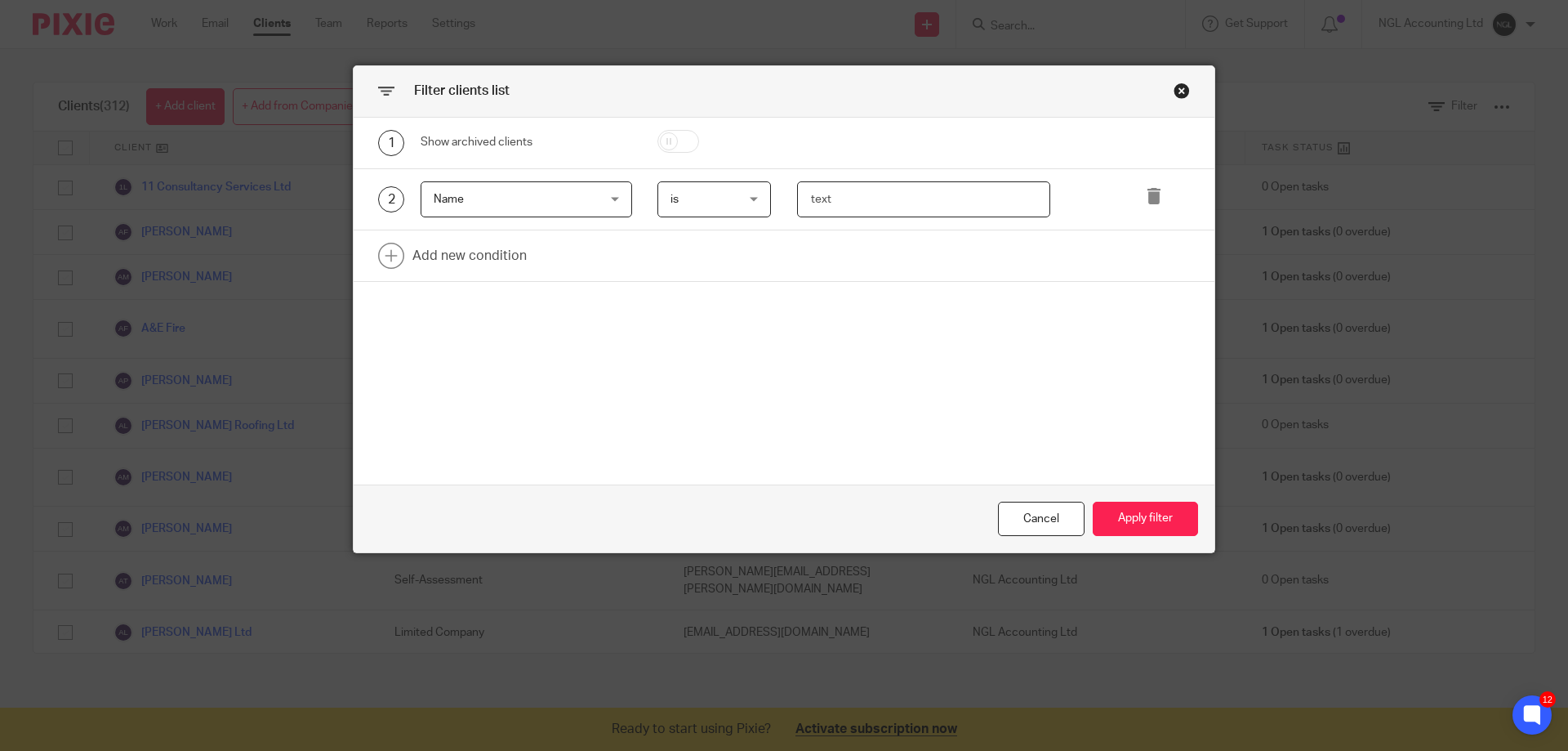
click at [843, 201] on input "text" at bounding box center [924, 200] width 254 height 37
type input "alexa"
click at [1133, 518] on button "Apply filter" at bounding box center [1145, 519] width 106 height 36
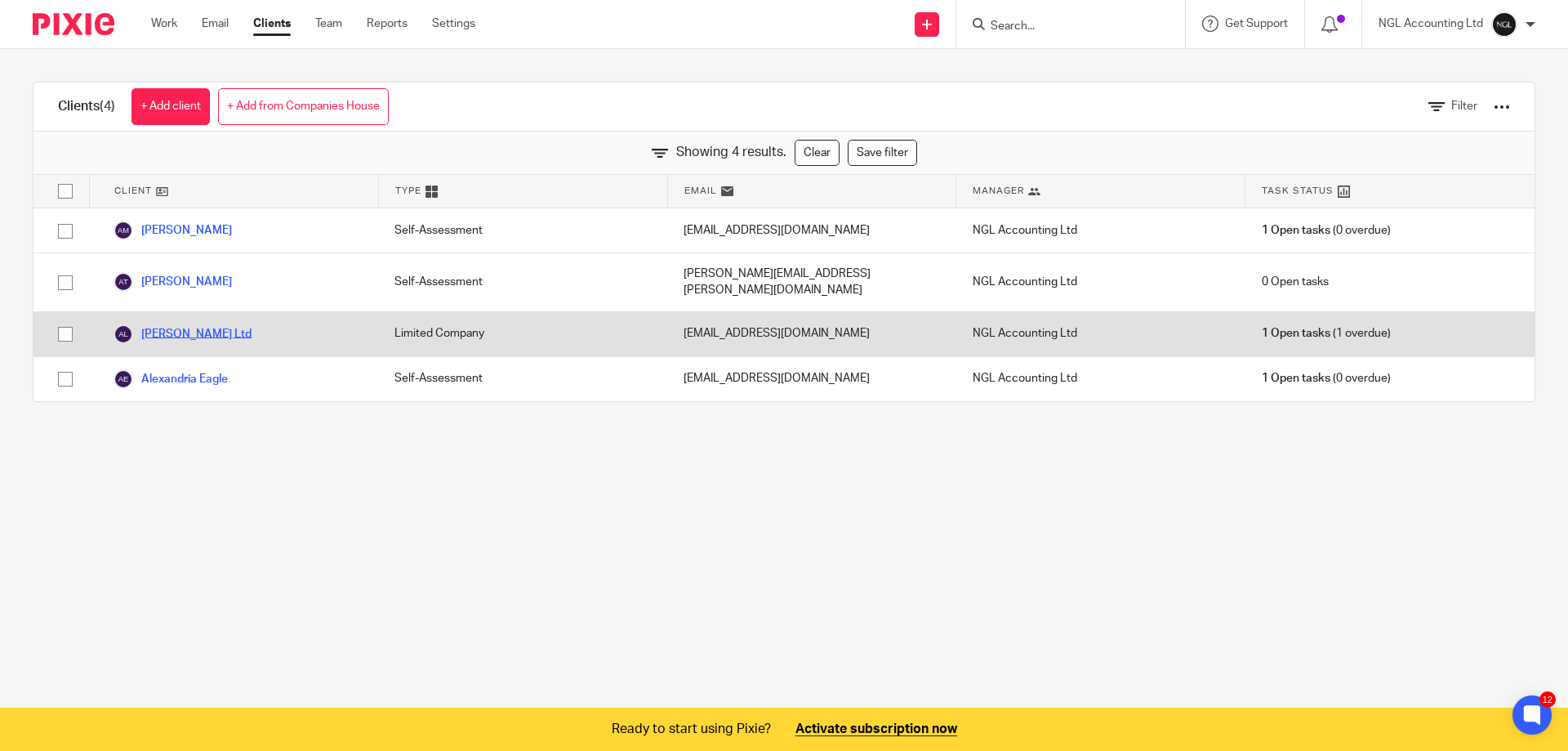
click at [204, 325] on link "[PERSON_NAME] Ltd" at bounding box center [182, 335] width 138 height 20
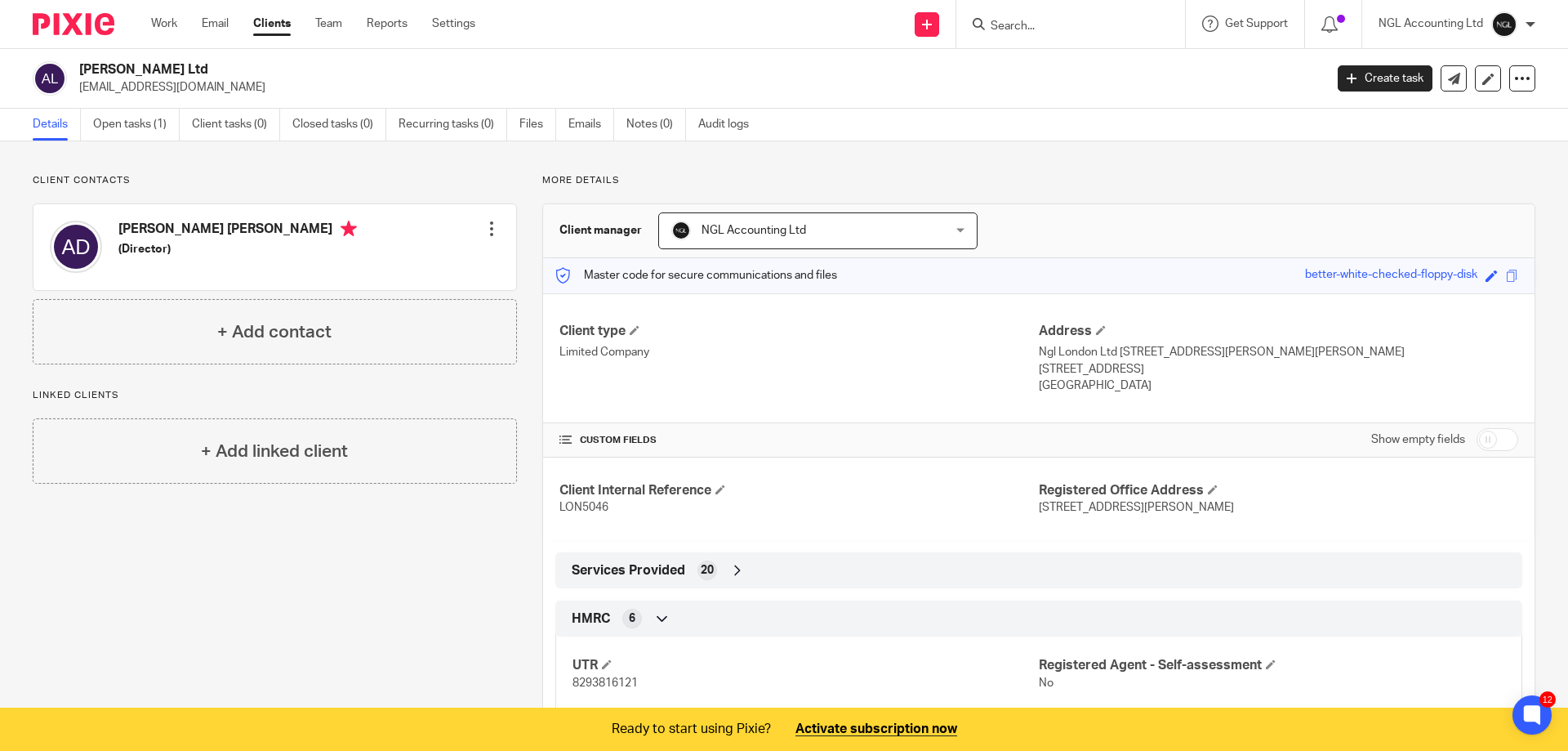
scroll to position [164, 0]
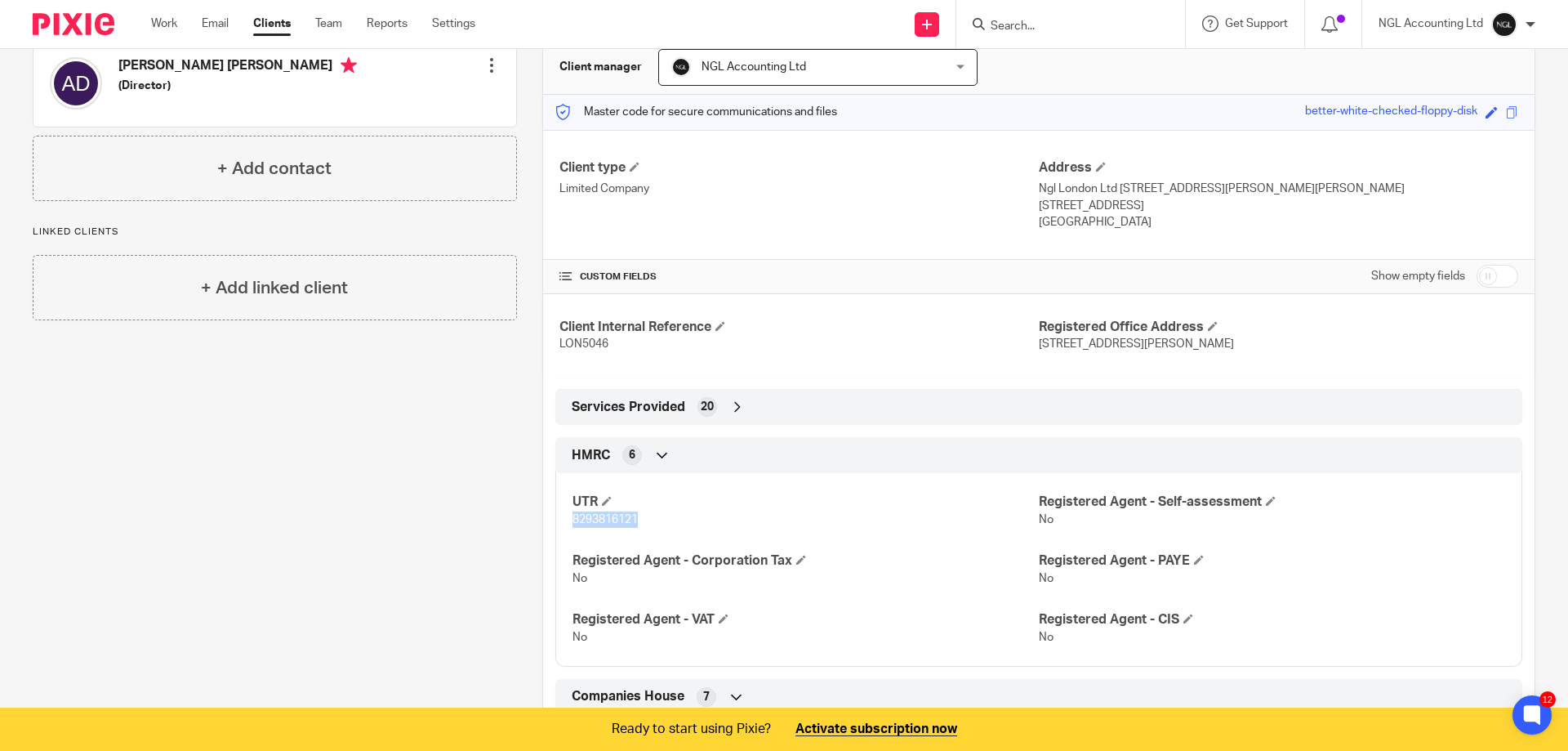
drag, startPoint x: 636, startPoint y: 517, endPoint x: 566, endPoint y: 517, distance: 70.0
click at [566, 517] on div "UTR 8293816121 Registered Agent - Self-assessment No Registered Agent - Corpora…" at bounding box center [1038, 563] width 967 height 205
copy span "8293816121"
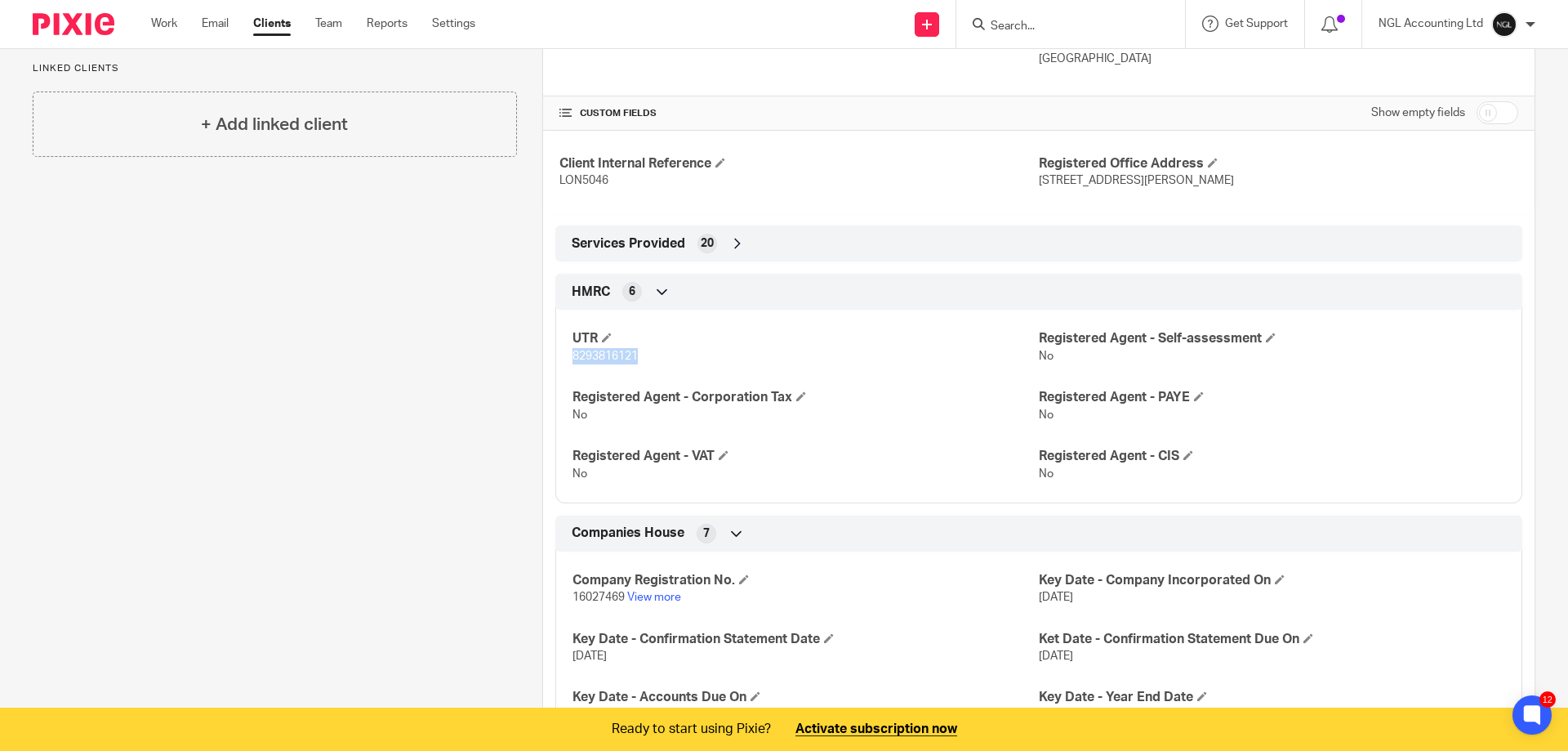
scroll to position [408, 0]
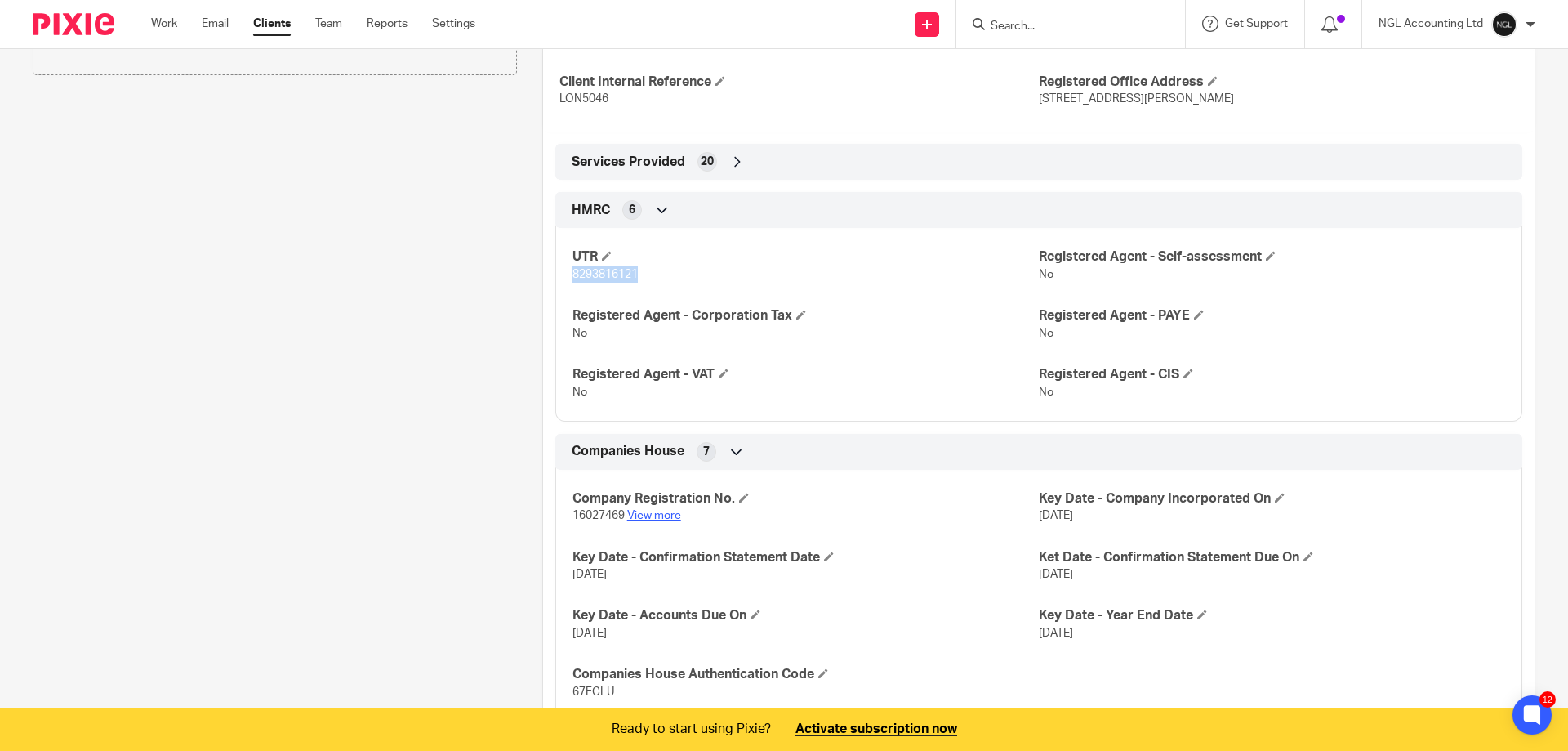
click at [656, 516] on link "View more" at bounding box center [653, 516] width 54 height 12
click at [654, 516] on link "View more" at bounding box center [653, 516] width 54 height 12
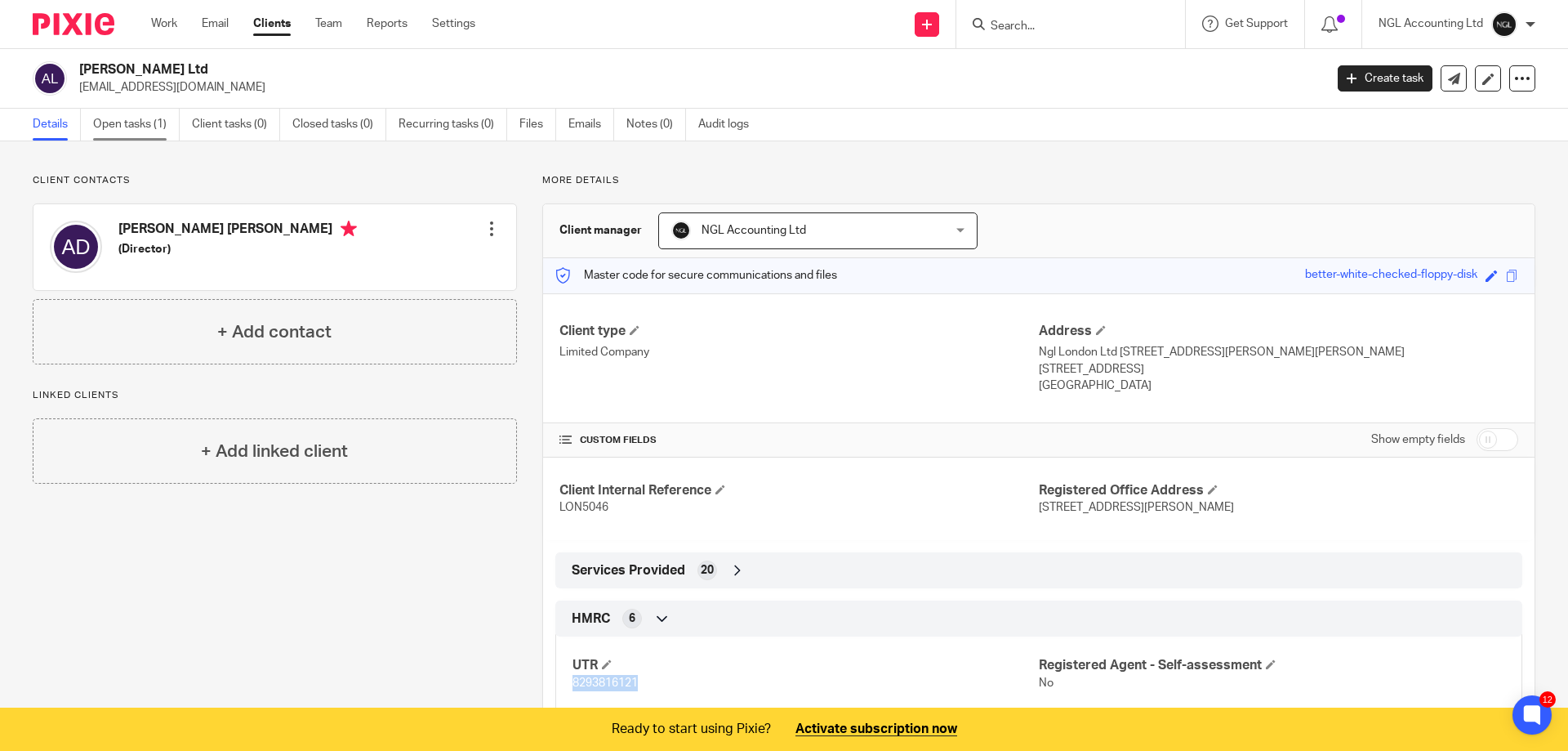
click at [149, 127] on link "Open tasks (1)" at bounding box center [136, 125] width 87 height 32
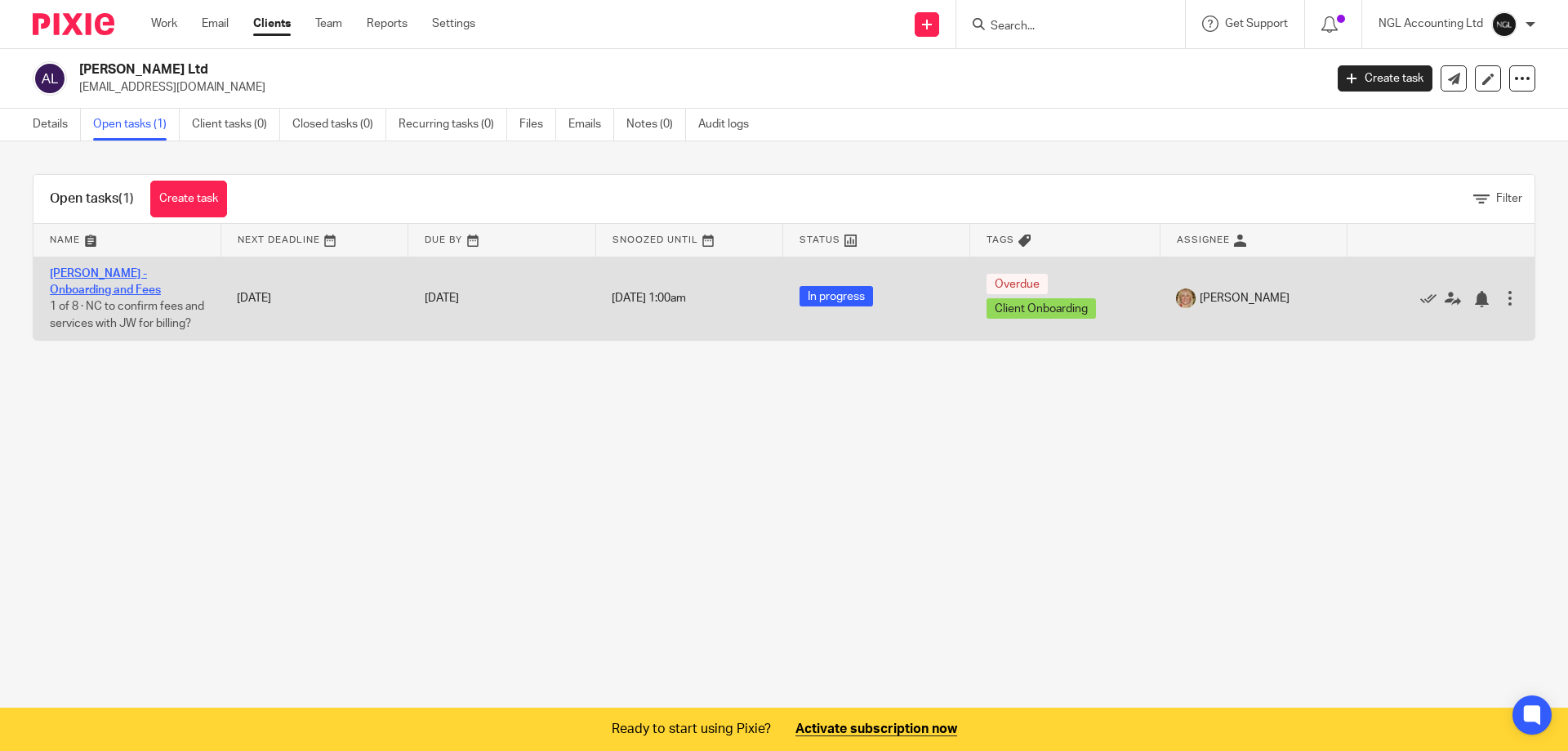
click at [111, 273] on link "[PERSON_NAME] - Onboarding and Fees" at bounding box center [105, 282] width 111 height 28
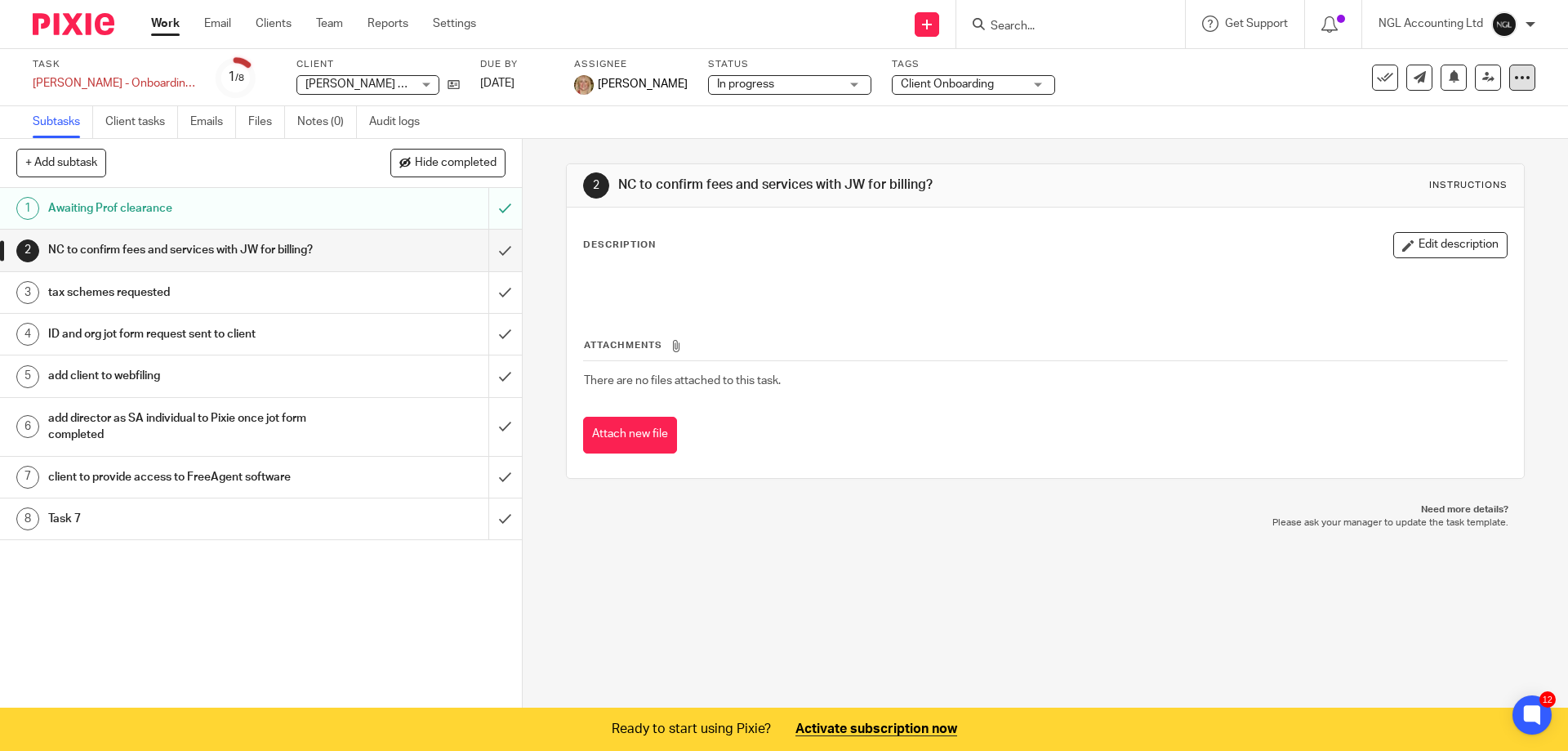
click at [1514, 82] on icon at bounding box center [1522, 78] width 17 height 17
click at [1419, 163] on link "Advanced task editor" at bounding box center [1448, 167] width 108 height 12
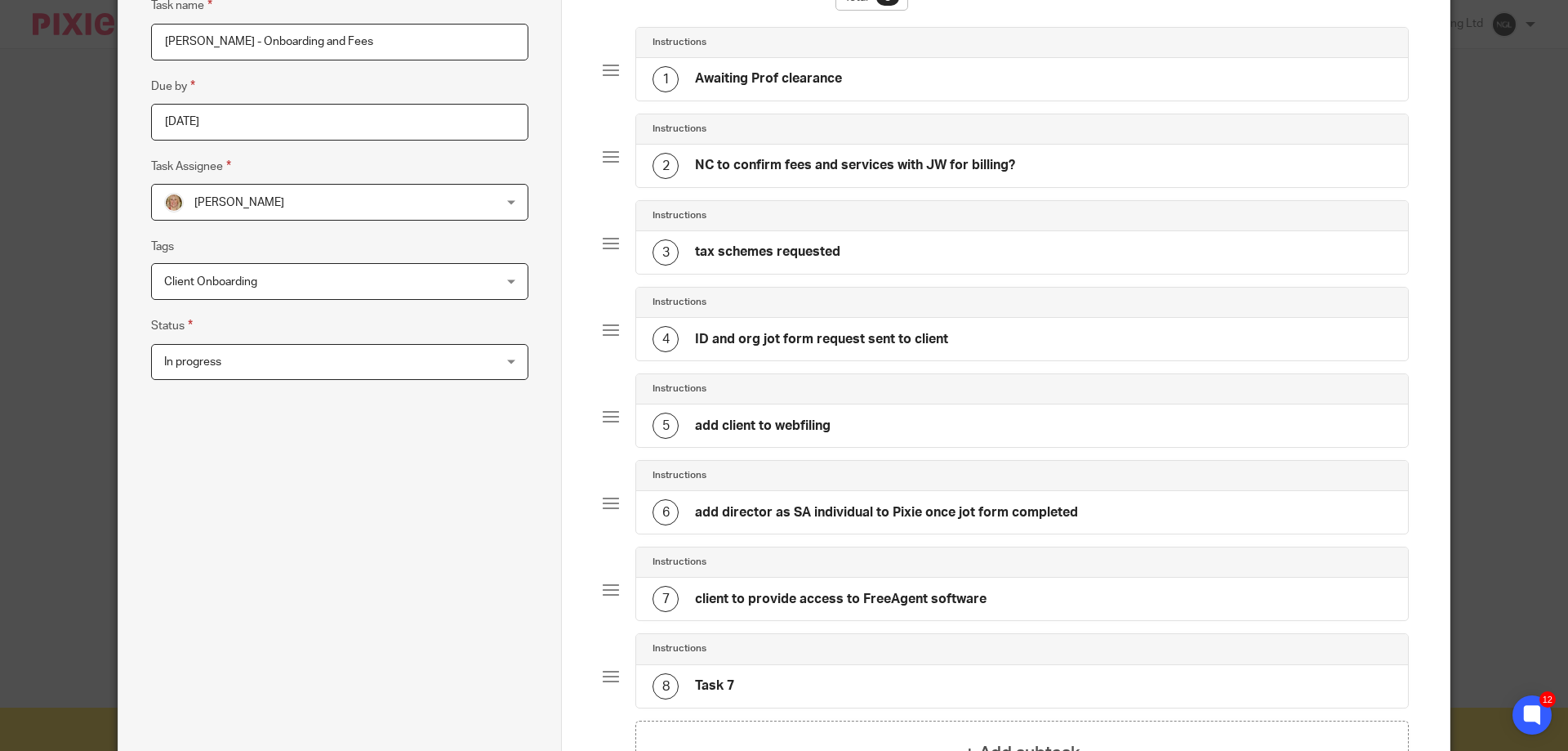
scroll to position [327, 0]
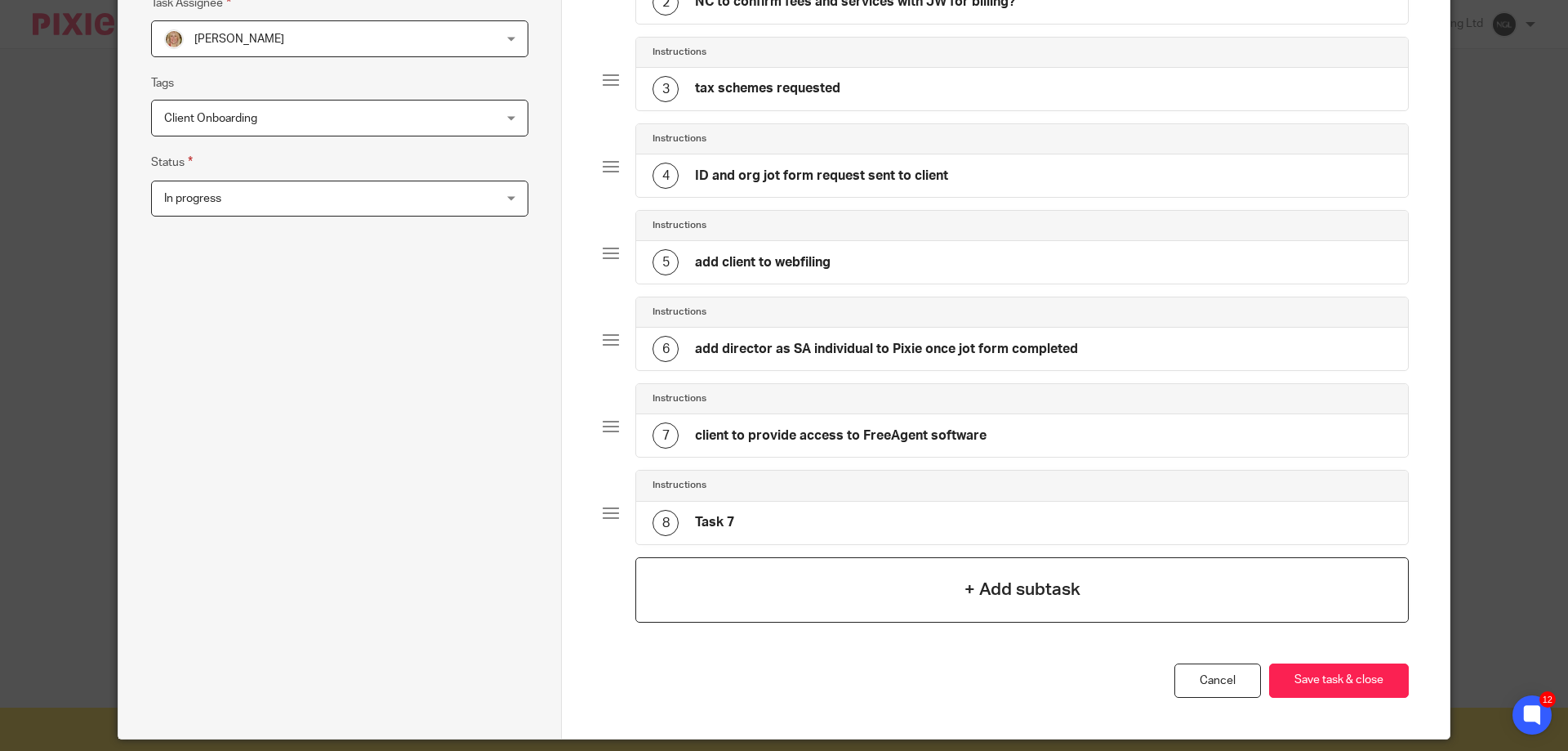
click at [983, 594] on h4 "+ Add subtask" at bounding box center [1022, 589] width 116 height 26
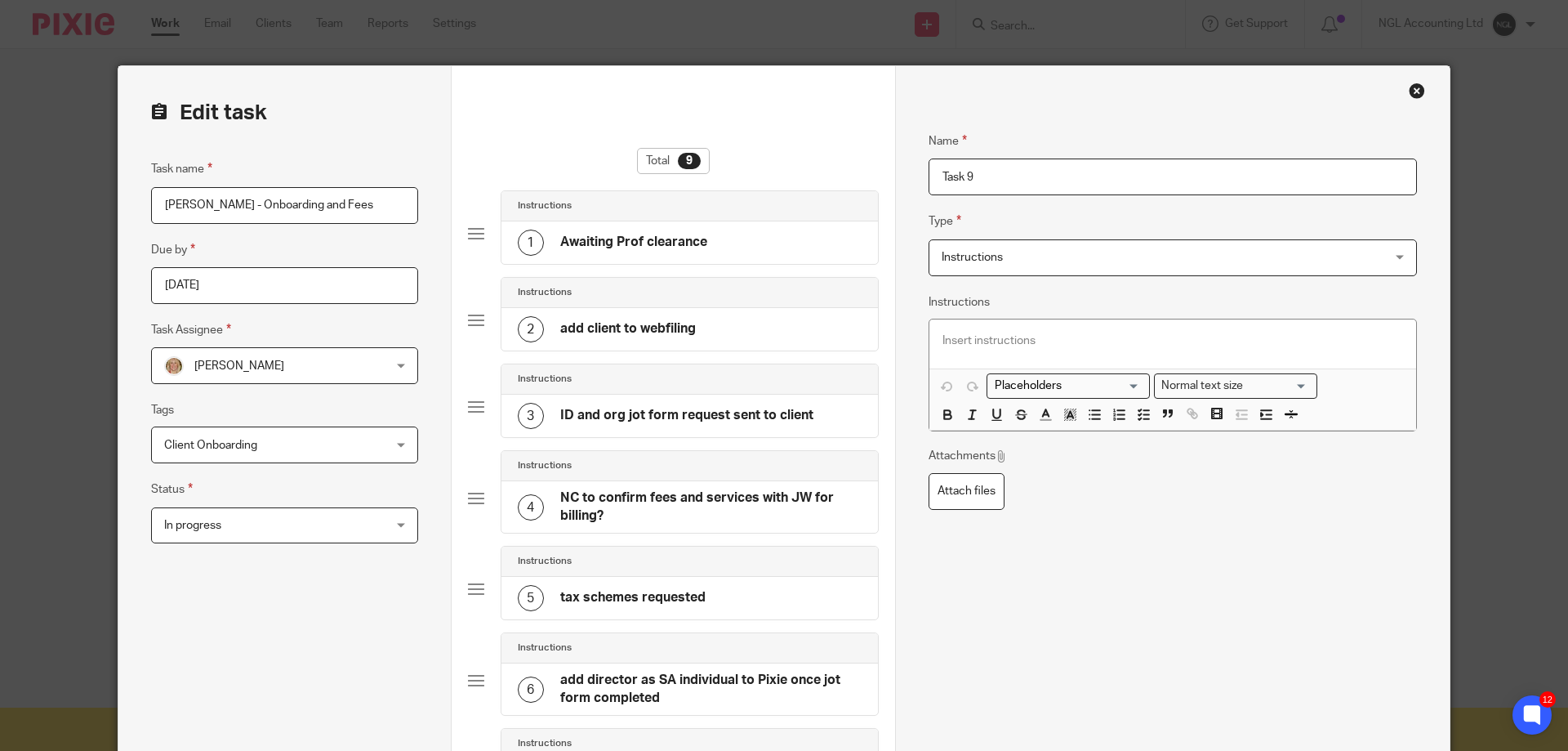
scroll to position [82, 0]
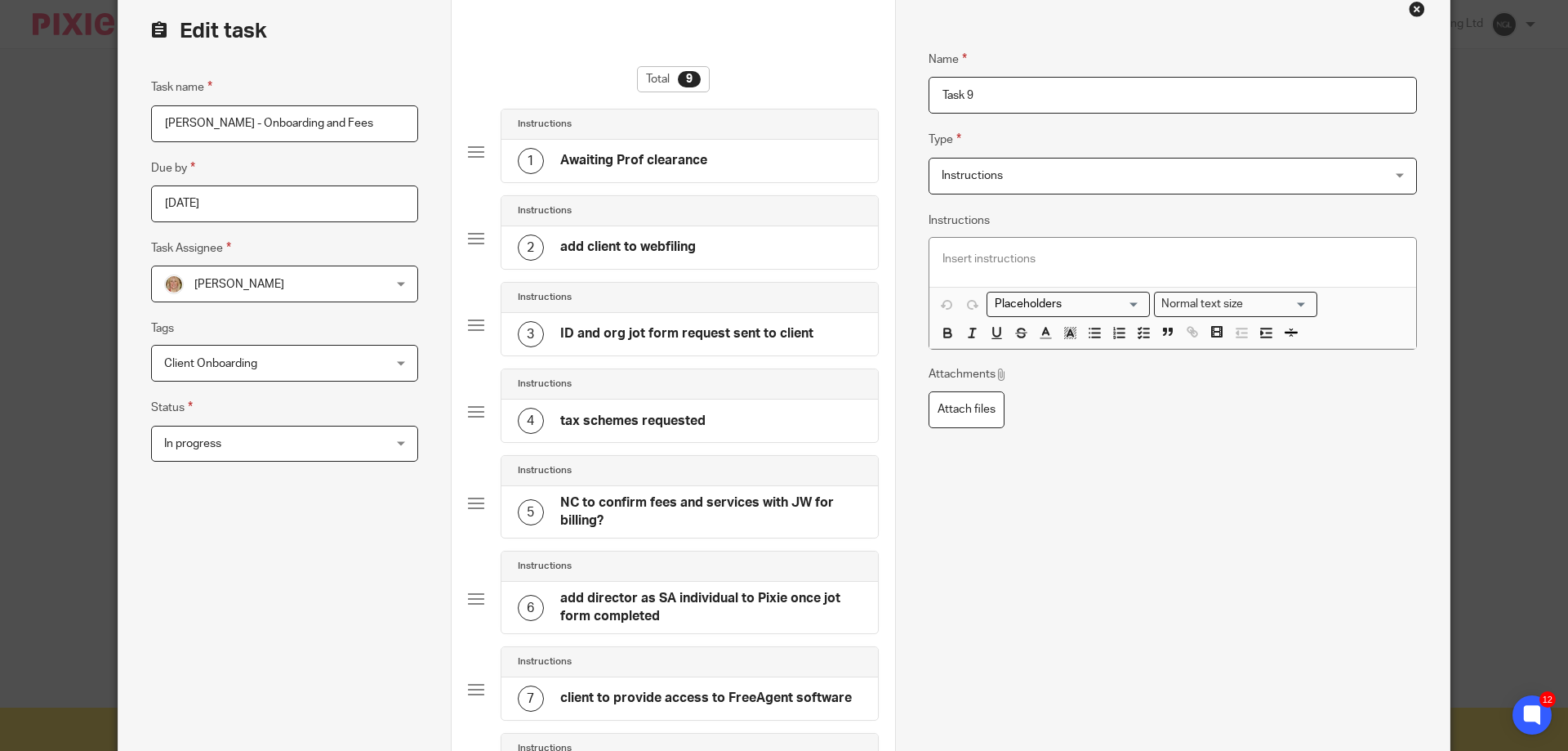
click at [629, 424] on h4 "tax schemes requested" at bounding box center [632, 421] width 145 height 17
click at [1160, 93] on input "tax schemes requested" at bounding box center [1172, 95] width 488 height 37
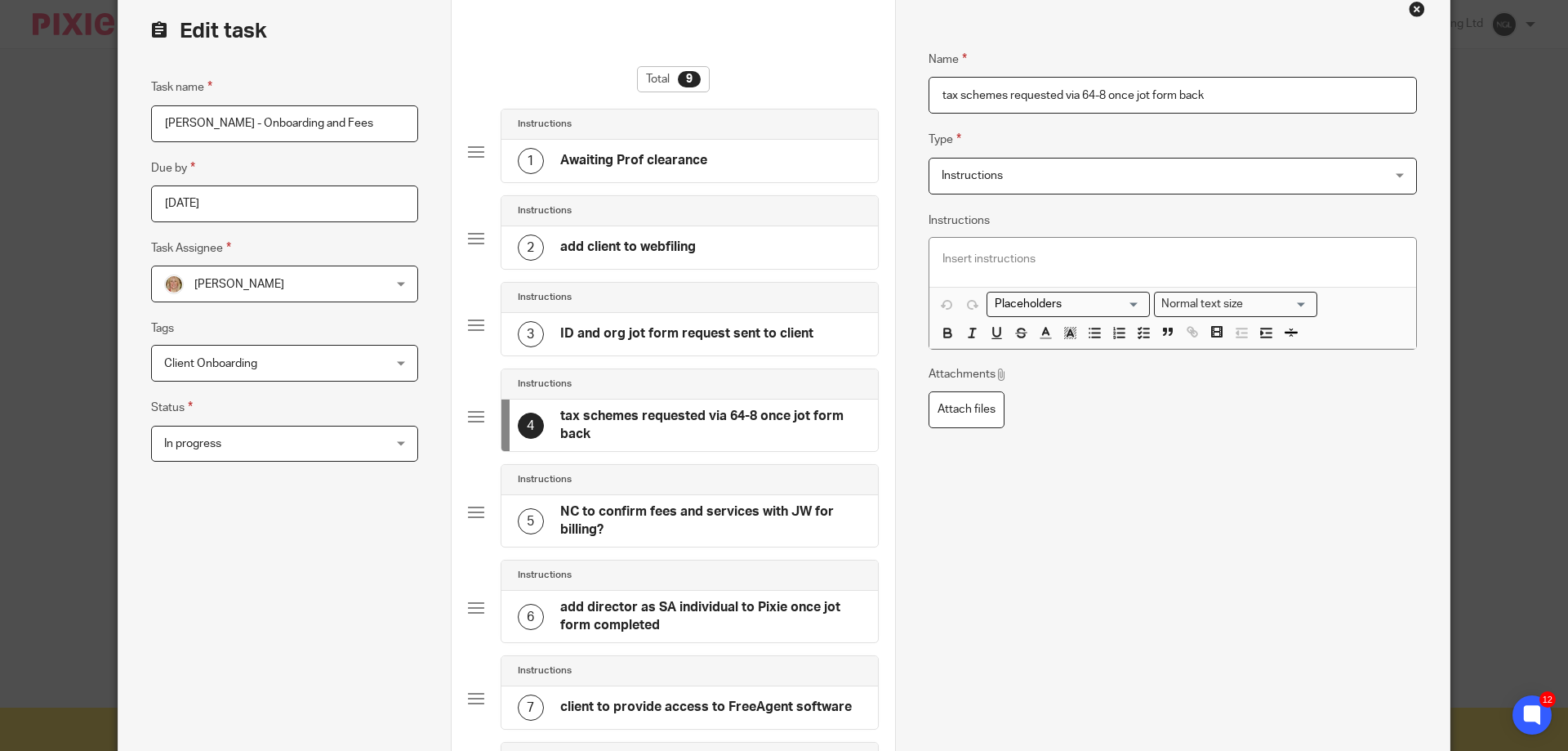
type input "tax schemes requested via 64-8 once jot form back"
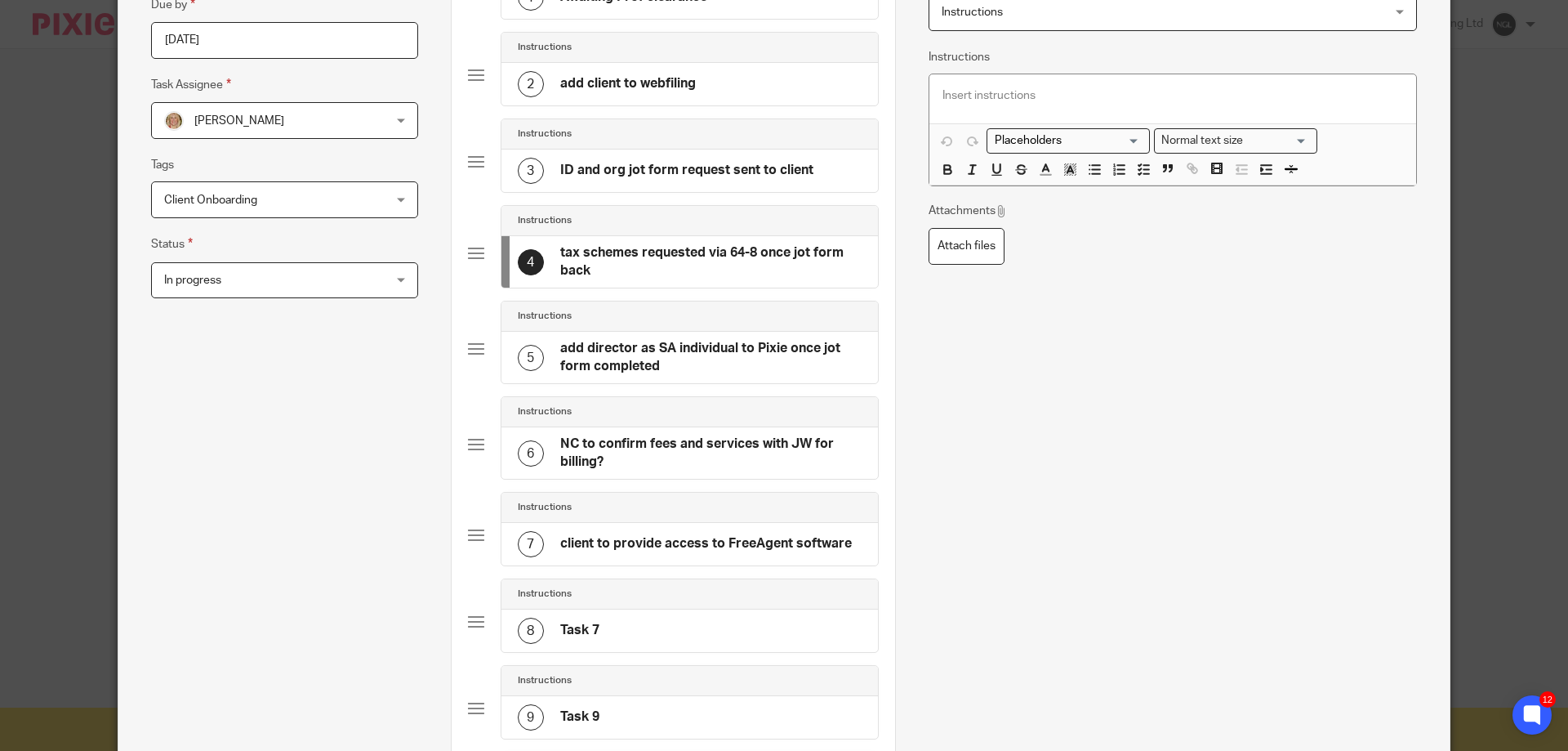
scroll to position [327, 0]
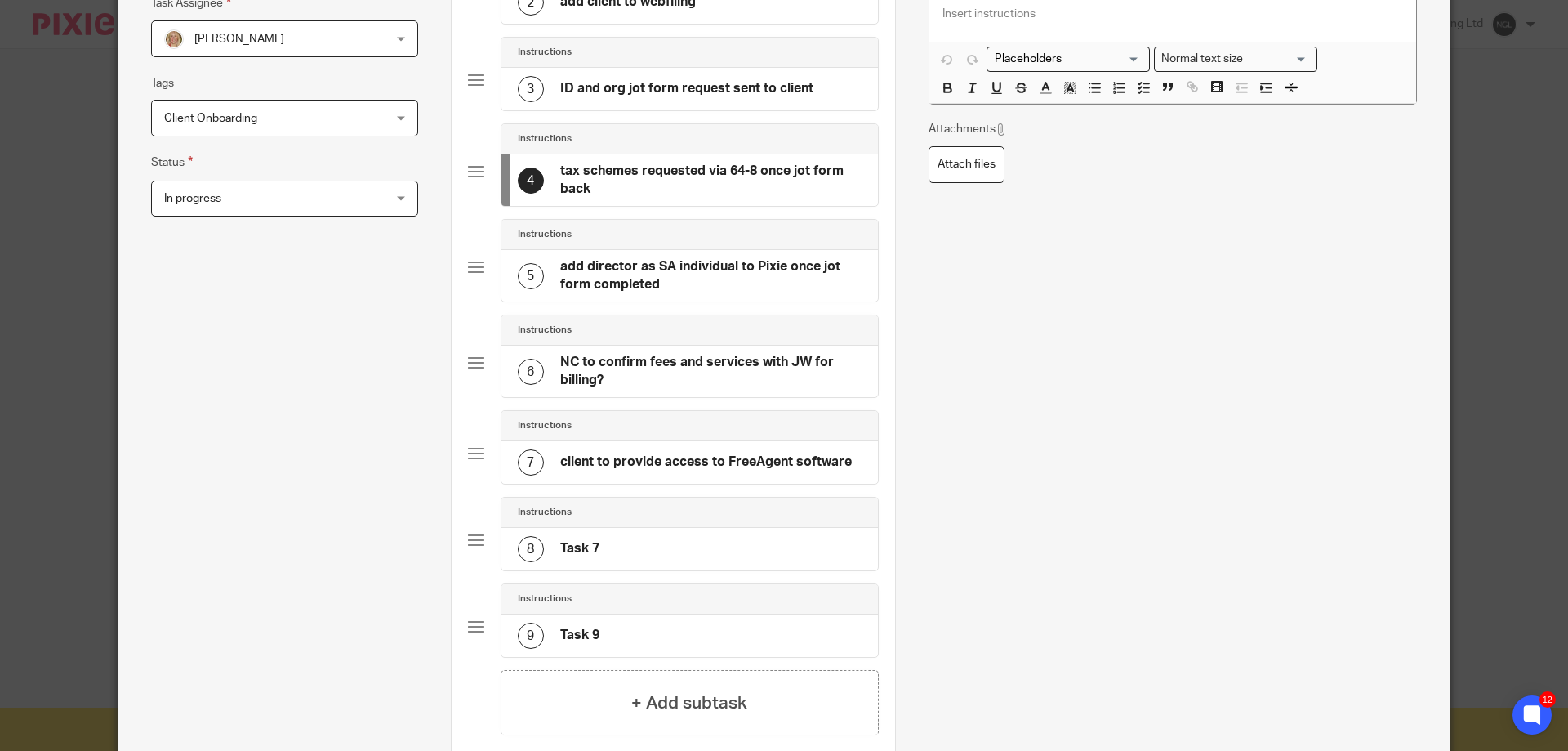
click at [585, 552] on h4 "Task 7" at bounding box center [579, 549] width 39 height 17
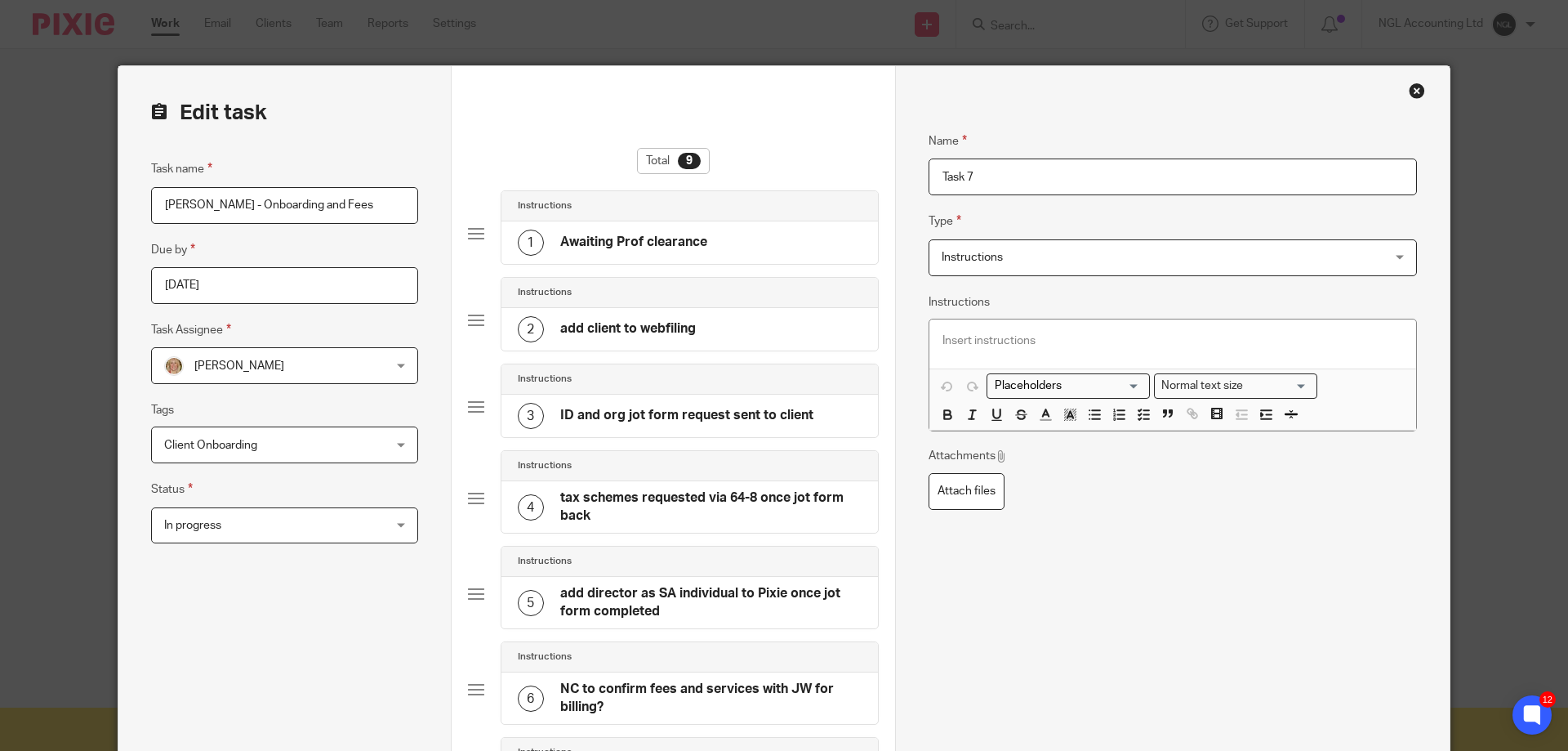
drag, startPoint x: 994, startPoint y: 182, endPoint x: 913, endPoint y: 169, distance: 82.0
click at [913, 169] on div "Name Awaiting Prof clearance Type Instructions Instructions Instructions Docume…" at bounding box center [1172, 648] width 554 height 1164
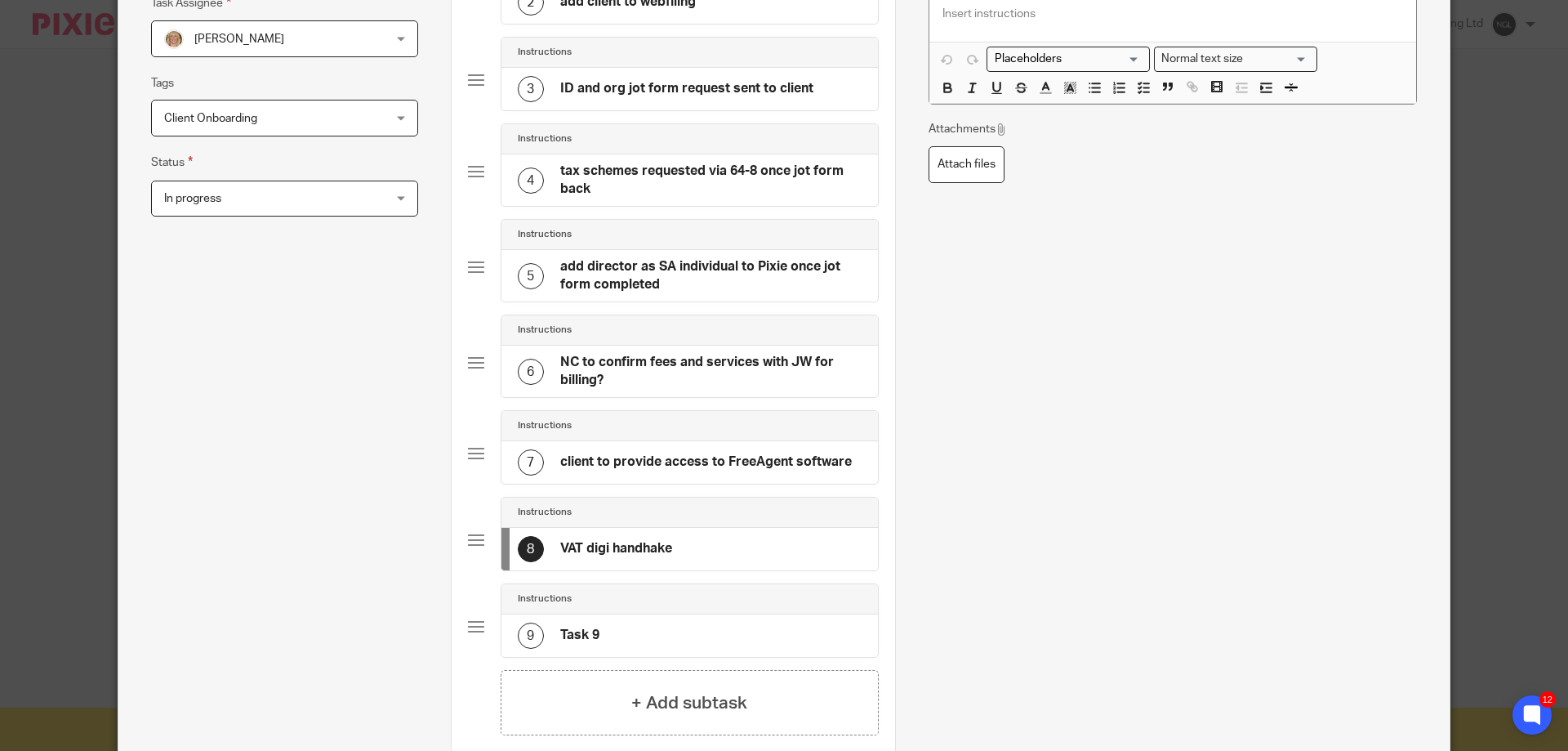
scroll to position [164, 0]
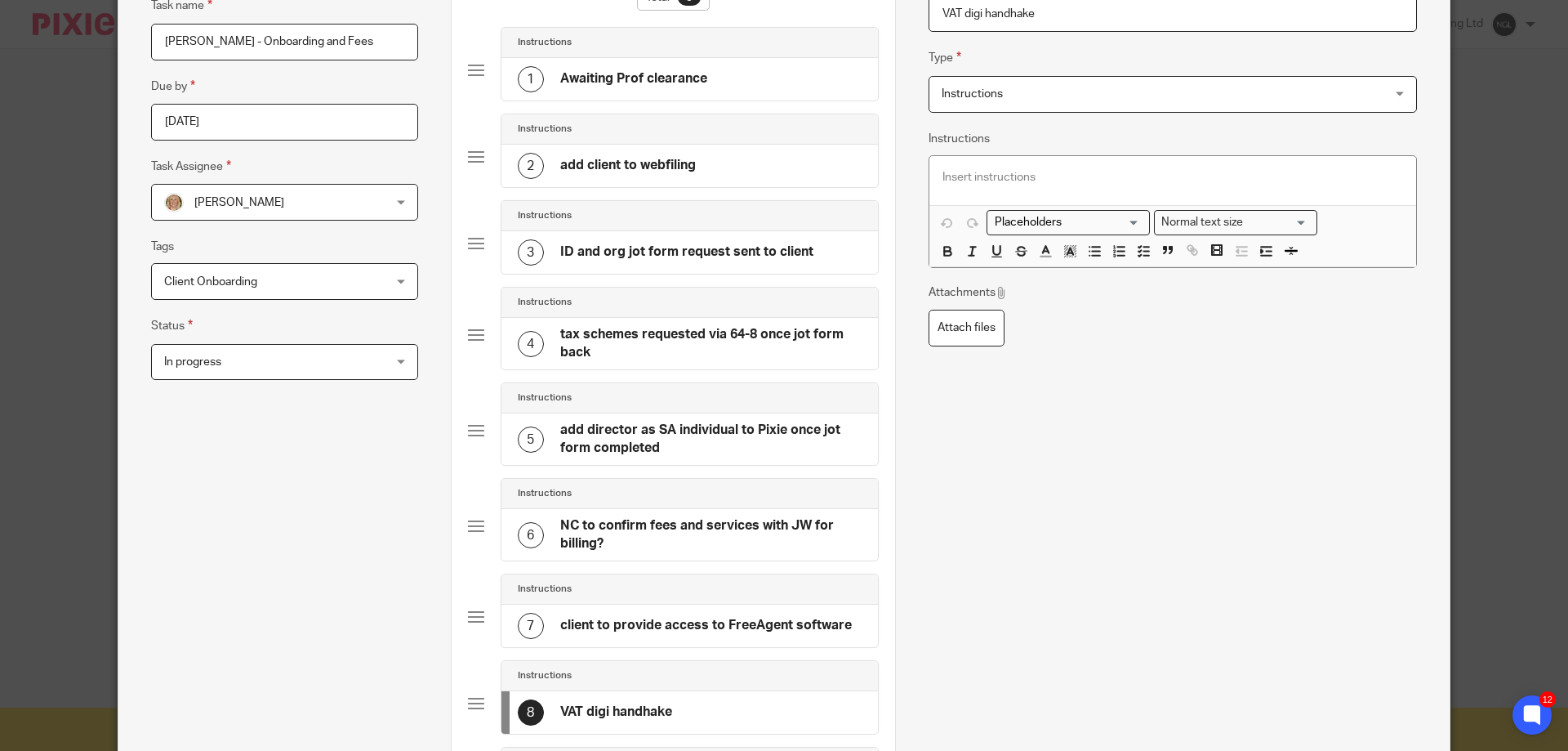
type input "VAT digi handhake"
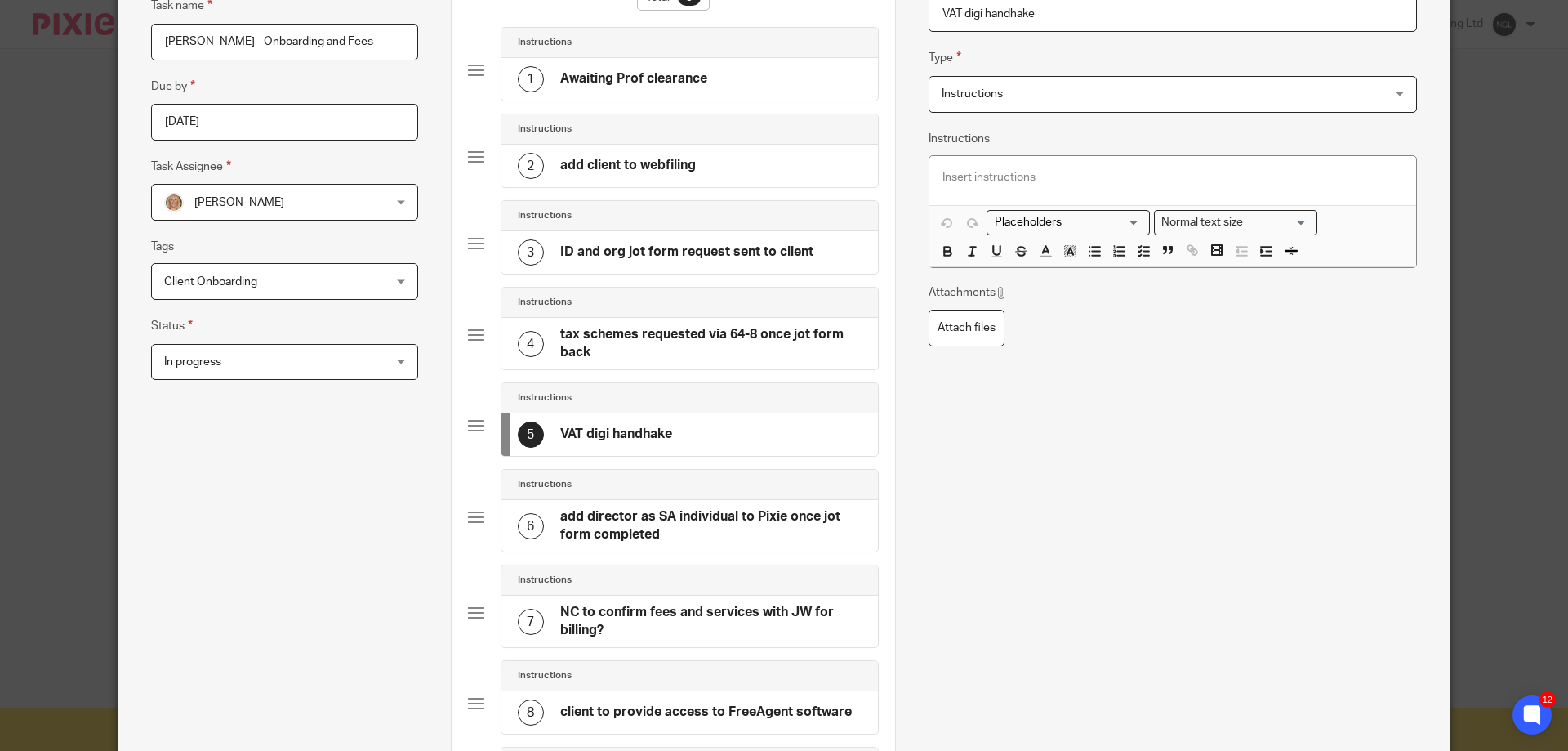
scroll to position [245, 0]
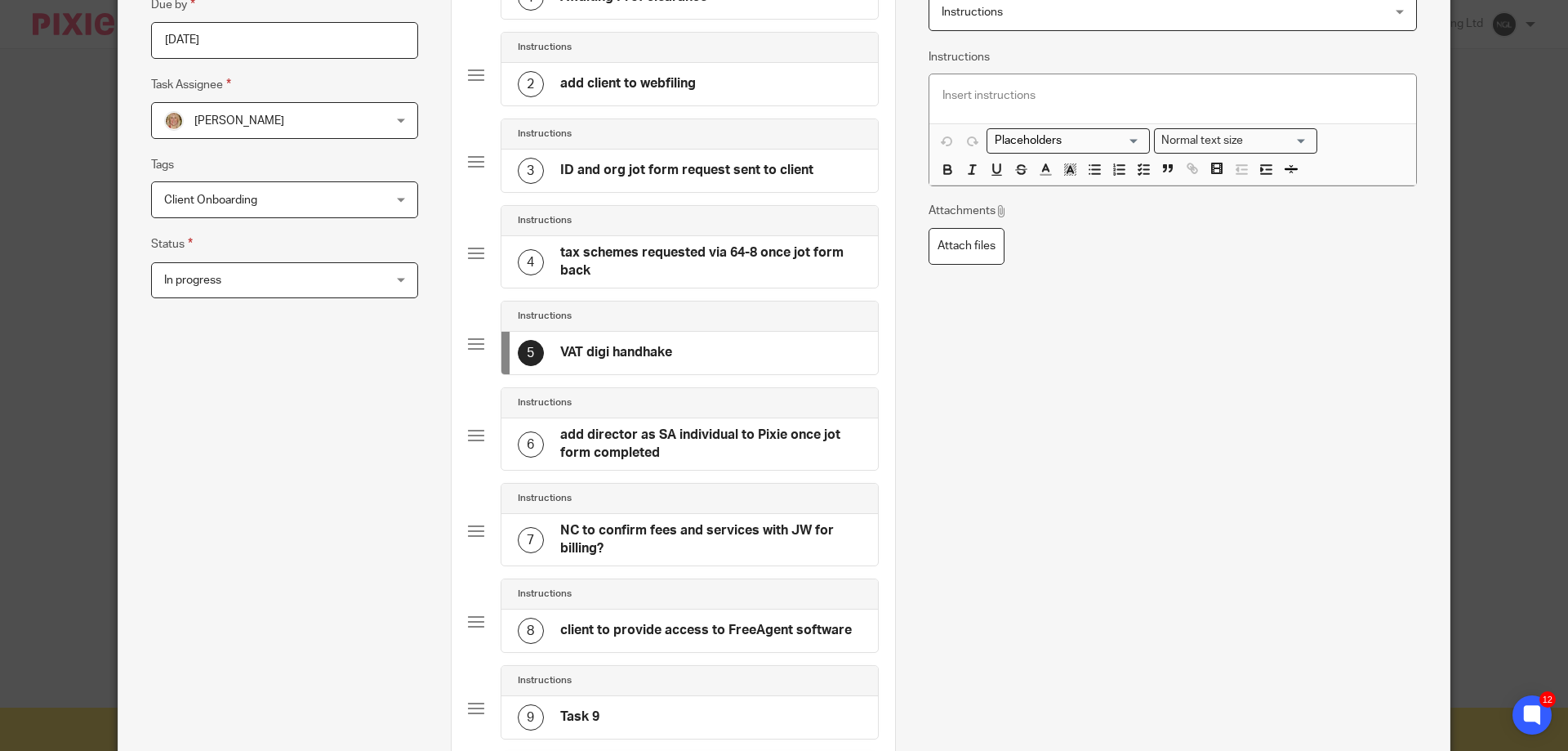
click at [473, 711] on div at bounding box center [476, 709] width 17 height 17
click at [585, 714] on h4 "Task 9" at bounding box center [579, 716] width 39 height 17
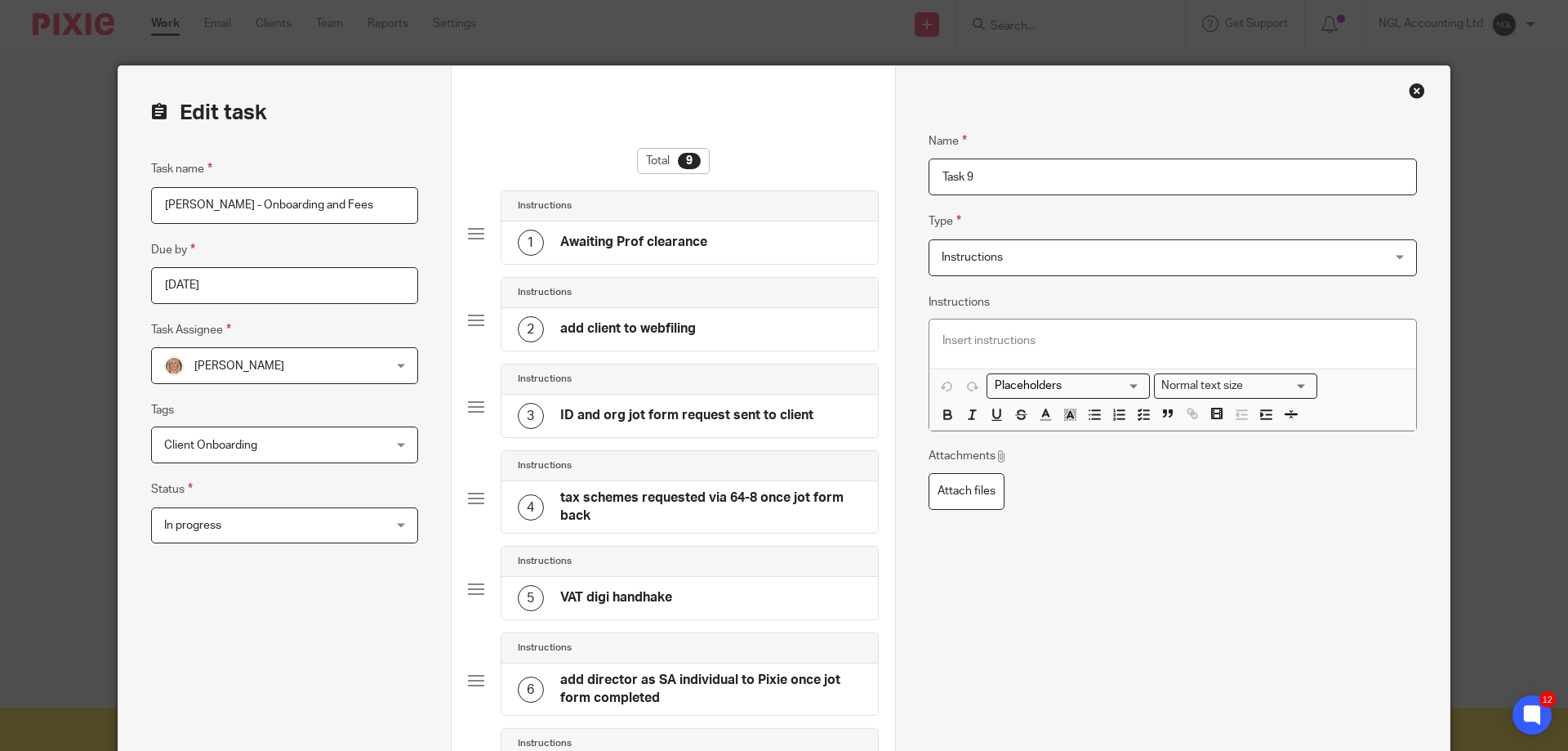
drag, startPoint x: 963, startPoint y: 178, endPoint x: 925, endPoint y: 173, distance: 38.3
click at [928, 173] on input "Task 9" at bounding box center [1172, 177] width 488 height 37
click at [1006, 173] on input "set up billing to client" at bounding box center [1172, 177] width 488 height 37
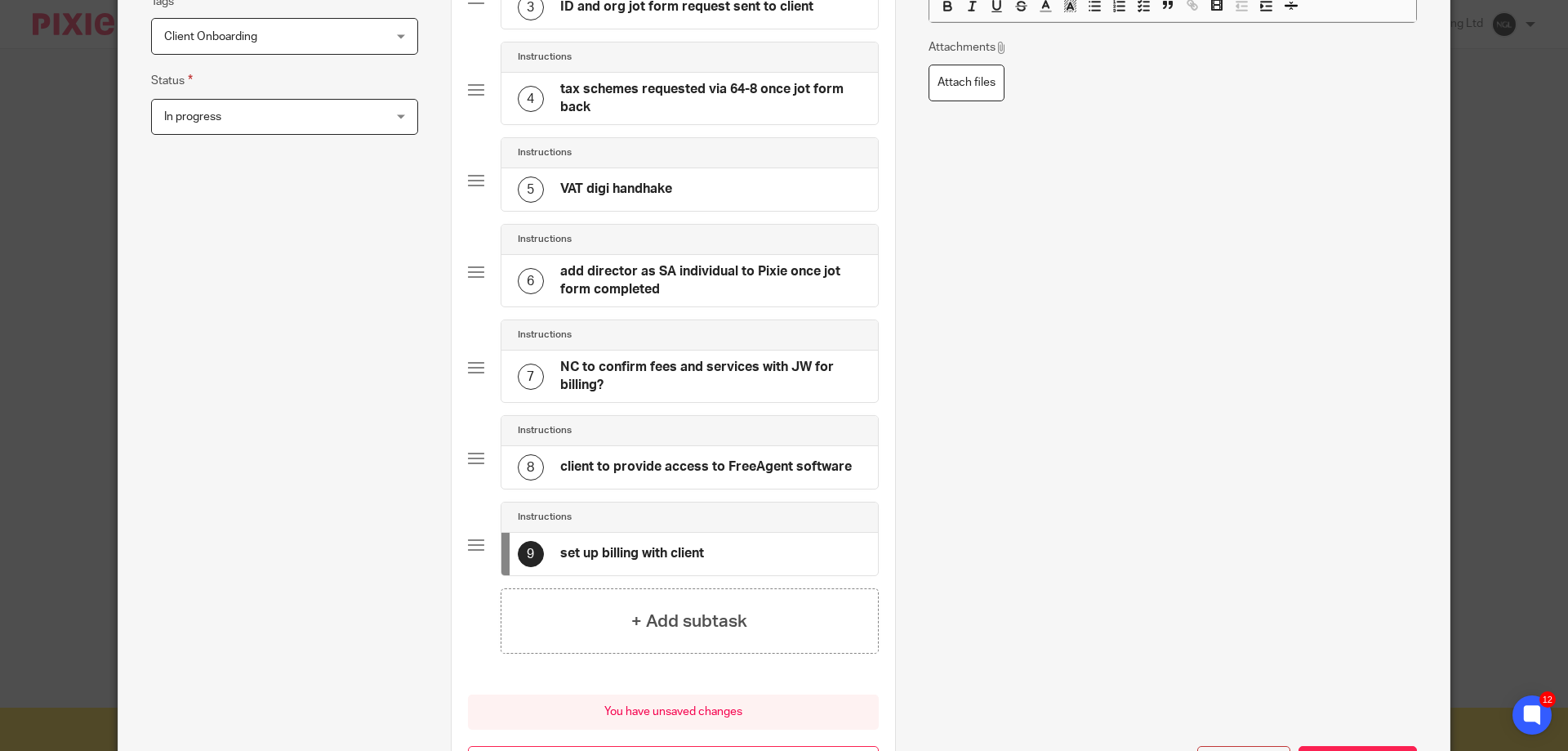
scroll to position [546, 0]
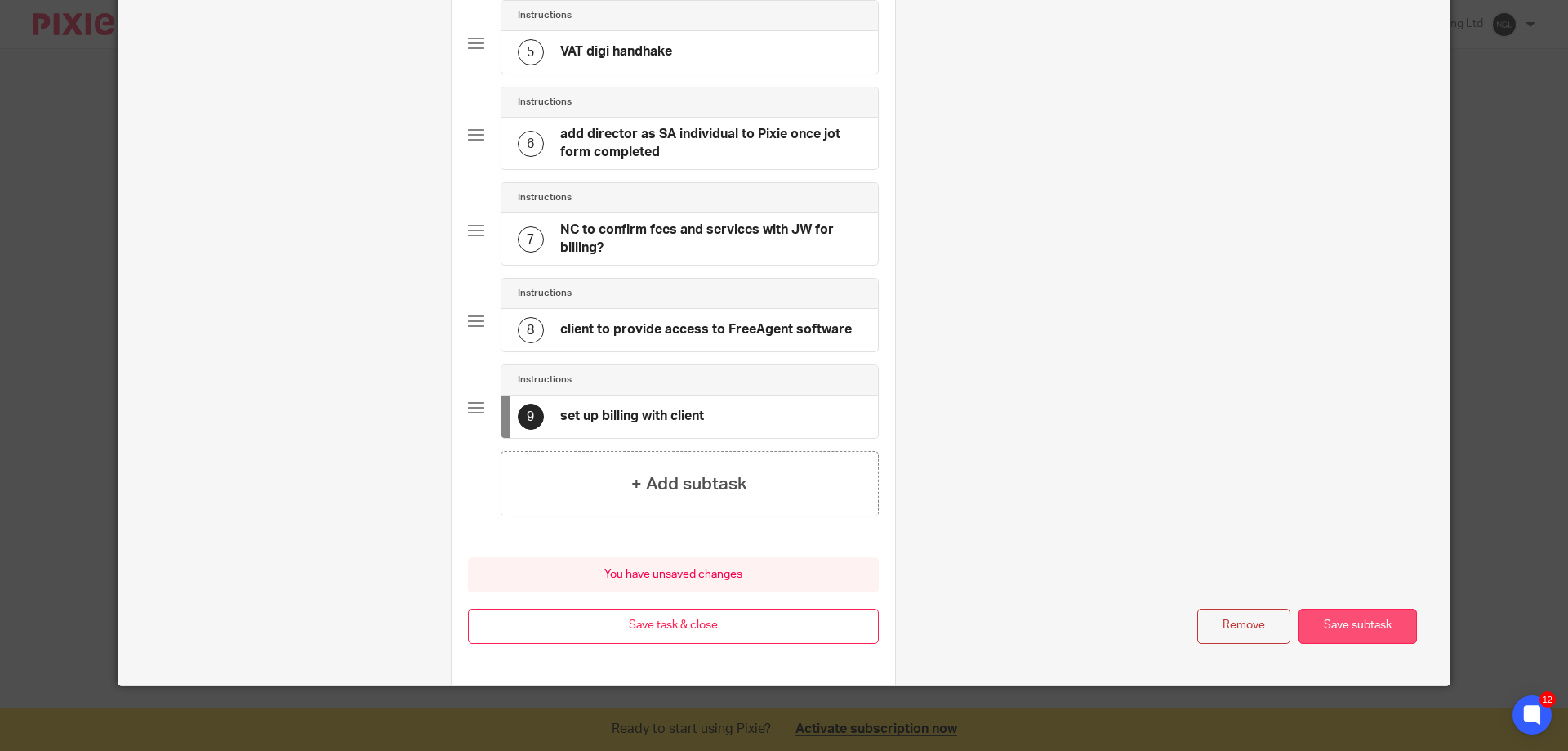
type input "set up billing with client"
click at [1338, 630] on button "Save subtask" at bounding box center [1357, 626] width 118 height 36
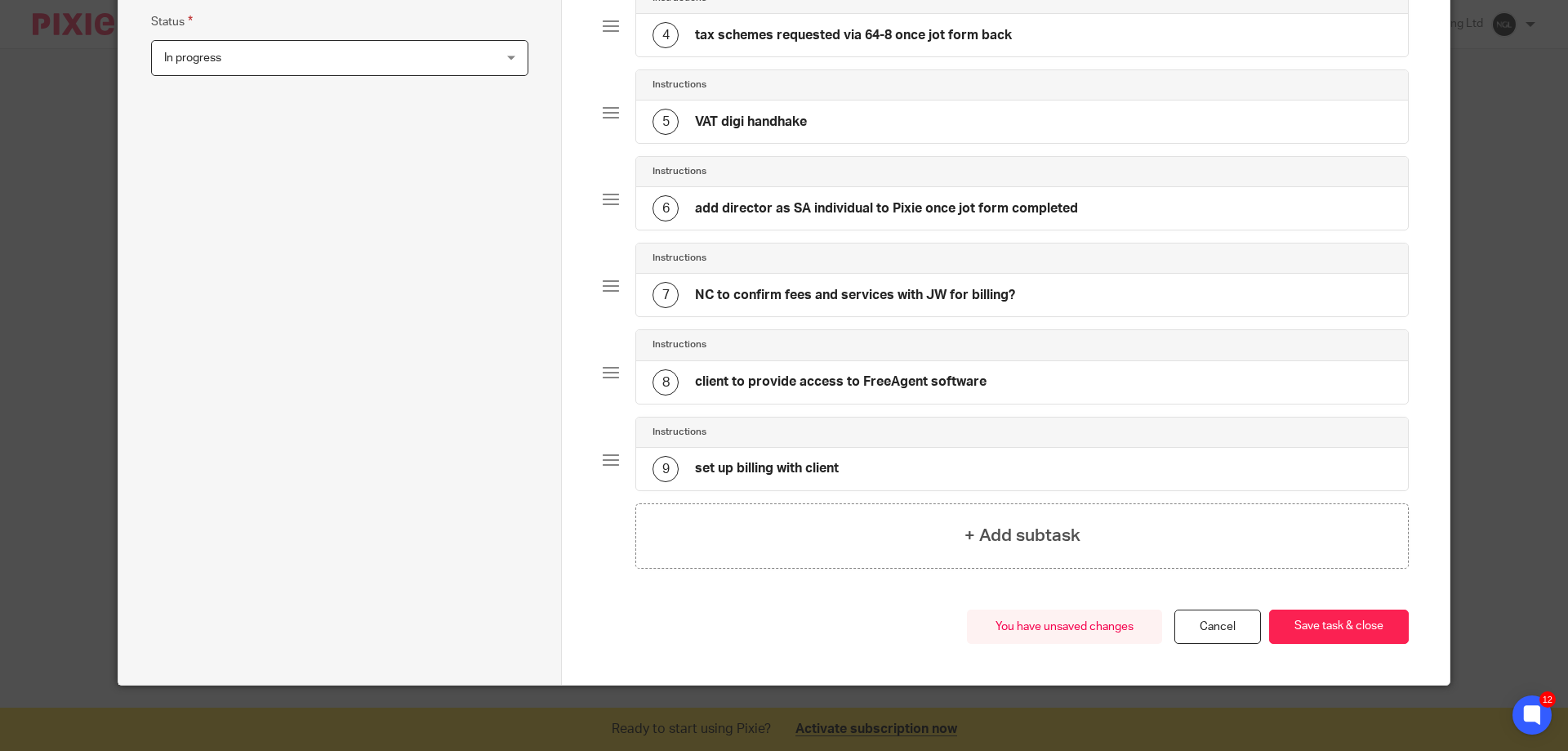
scroll to position [468, 0]
click at [1341, 630] on button "Save task & close" at bounding box center [1338, 627] width 140 height 36
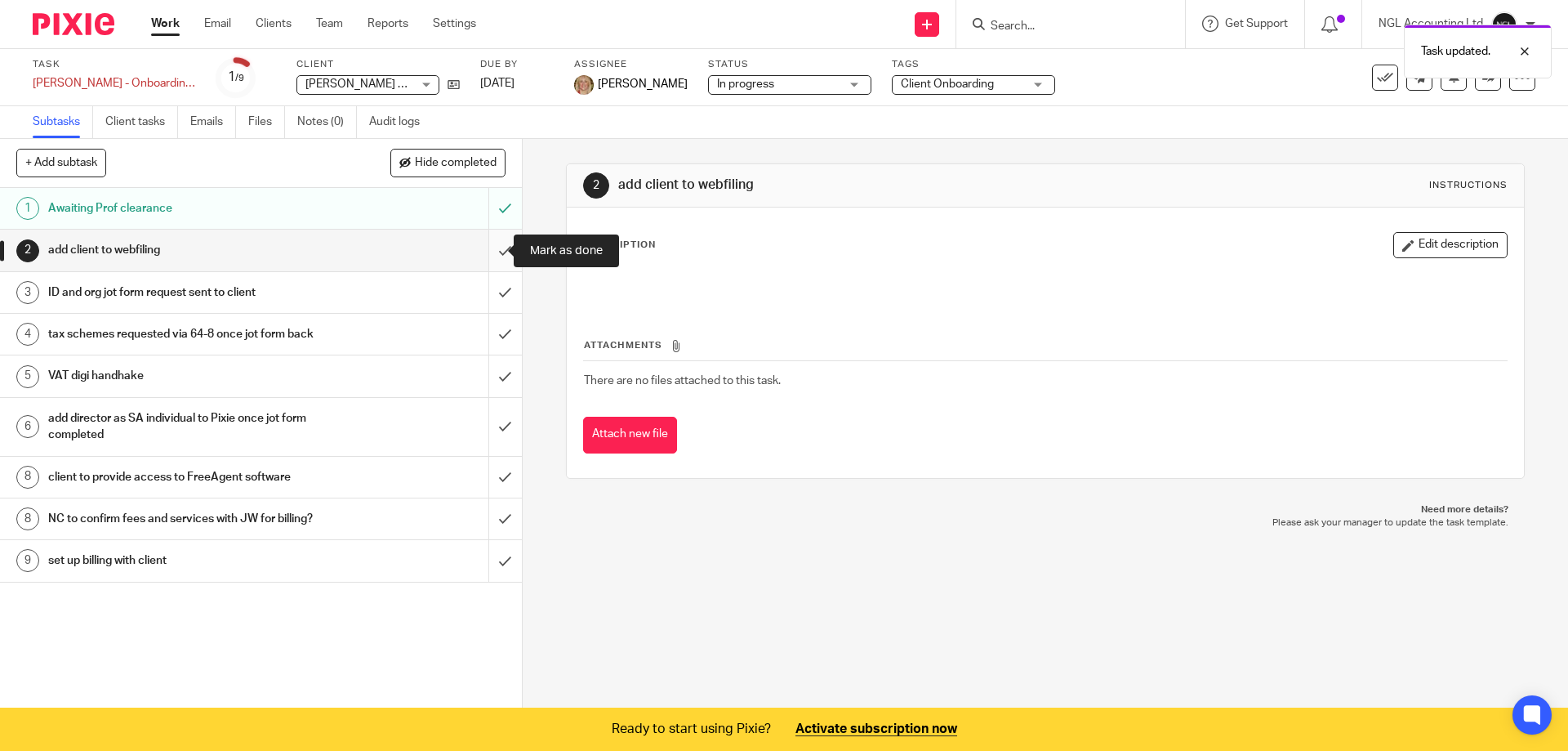
click at [486, 256] on input "submit" at bounding box center [261, 250] width 522 height 40
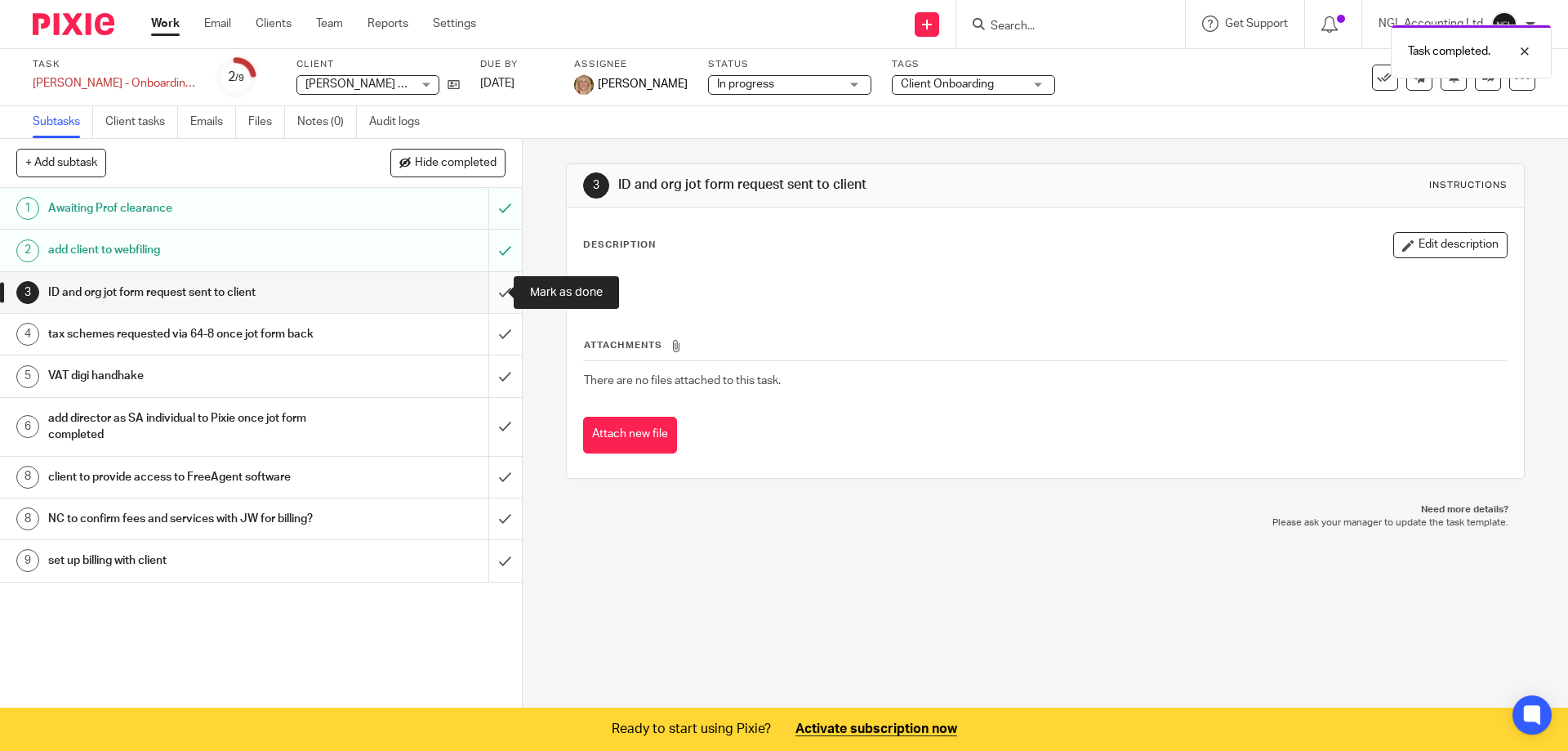
click at [485, 288] on input "submit" at bounding box center [261, 292] width 522 height 40
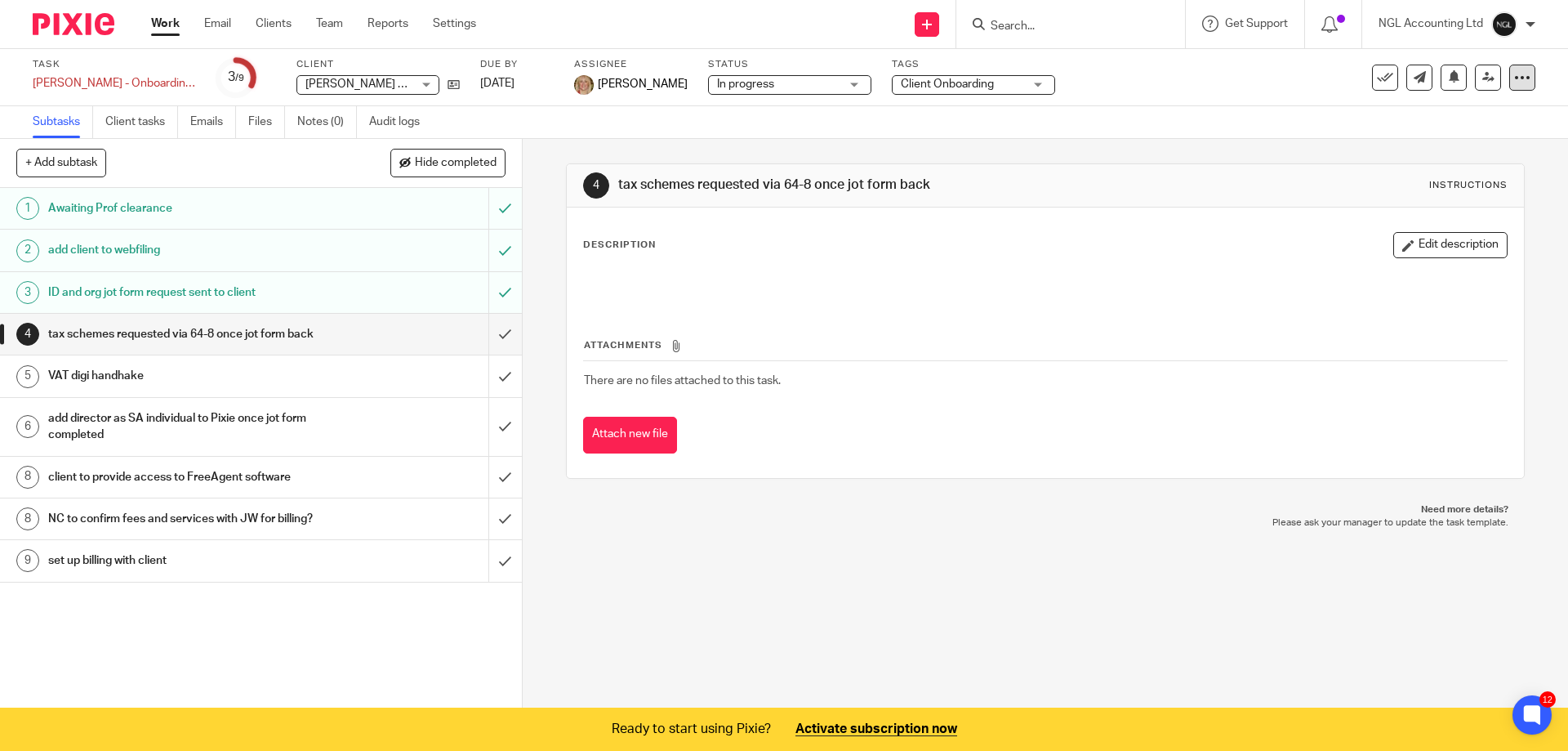
click at [1513, 86] on div at bounding box center [1523, 78] width 26 height 26
click at [1444, 167] on link "Advanced task editor" at bounding box center [1448, 167] width 108 height 12
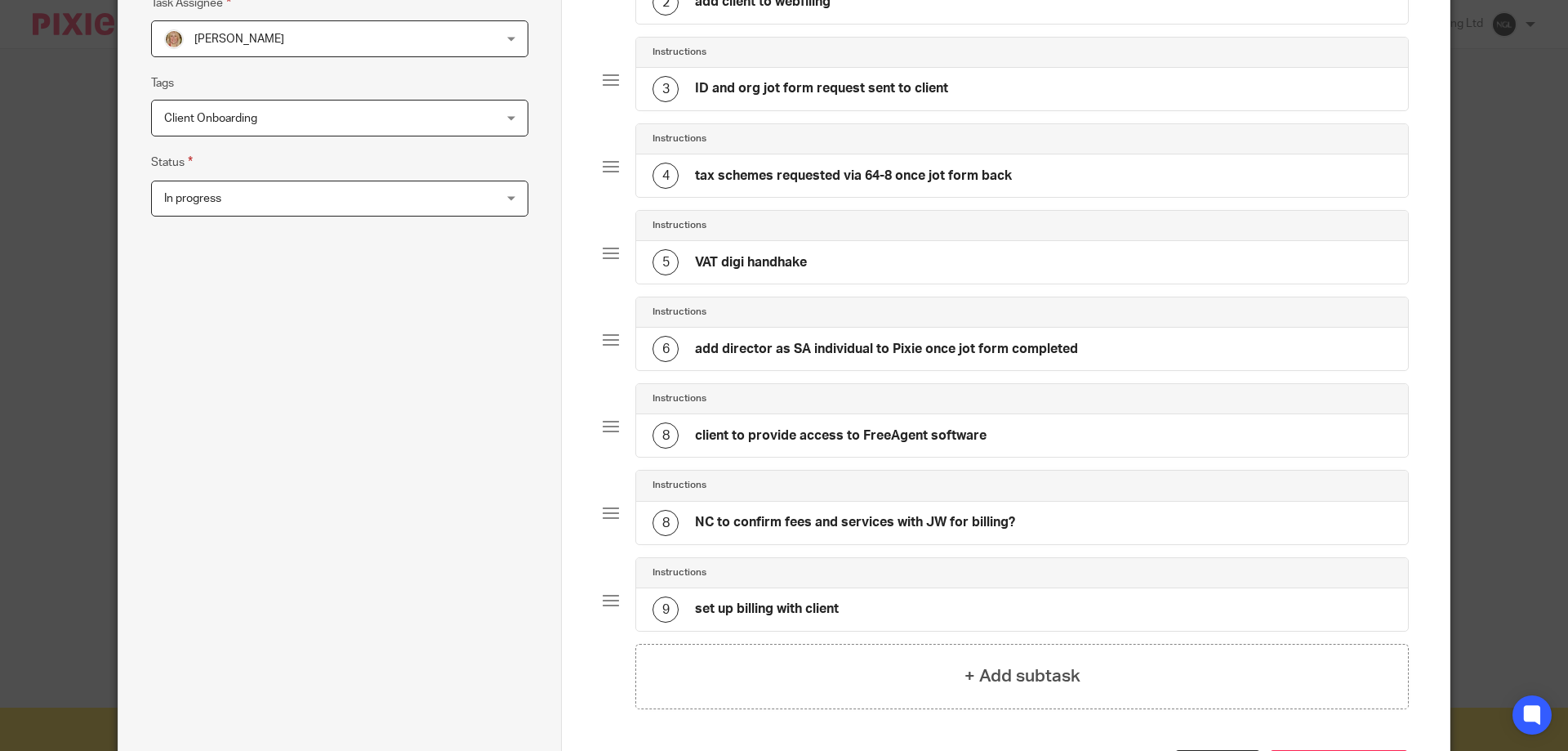
scroll to position [468, 0]
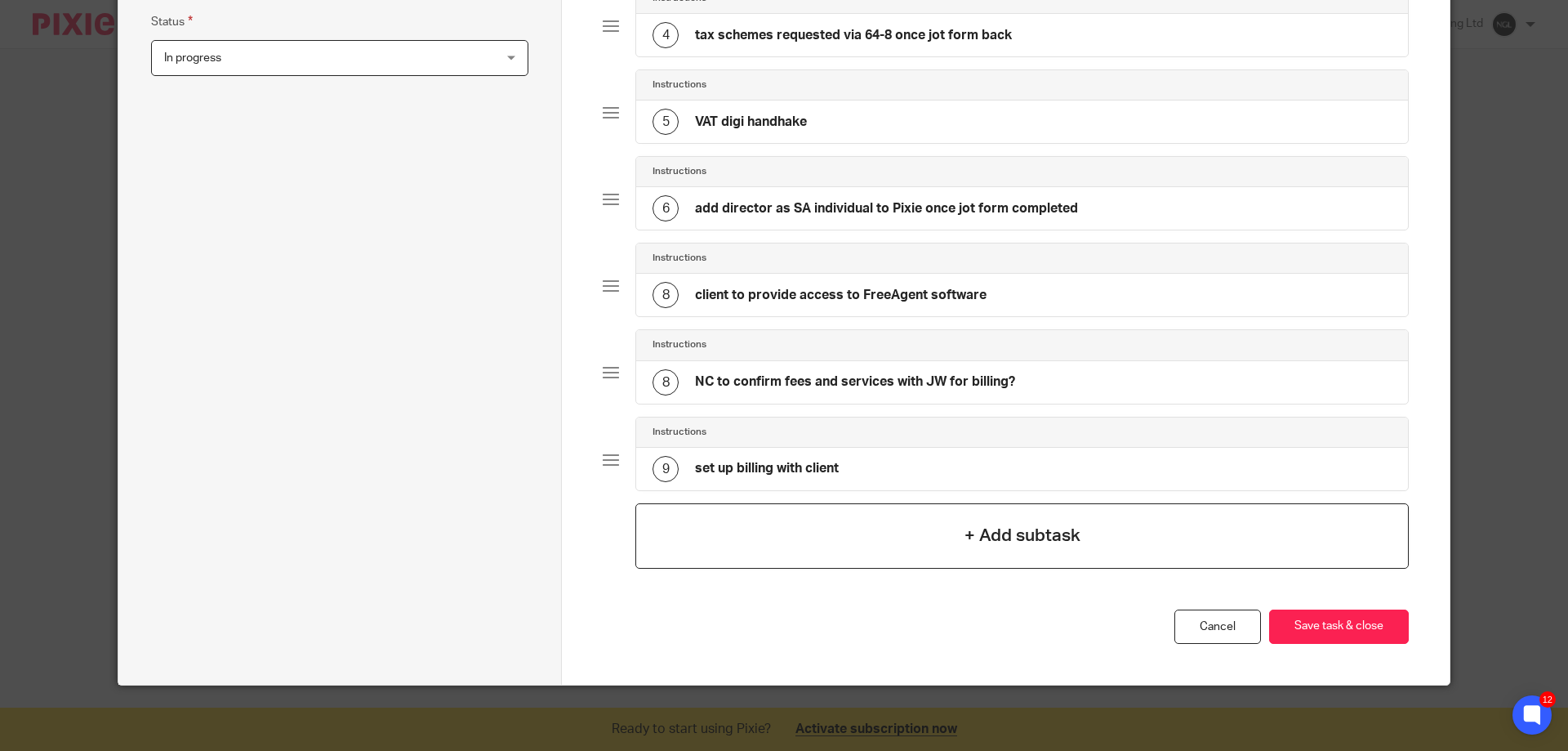
click at [874, 521] on div "+ Add subtask" at bounding box center [1021, 535] width 774 height 65
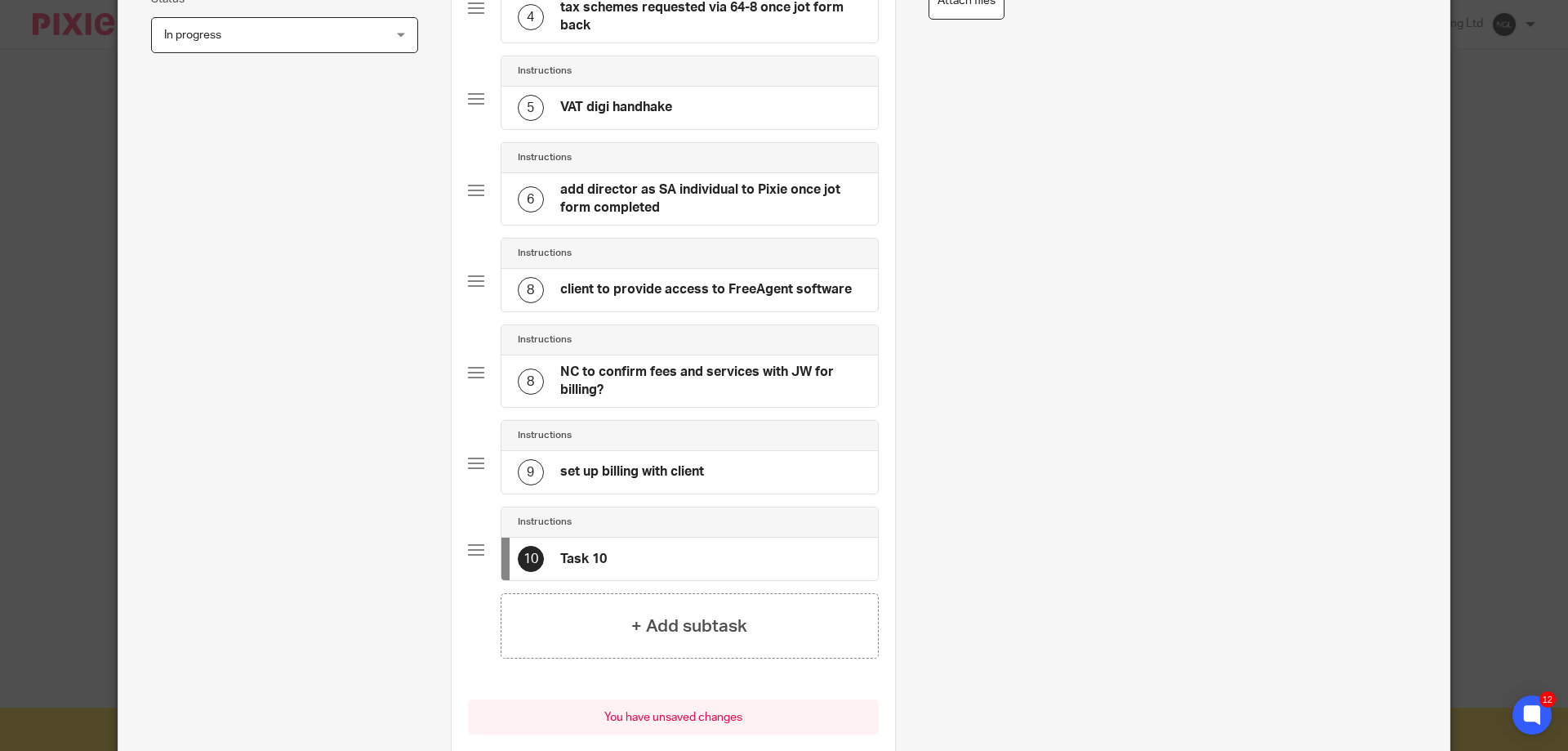
scroll to position [245, 0]
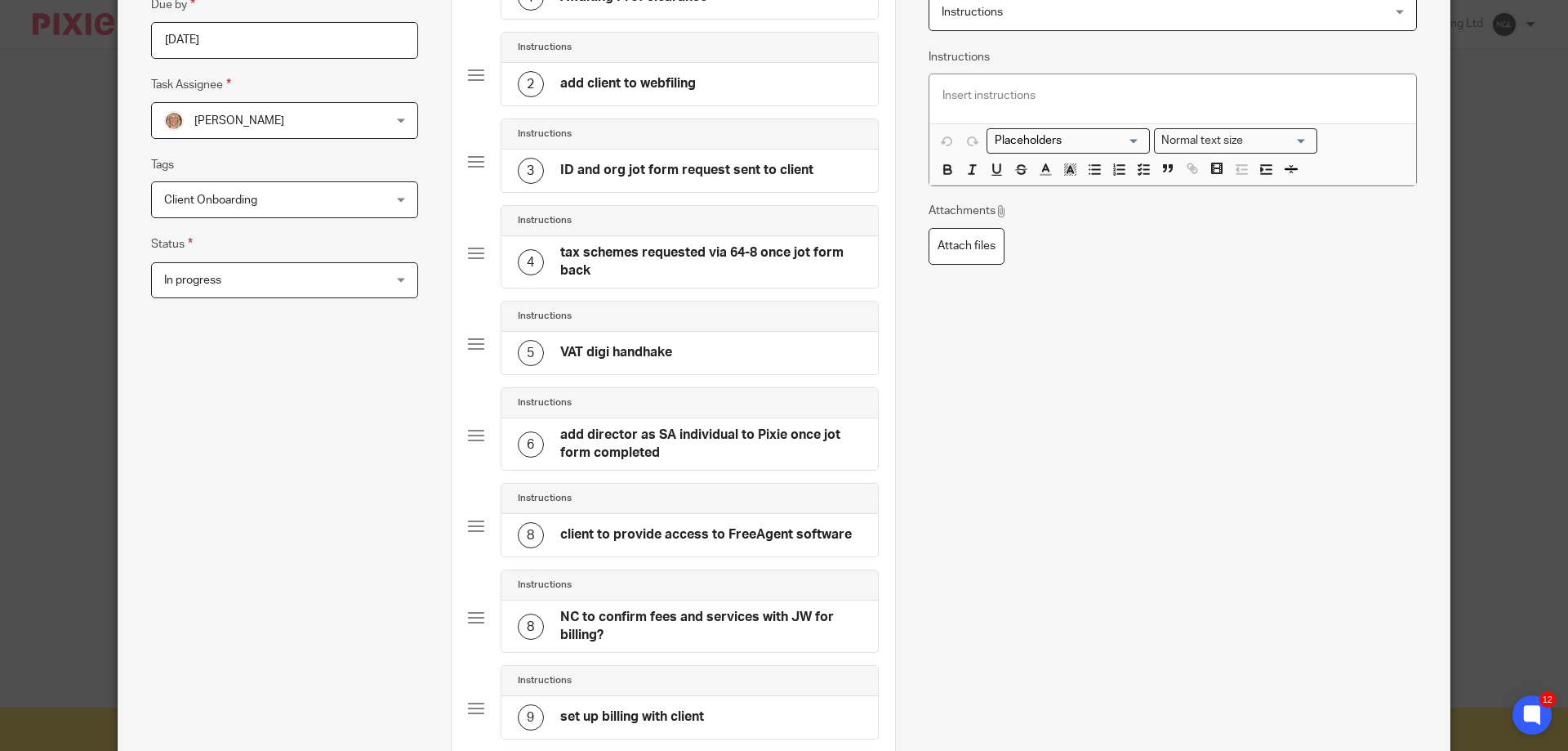
drag, startPoint x: 470, startPoint y: 165, endPoint x: 838, endPoint y: 175, distance: 368.1
click at [838, 175] on div "3 ID and org jot form request sent to client" at bounding box center [689, 170] width 377 height 42
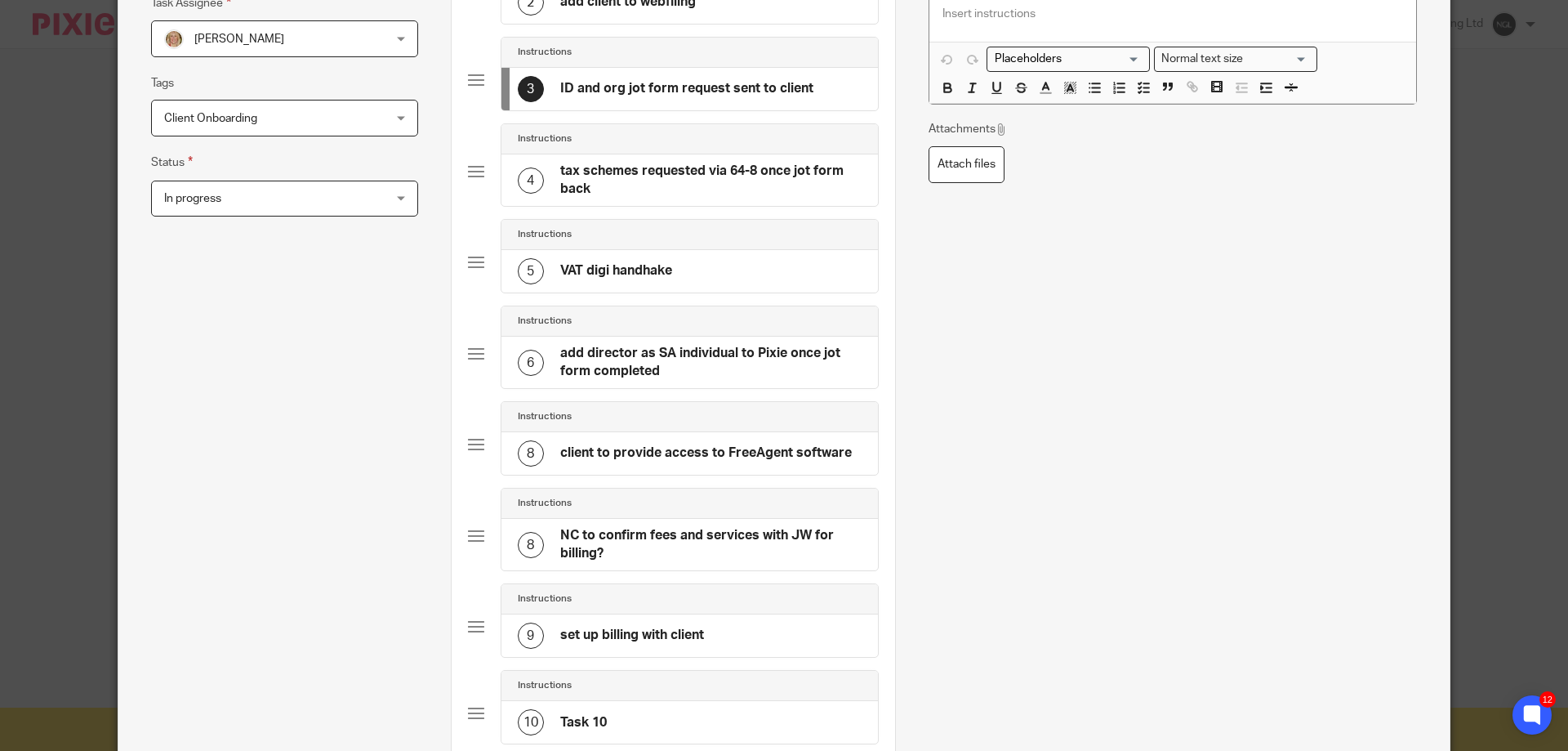
scroll to position [490, 0]
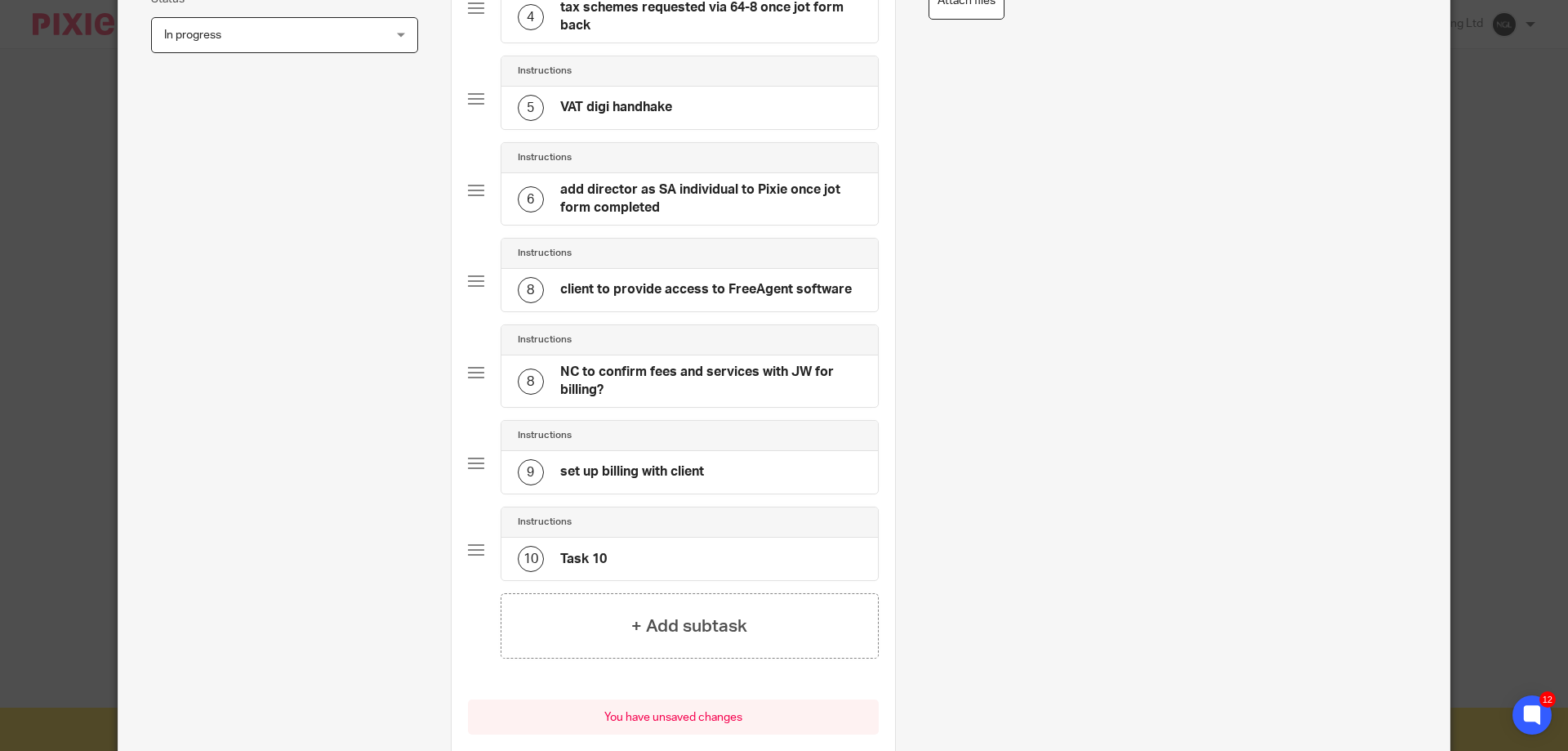
click at [663, 558] on div "10 Task 10" at bounding box center [689, 558] width 377 height 42
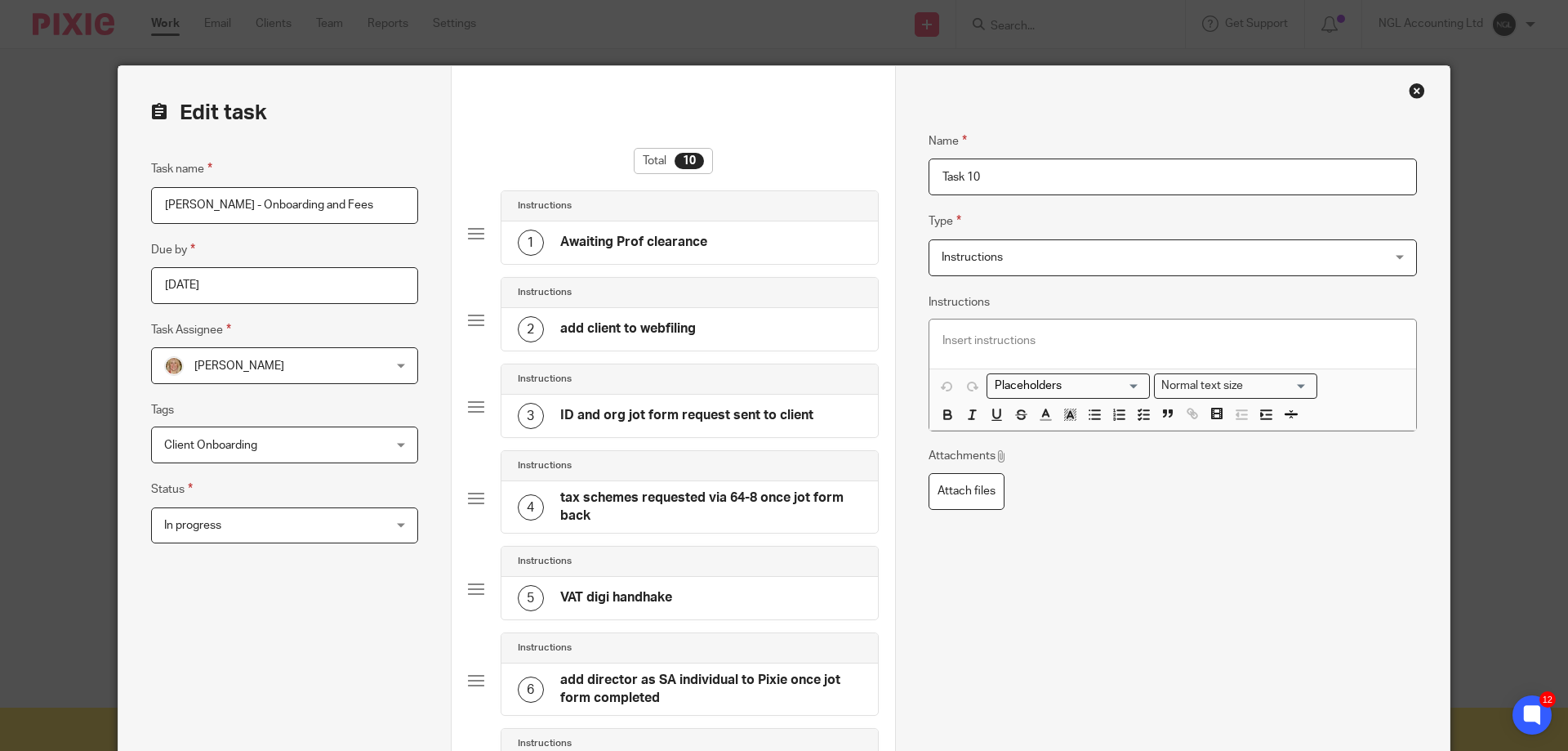
drag, startPoint x: 1045, startPoint y: 183, endPoint x: 927, endPoint y: 173, distance: 118.4
click at [928, 173] on input "Task 10" at bounding box center [1172, 177] width 488 height 37
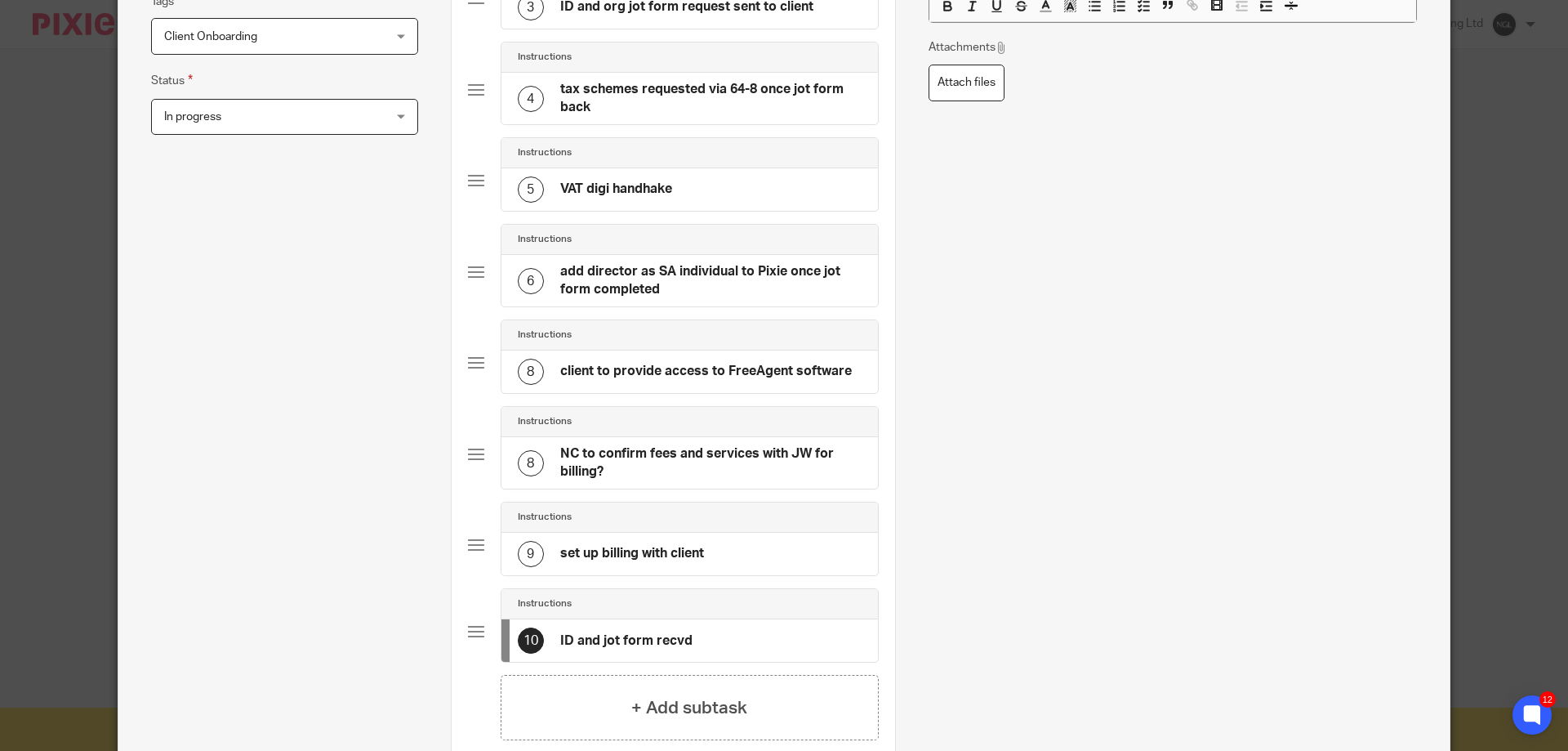
scroll to position [490, 0]
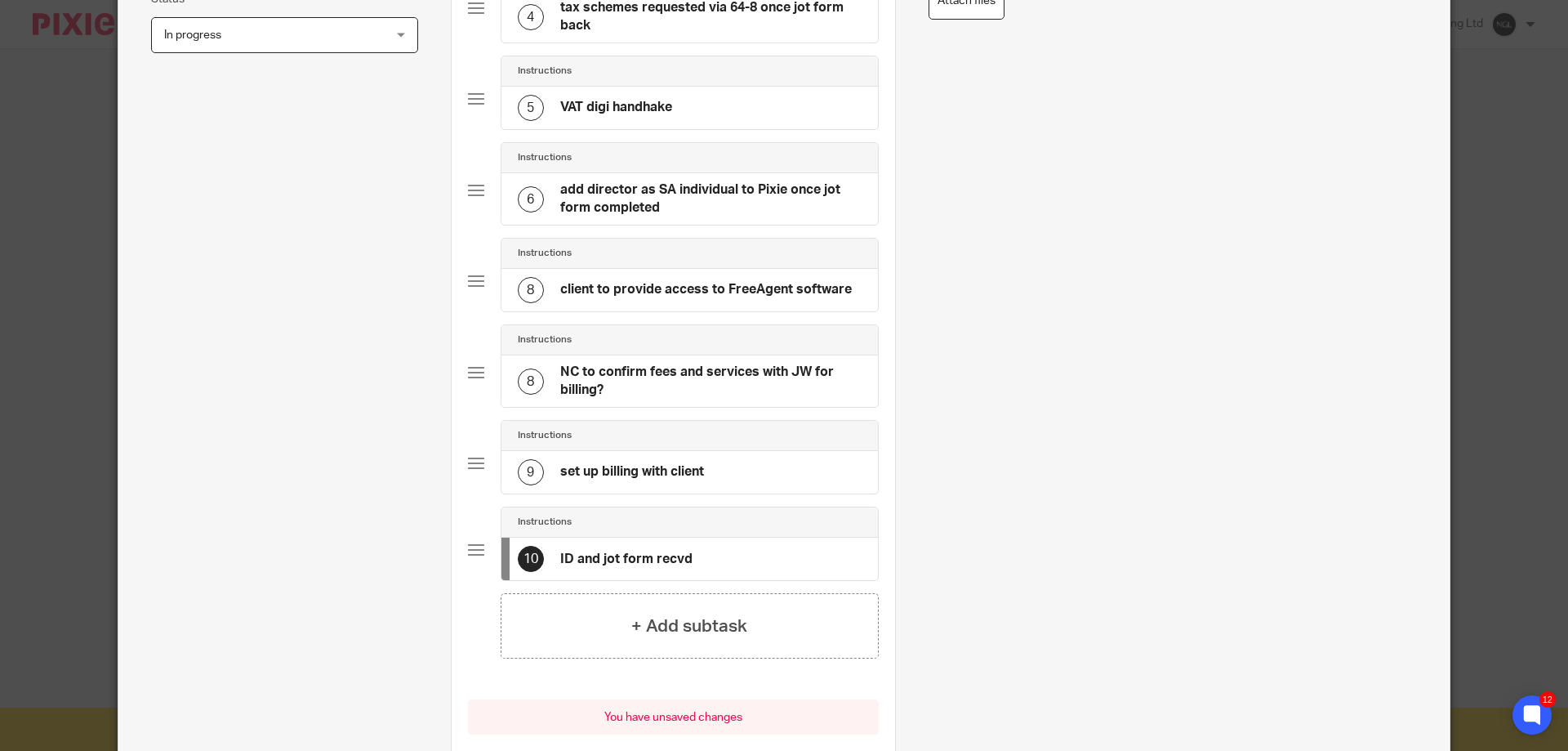
type input "ID and jot form recvd"
click at [702, 641] on div "+ Add subtask" at bounding box center [689, 625] width 378 height 65
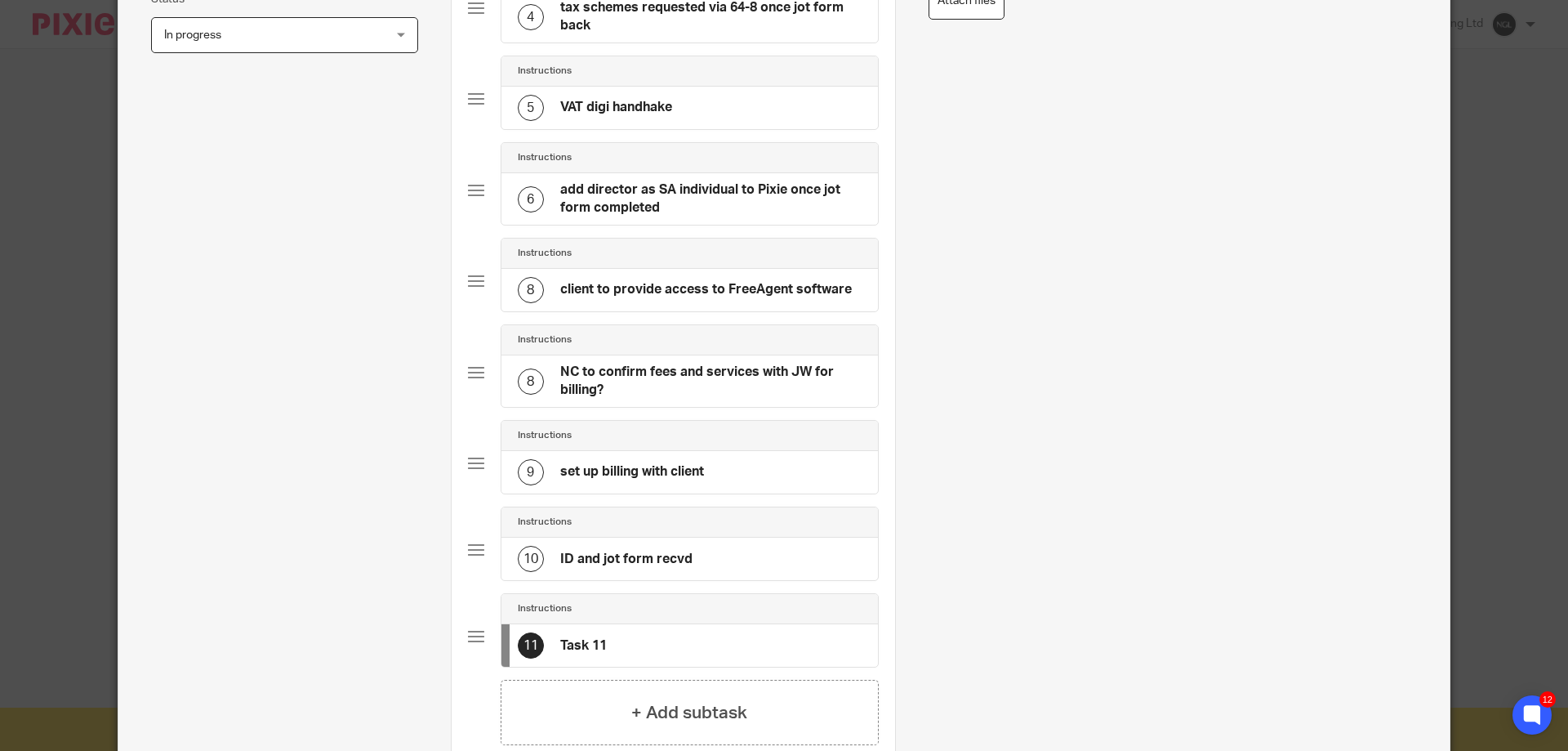
scroll to position [0, 0]
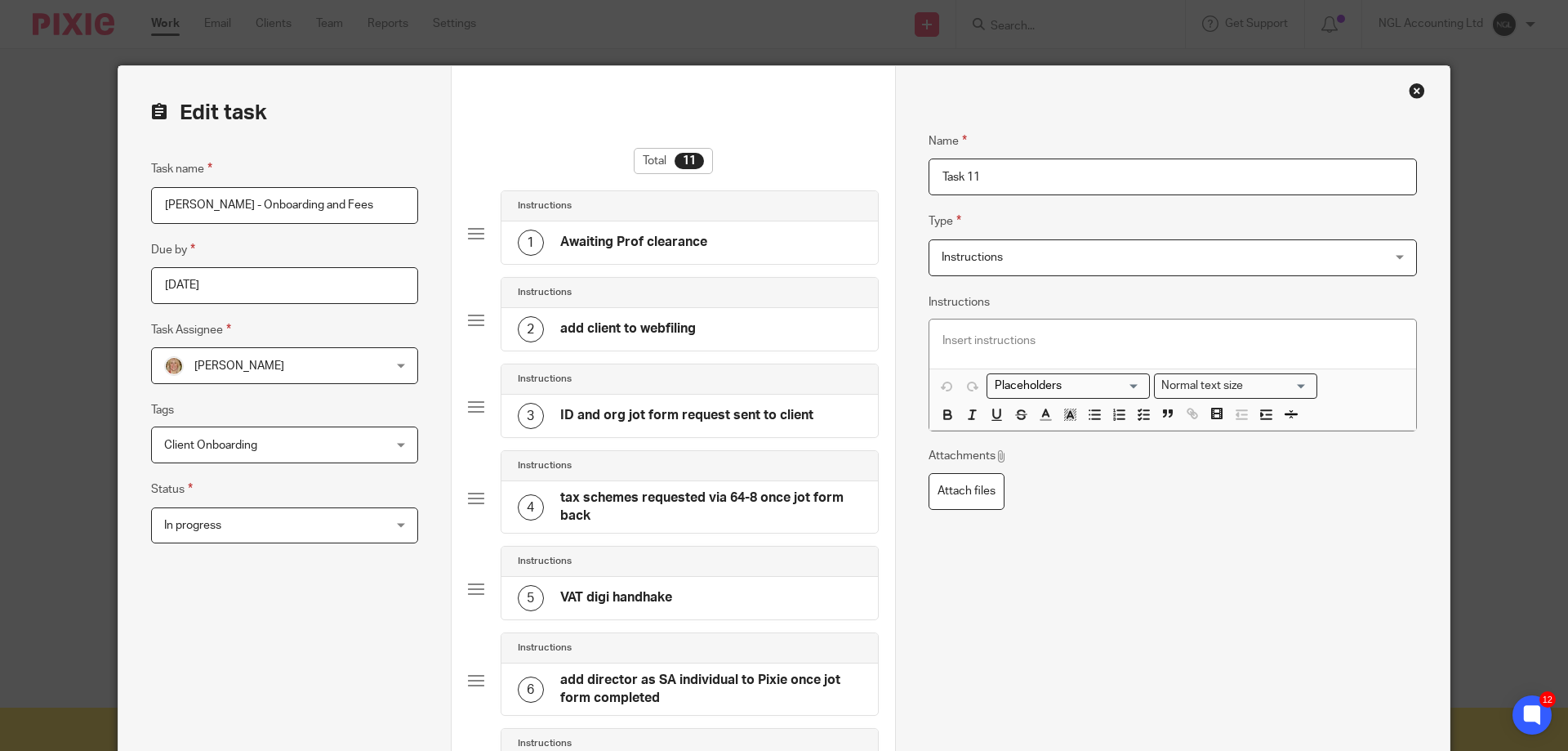
drag, startPoint x: 992, startPoint y: 177, endPoint x: 912, endPoint y: 181, distance: 80.1
click at [912, 181] on div "Name Awaiting Prof clearance Type Instructions Instructions Instructions Docume…" at bounding box center [1172, 734] width 554 height 1338
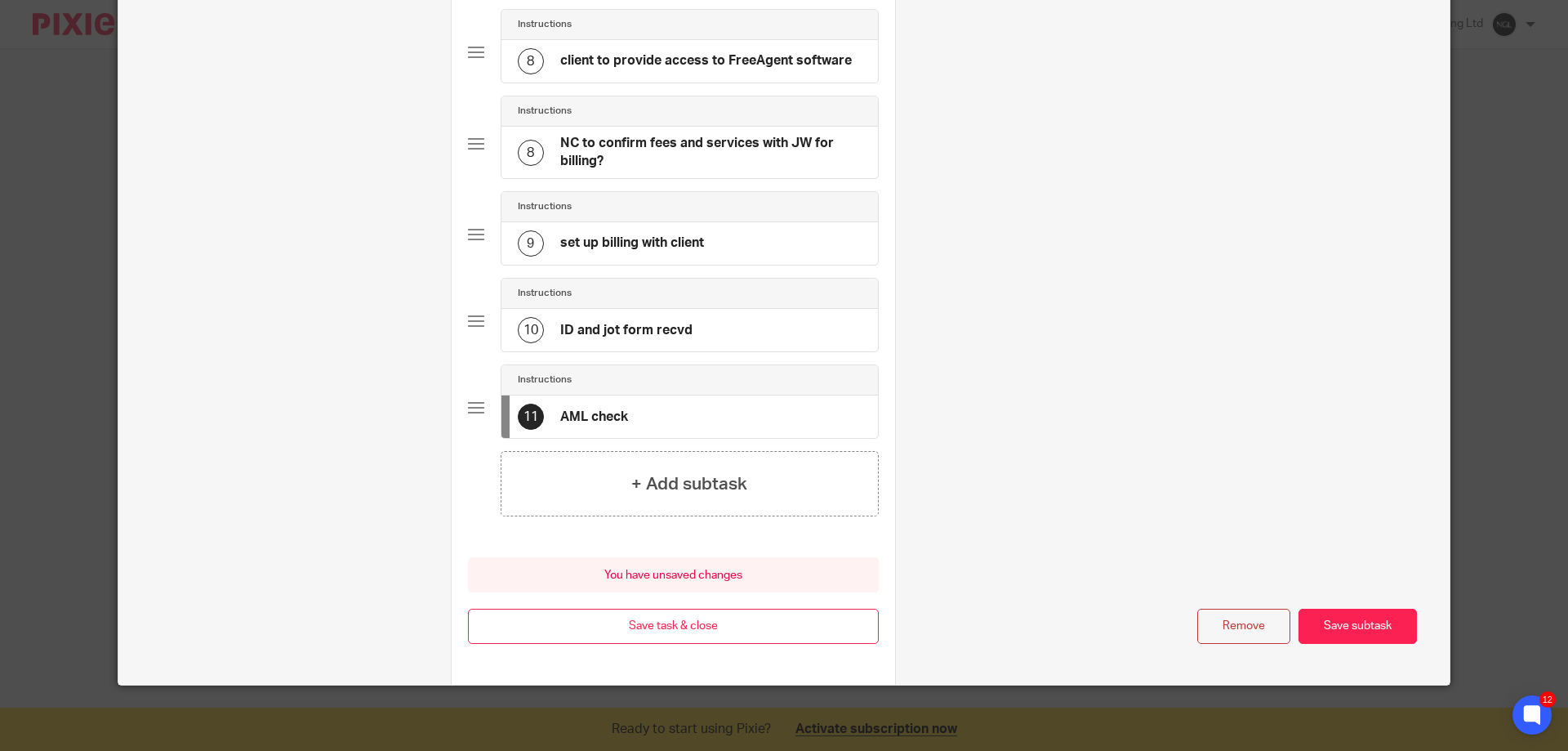
scroll to position [555, 0]
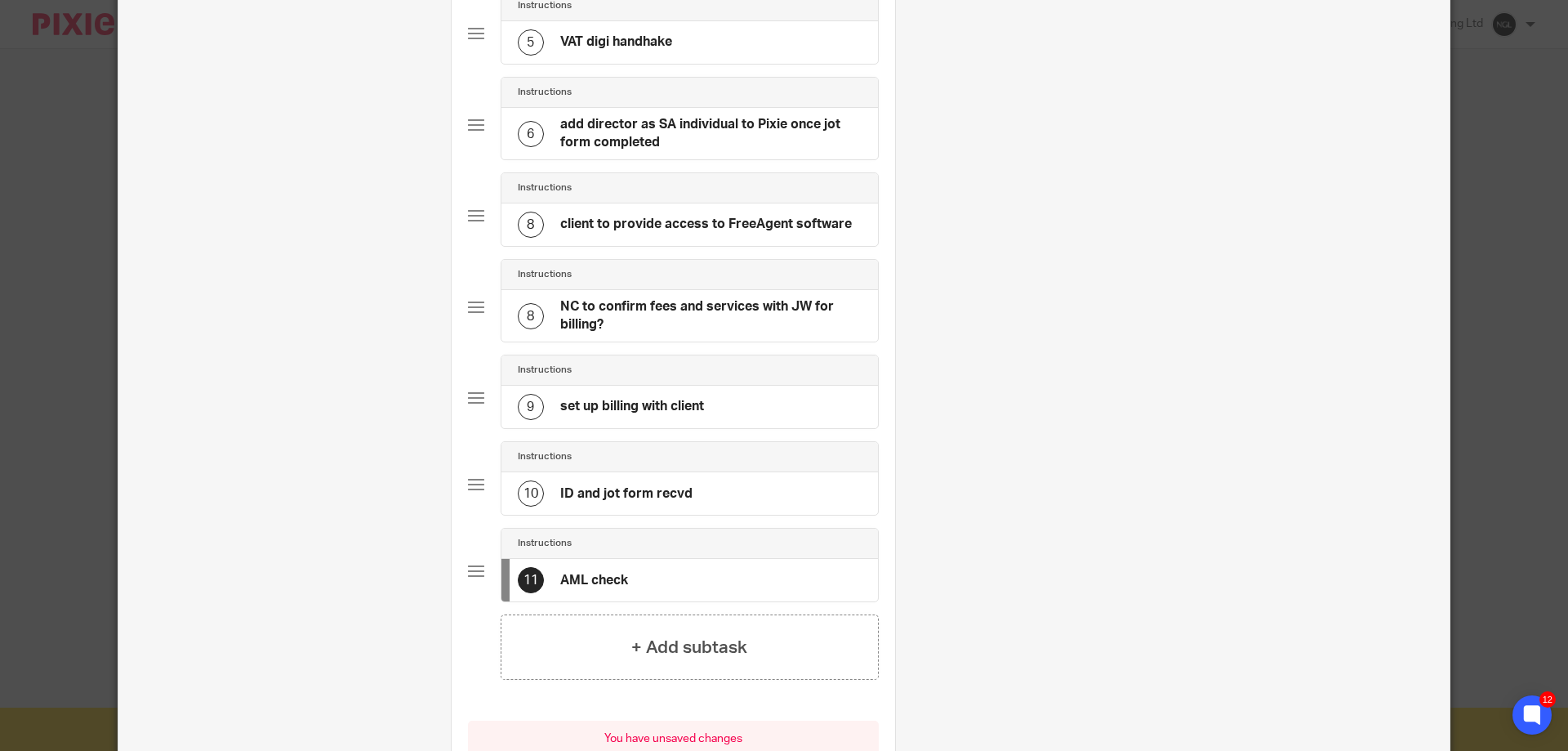
type input "AML check"
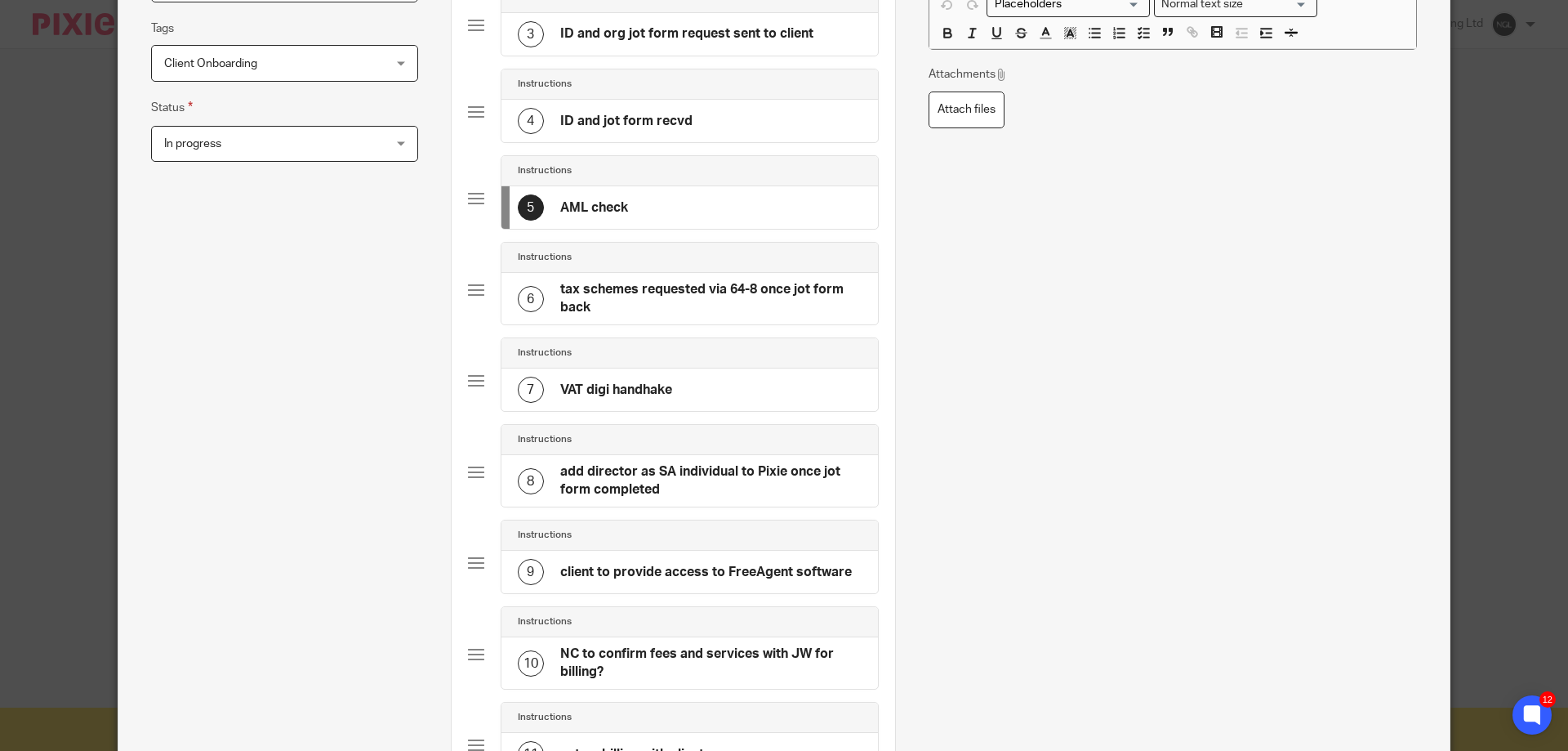
scroll to position [719, 0]
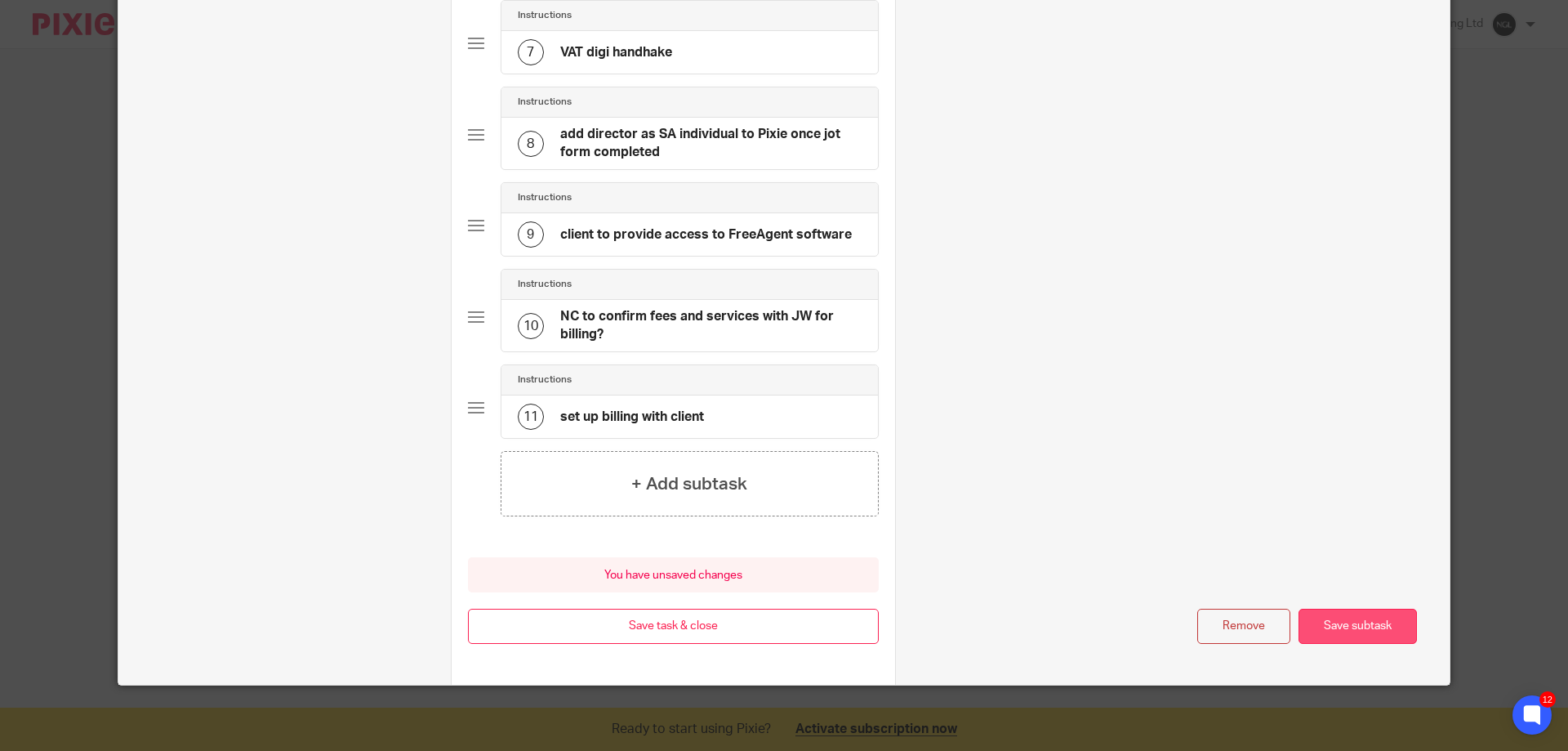
click at [1355, 639] on button "Save subtask" at bounding box center [1357, 626] width 118 height 36
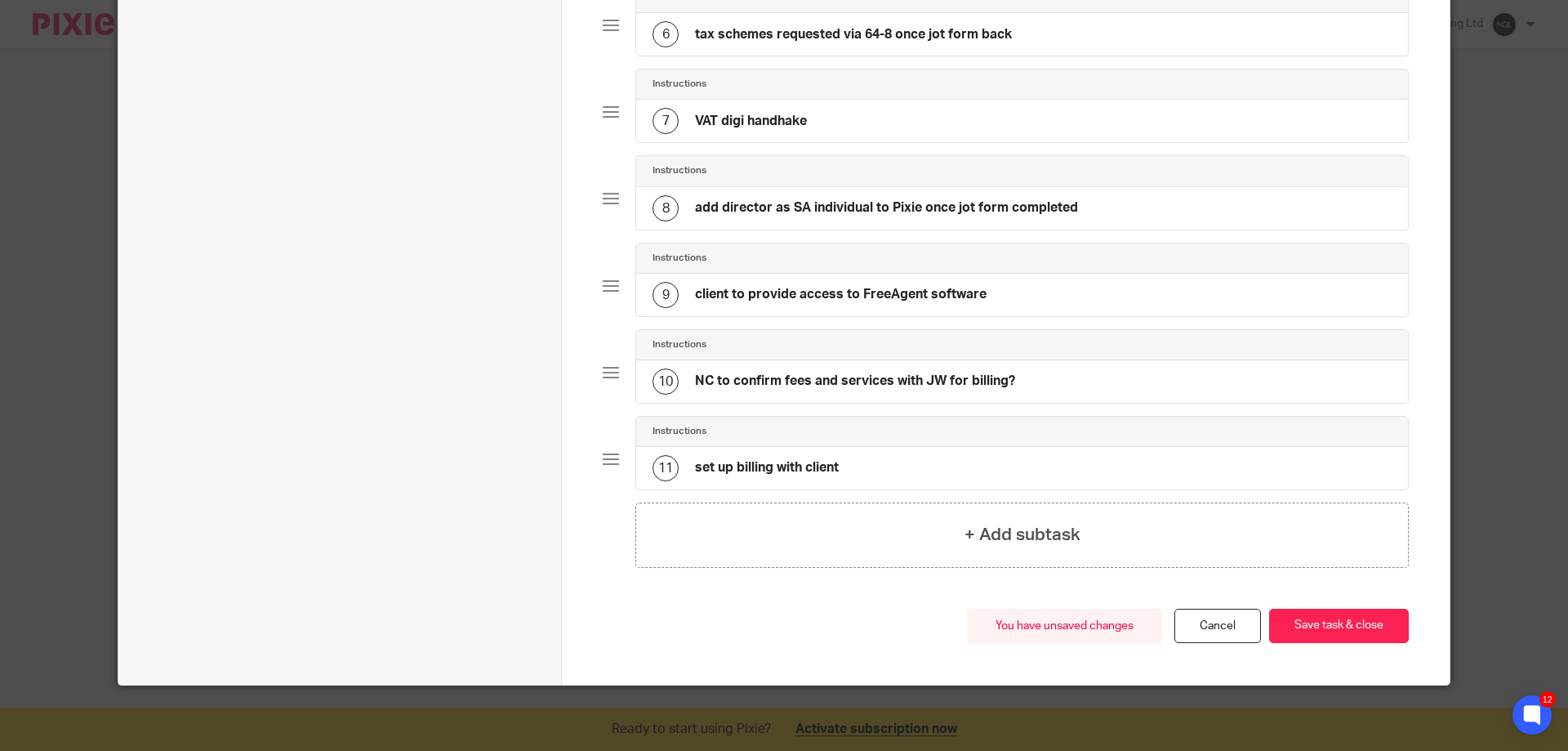
scroll to position [641, 0]
click at [1355, 639] on button "Save task & close" at bounding box center [1338, 626] width 140 height 36
